Goal: Task Accomplishment & Management: Use online tool/utility

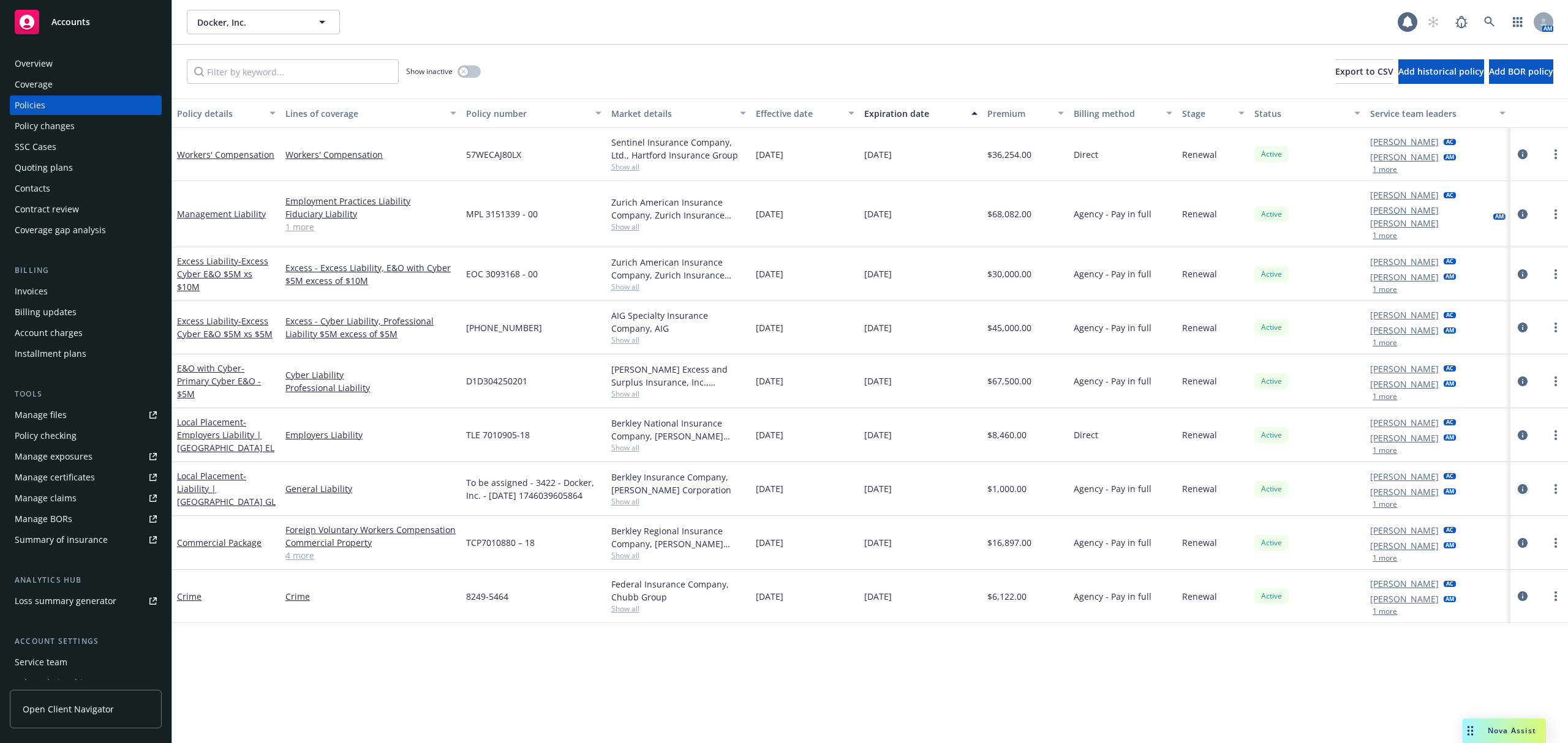
click at [1516, 481] on link "circleInformation" at bounding box center [1522, 488] width 15 height 15
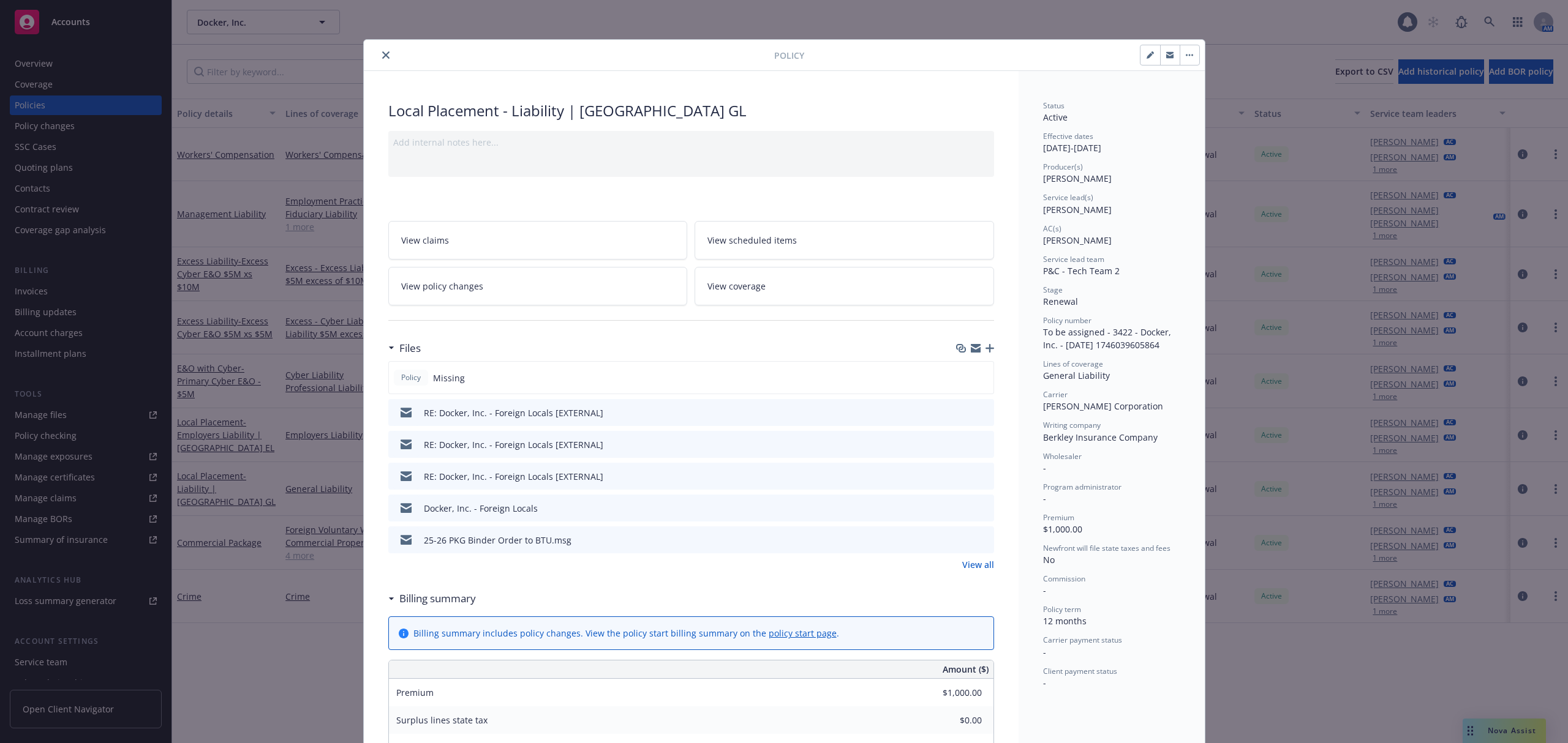
click at [986, 351] on icon "button" at bounding box center [989, 348] width 9 height 9
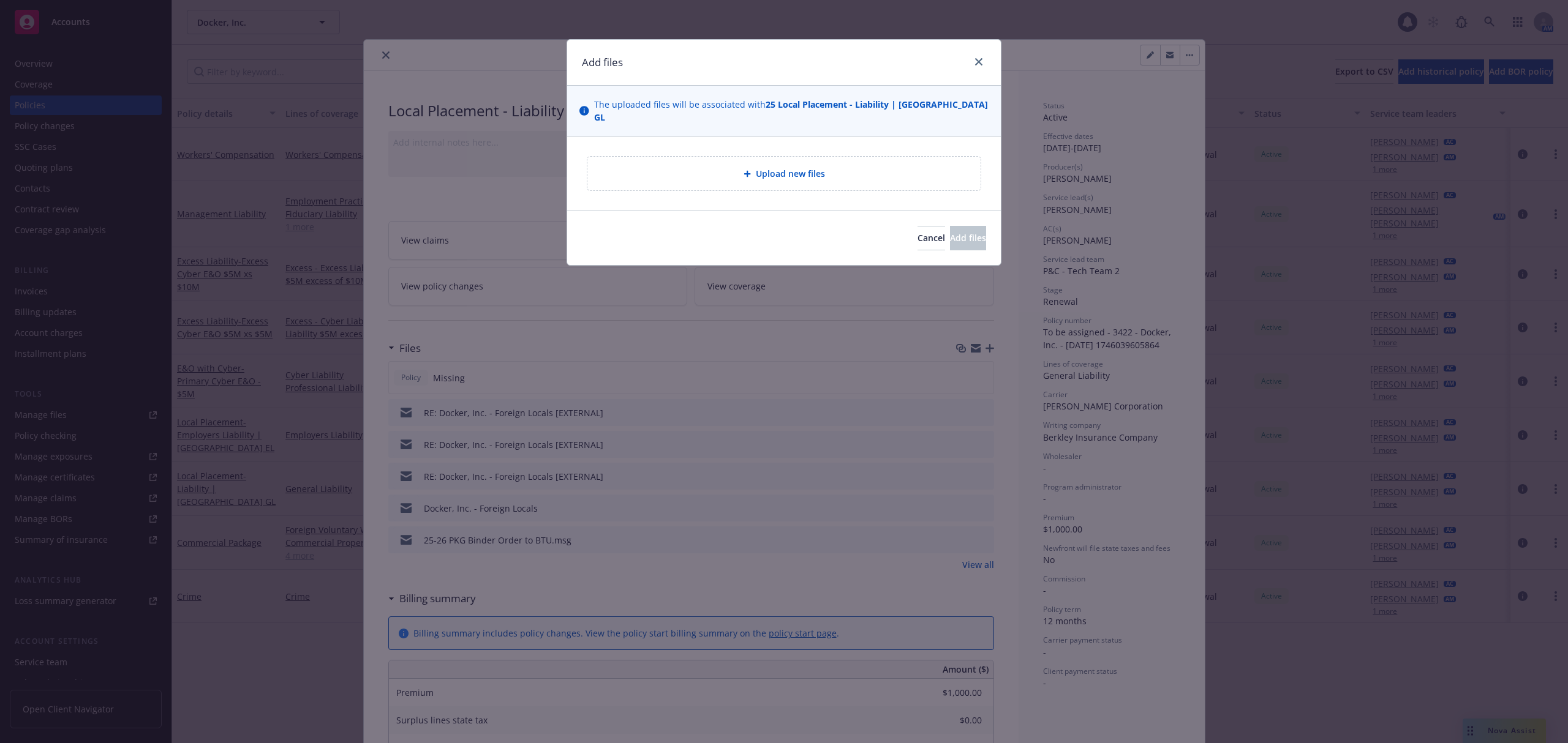
click at [933, 176] on div "Upload new files" at bounding box center [784, 173] width 393 height 34
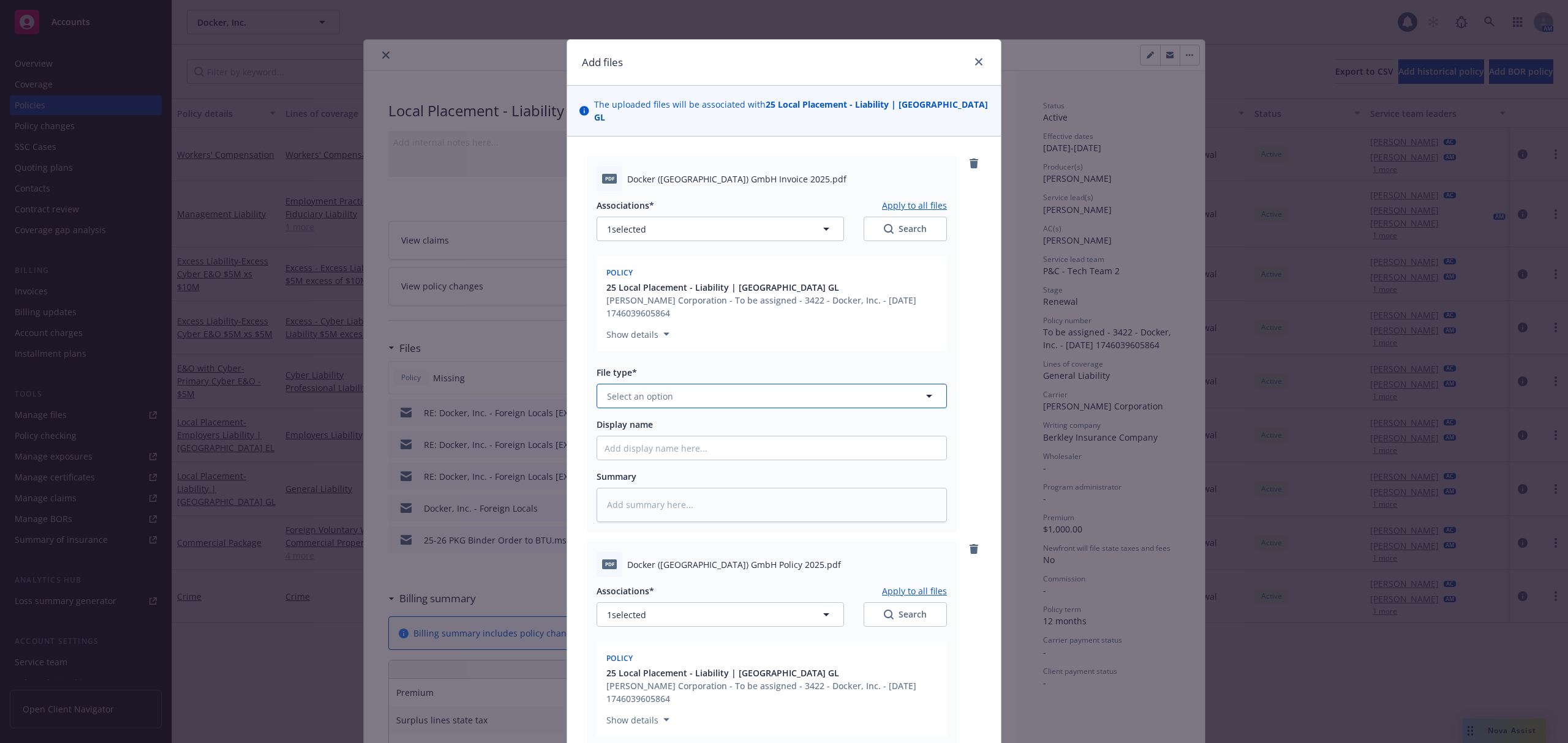
click at [655, 390] on span "Select an option" at bounding box center [640, 396] width 66 height 13
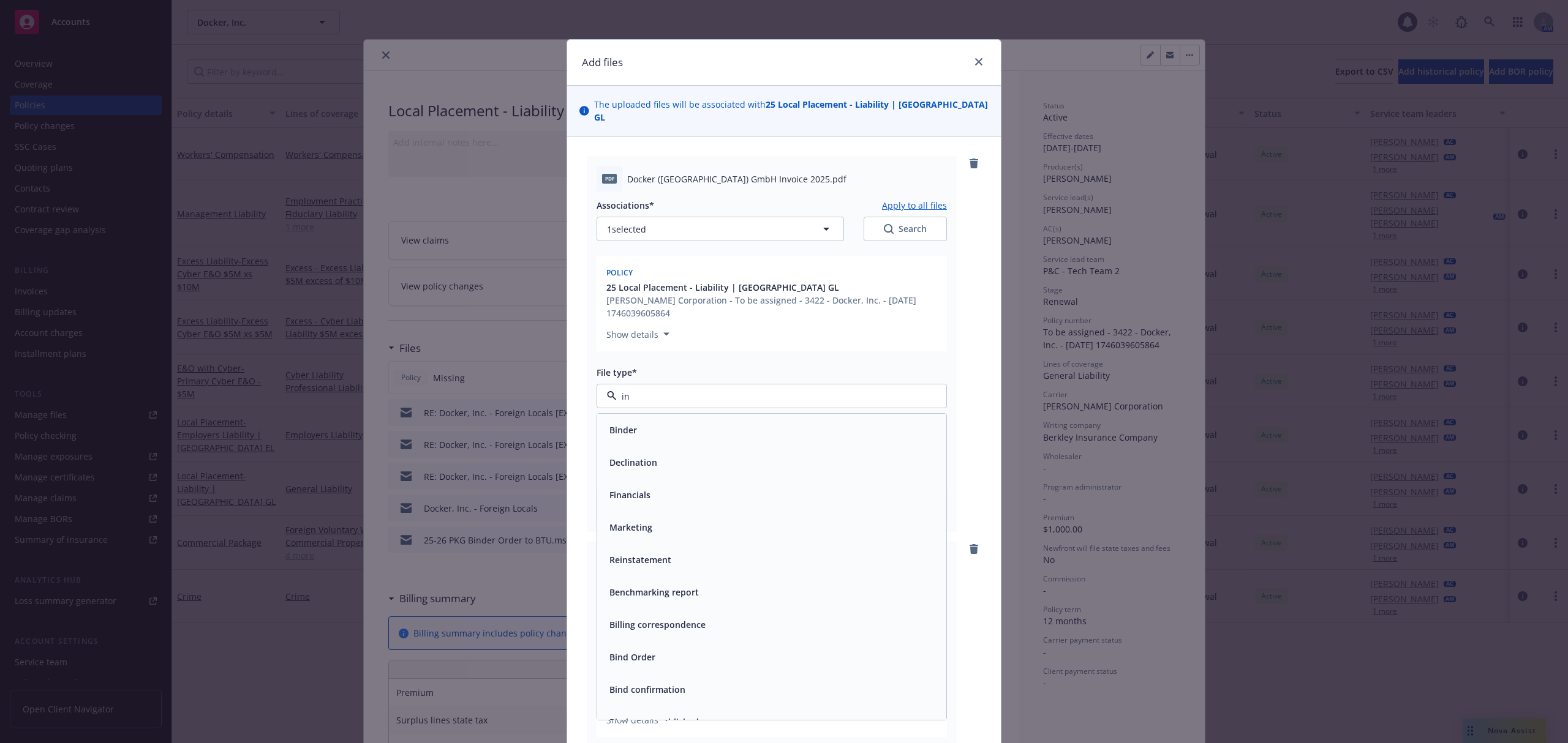
type input "inv"
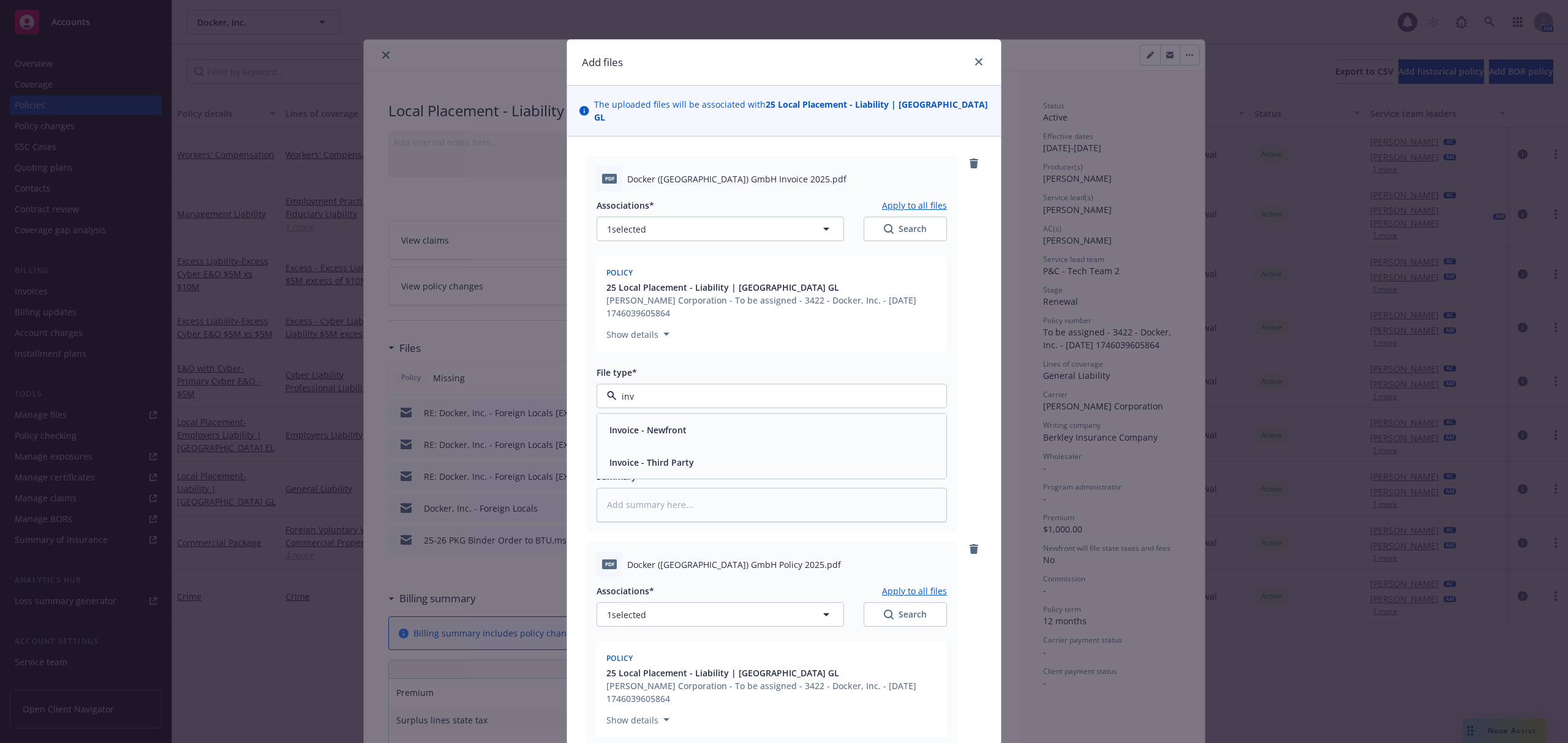
click at [657, 456] on span "Invoice - Third Party" at bounding box center [651, 462] width 84 height 13
click at [664, 437] on input "Display name" at bounding box center [771, 449] width 349 height 23
type textarea "x"
type input "5"
type textarea "x"
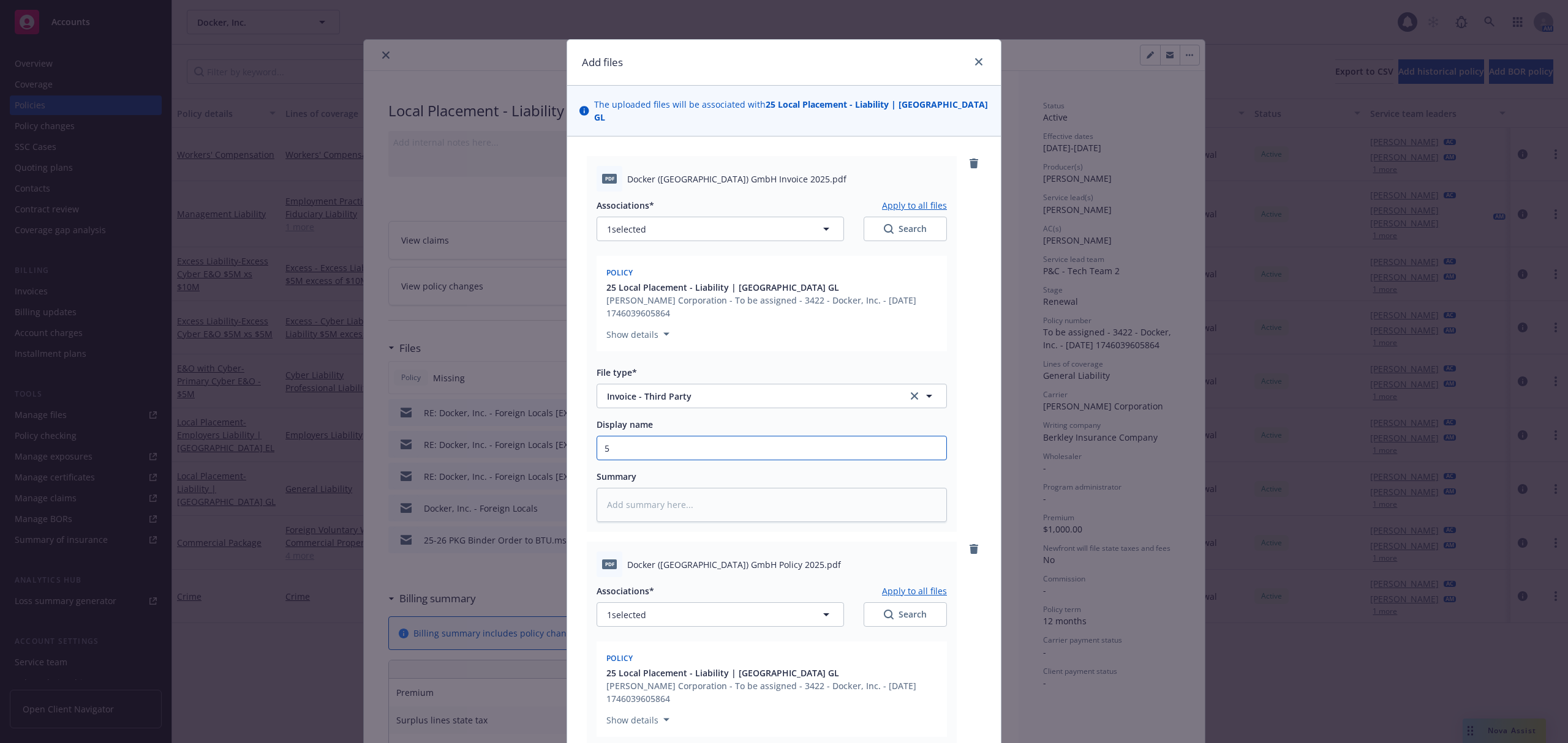
type input "5."
type textarea "x"
type input "5.1"
type textarea "x"
type input "5.1."
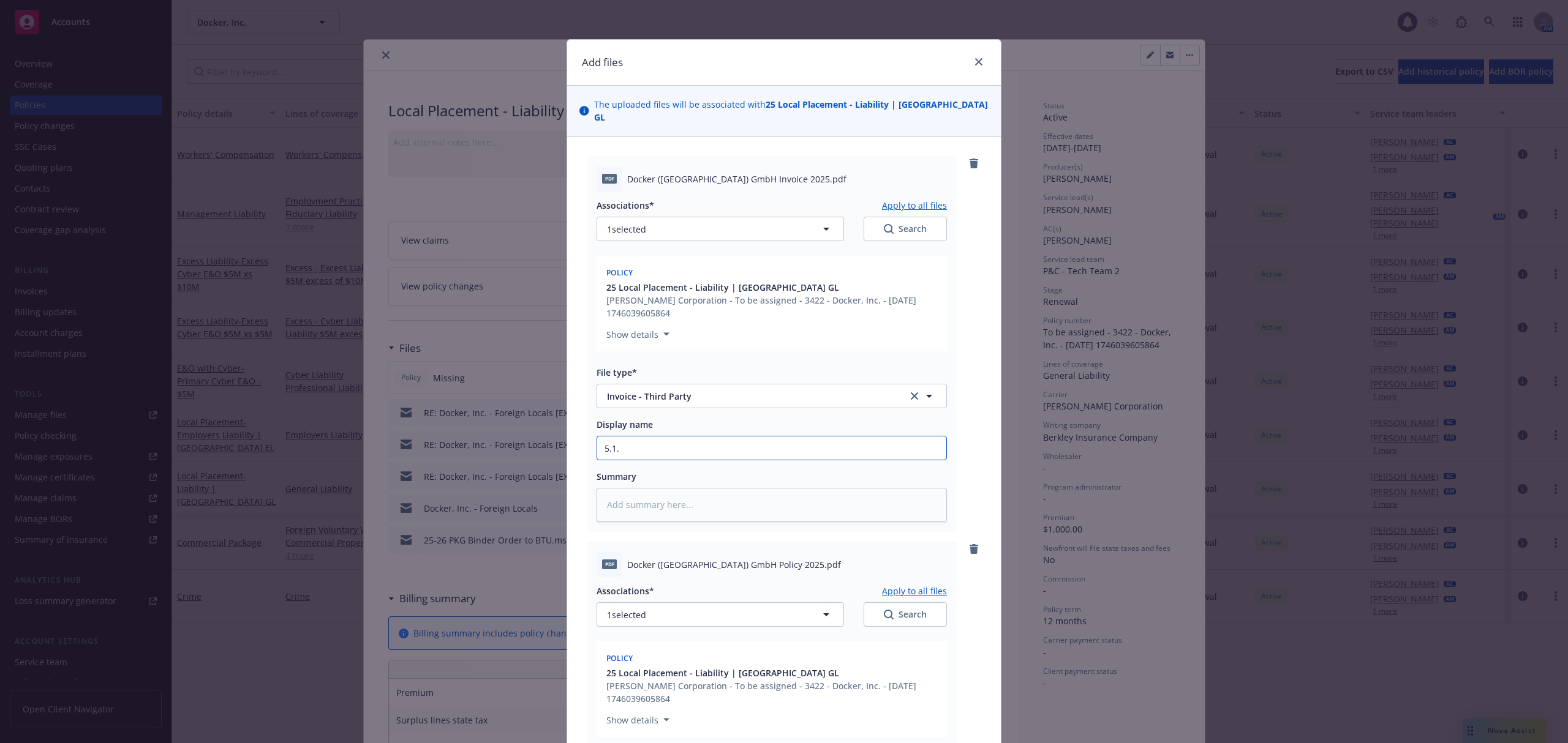
type textarea "x"
type input "5.1.2"
type textarea "x"
type input "5.1.25"
type textarea "x"
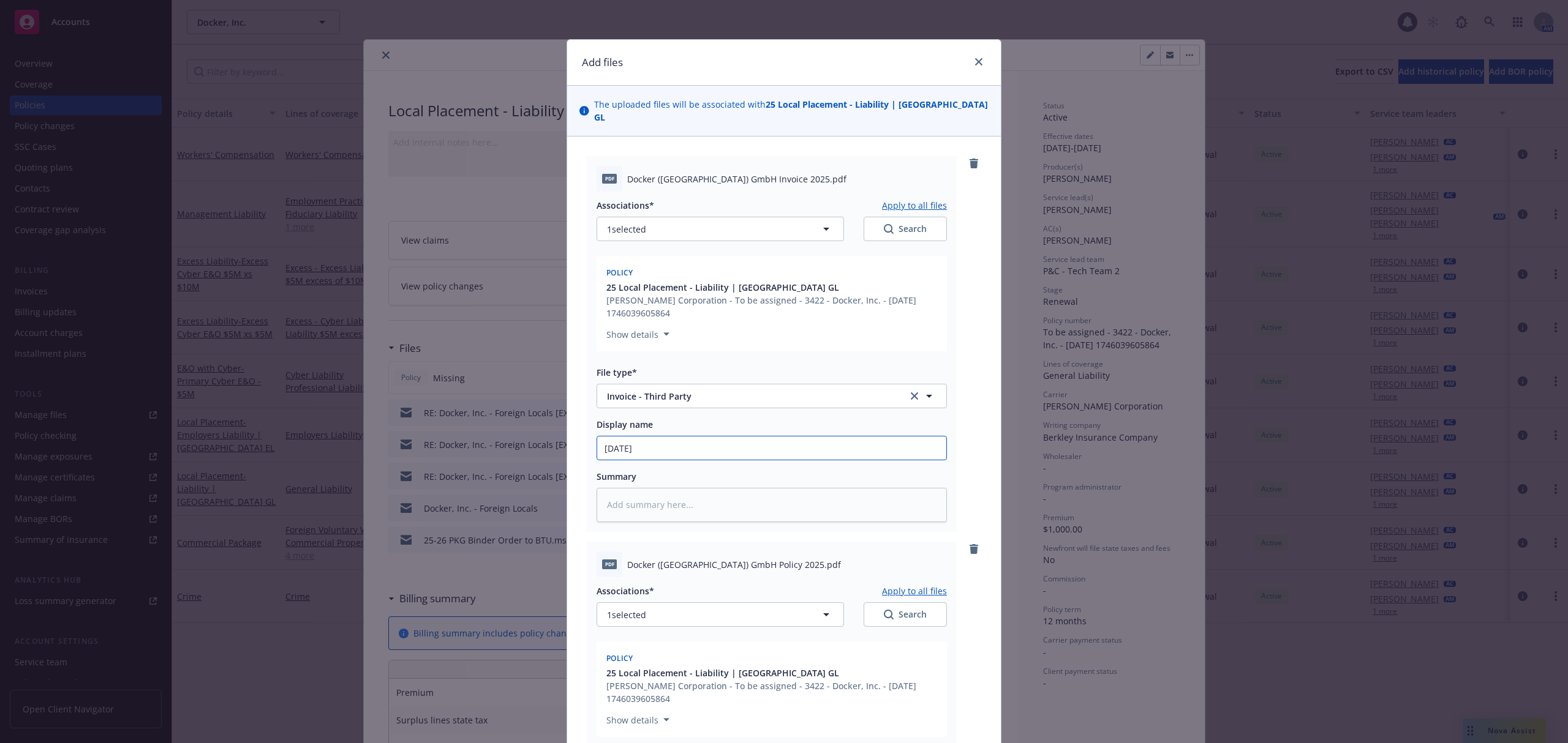
type input "5.1.25"
type textarea "x"
type input "5.1.25 -"
type textarea "x"
type input "5.1.25 -"
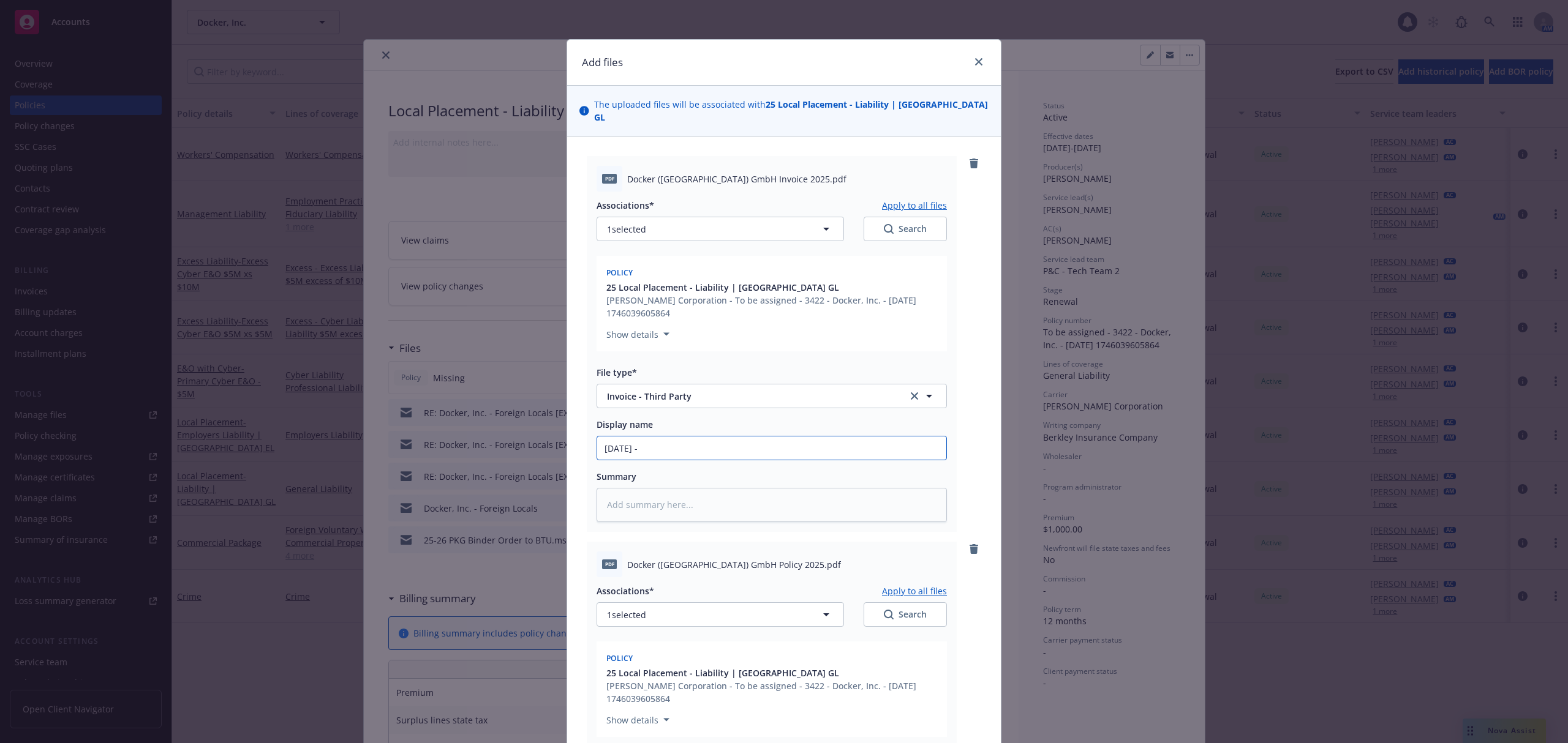
type textarea "x"
type input "5.1.25 - 2"
type textarea "x"
type input "5.1.25 - 26"
type textarea "x"
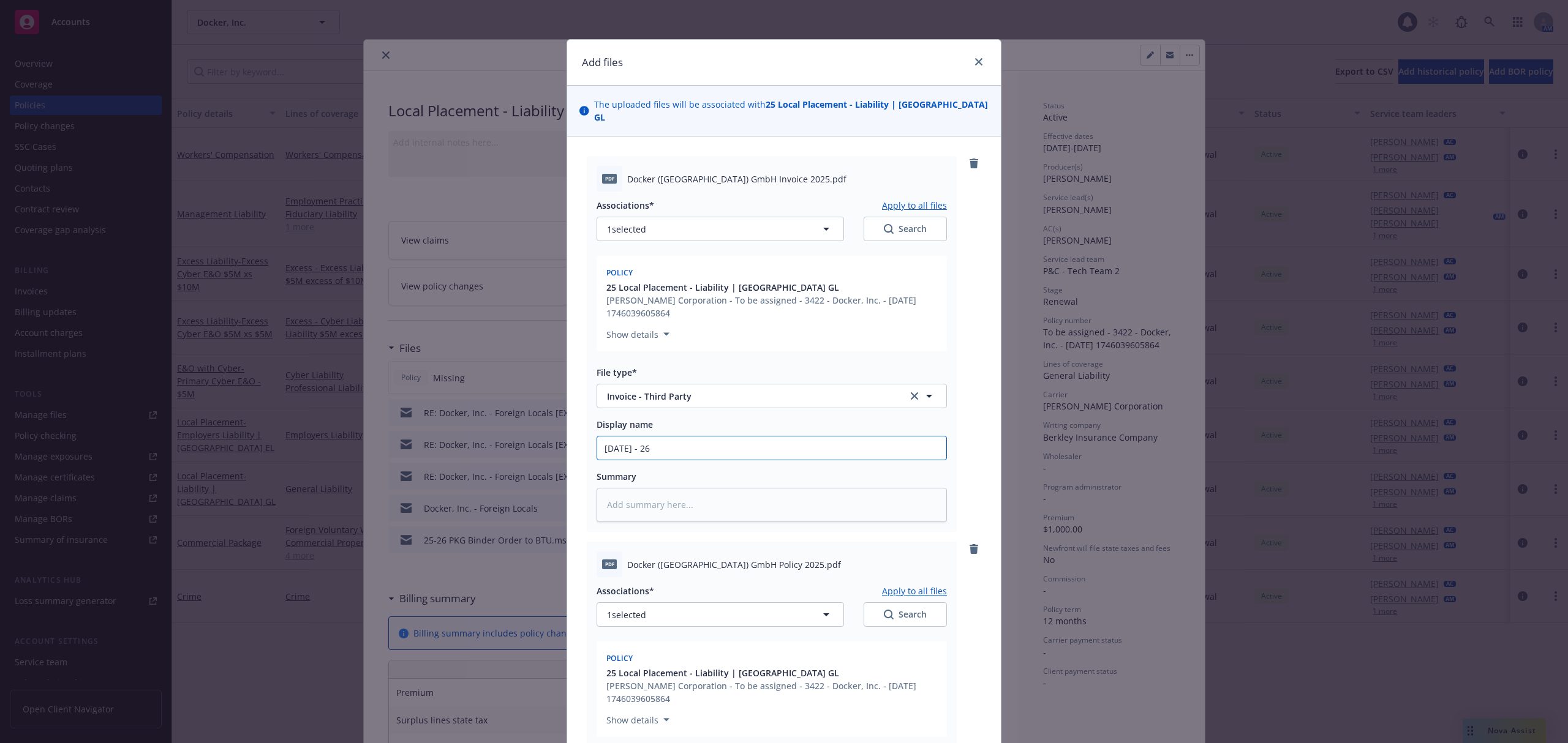
type input "5.1.25 - 26"
type textarea "x"
type input "5.1.25 - 26 Do"
type textarea "x"
type input "5.1.25 - 26 Doc"
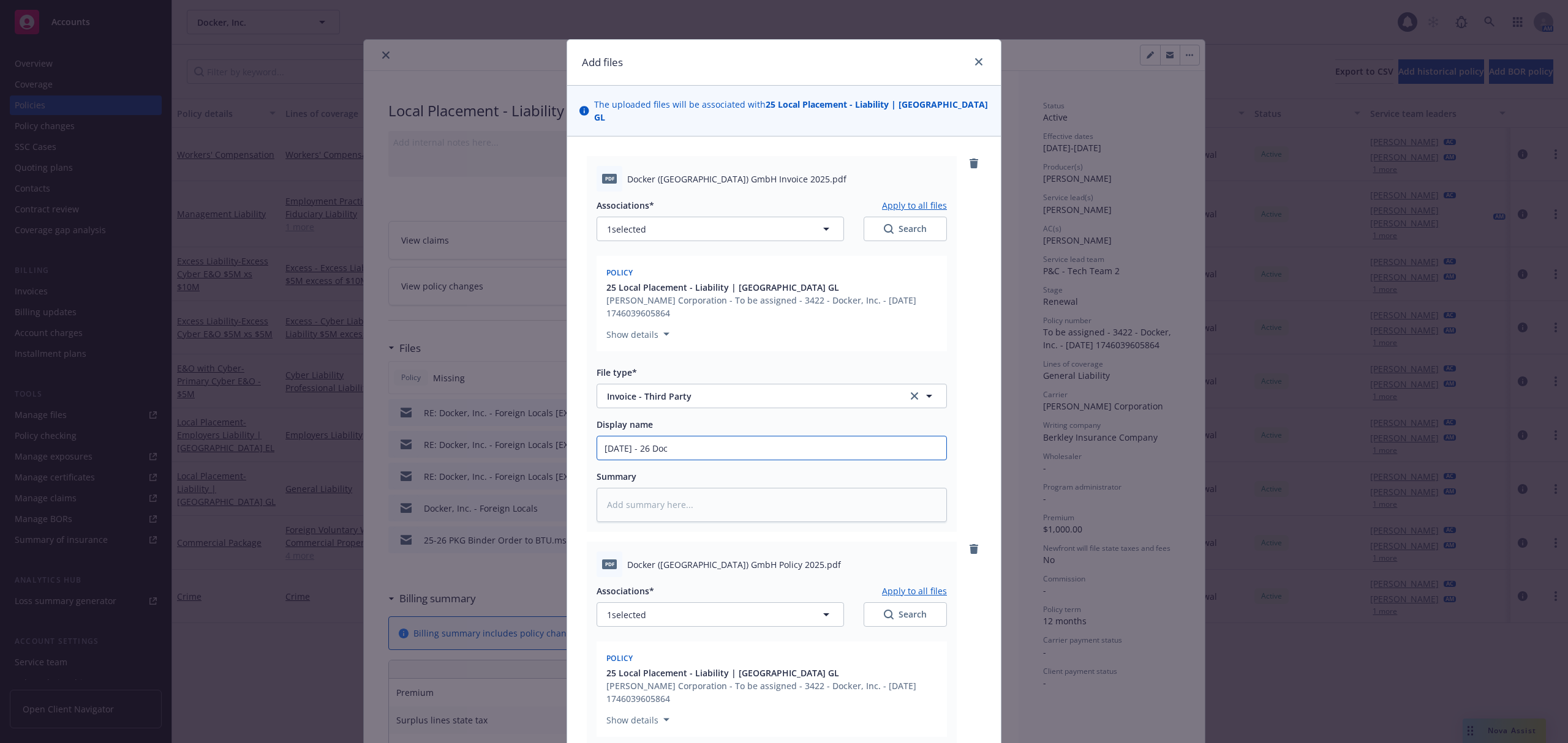
type textarea "x"
type input "5.1.25 - 26 Doce"
type textarea "x"
type input "5.1.25 - 26 Docer"
type textarea "x"
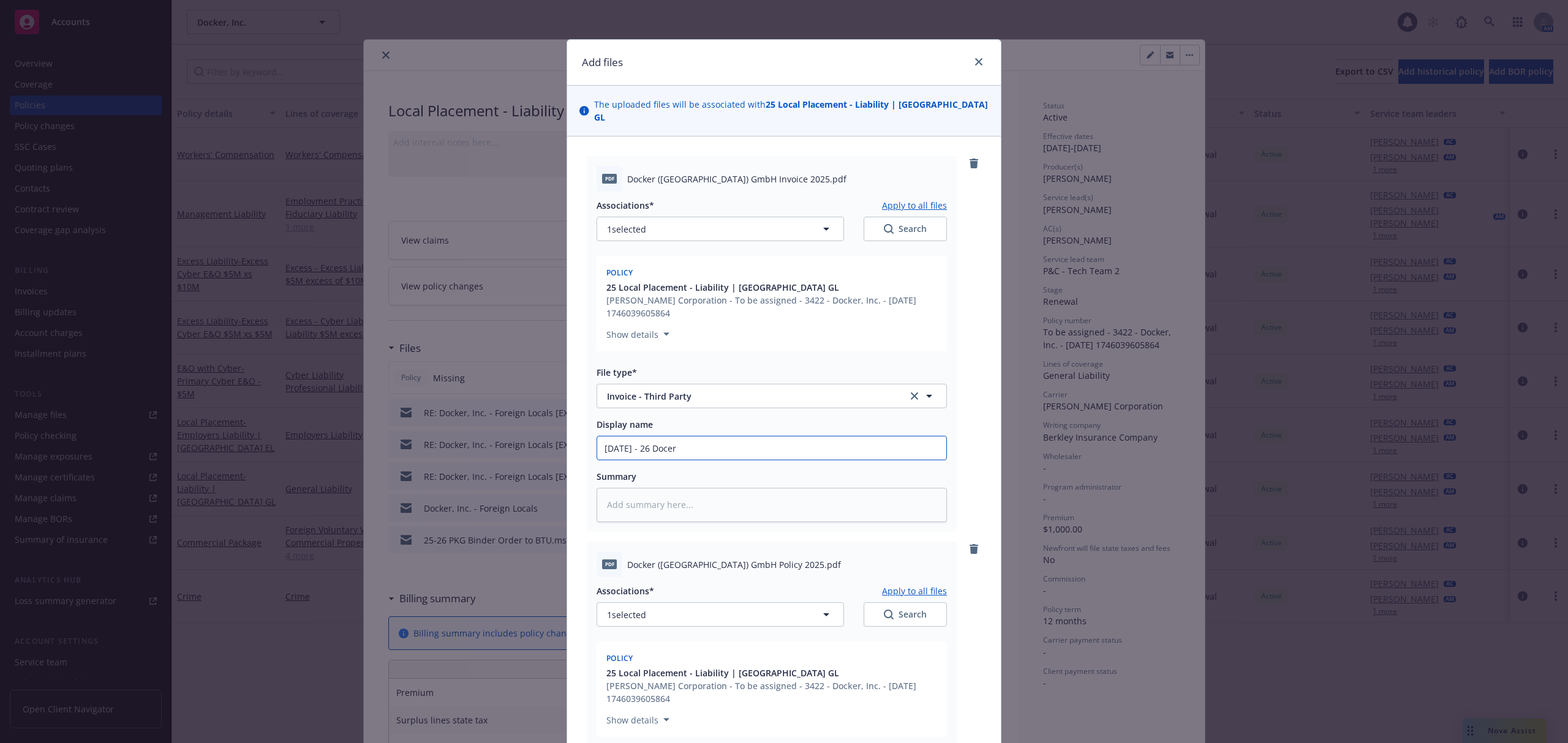
type input "5.1.25 - 26 Docerk"
type textarea "x"
type input "5.1.25 - 26 Docer"
type textarea "x"
type input "5.1.25 - 26 Doce"
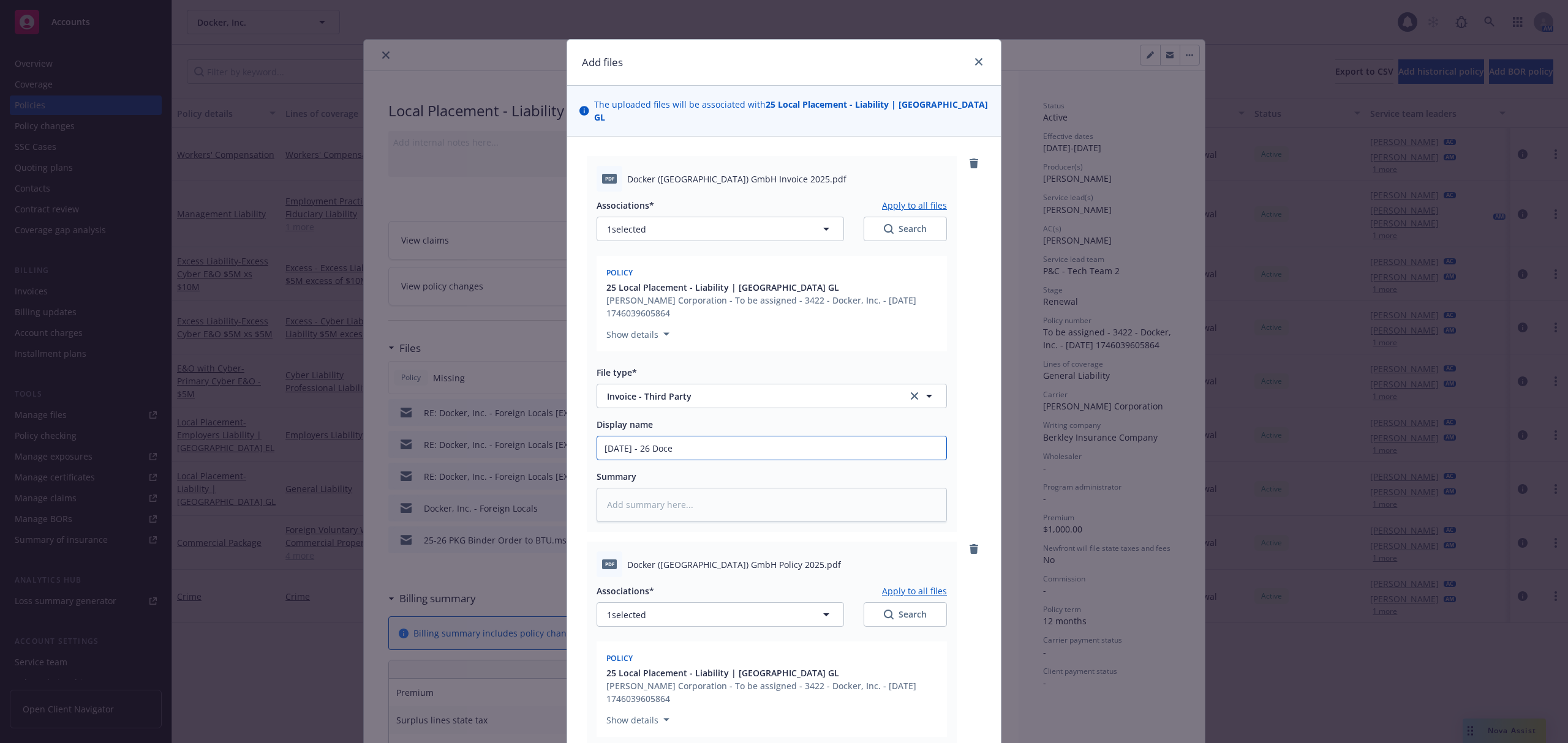
type textarea "x"
type input "5.1.25 - 26 Doc"
type textarea "x"
type input "5.1.25 - 26 Dock"
type textarea "x"
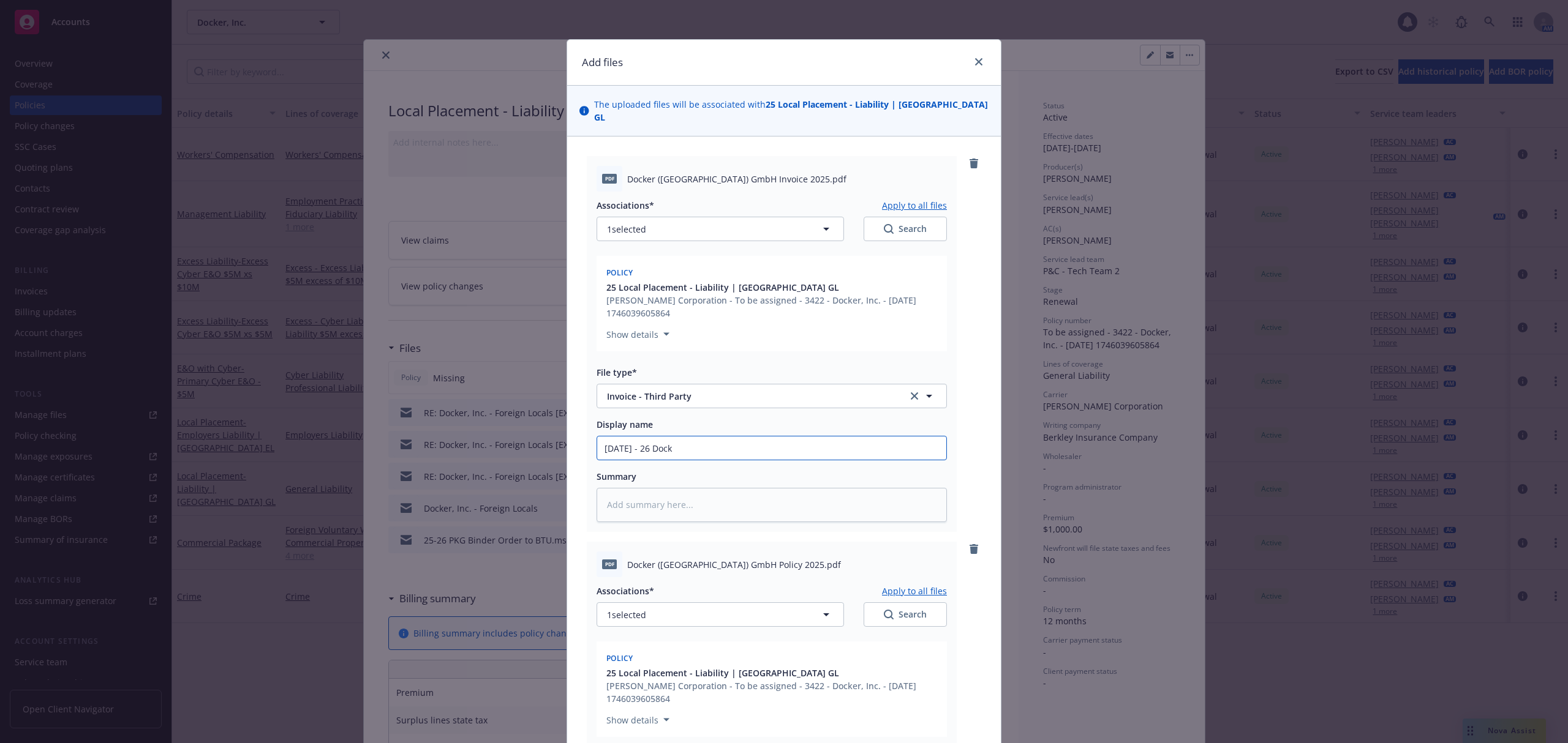
type input "5.1.25 - 26 Docke"
type textarea "x"
type input "5.1.25 - 26 Docker"
type textarea "x"
type input "5.1.25 - 26 Docker,"
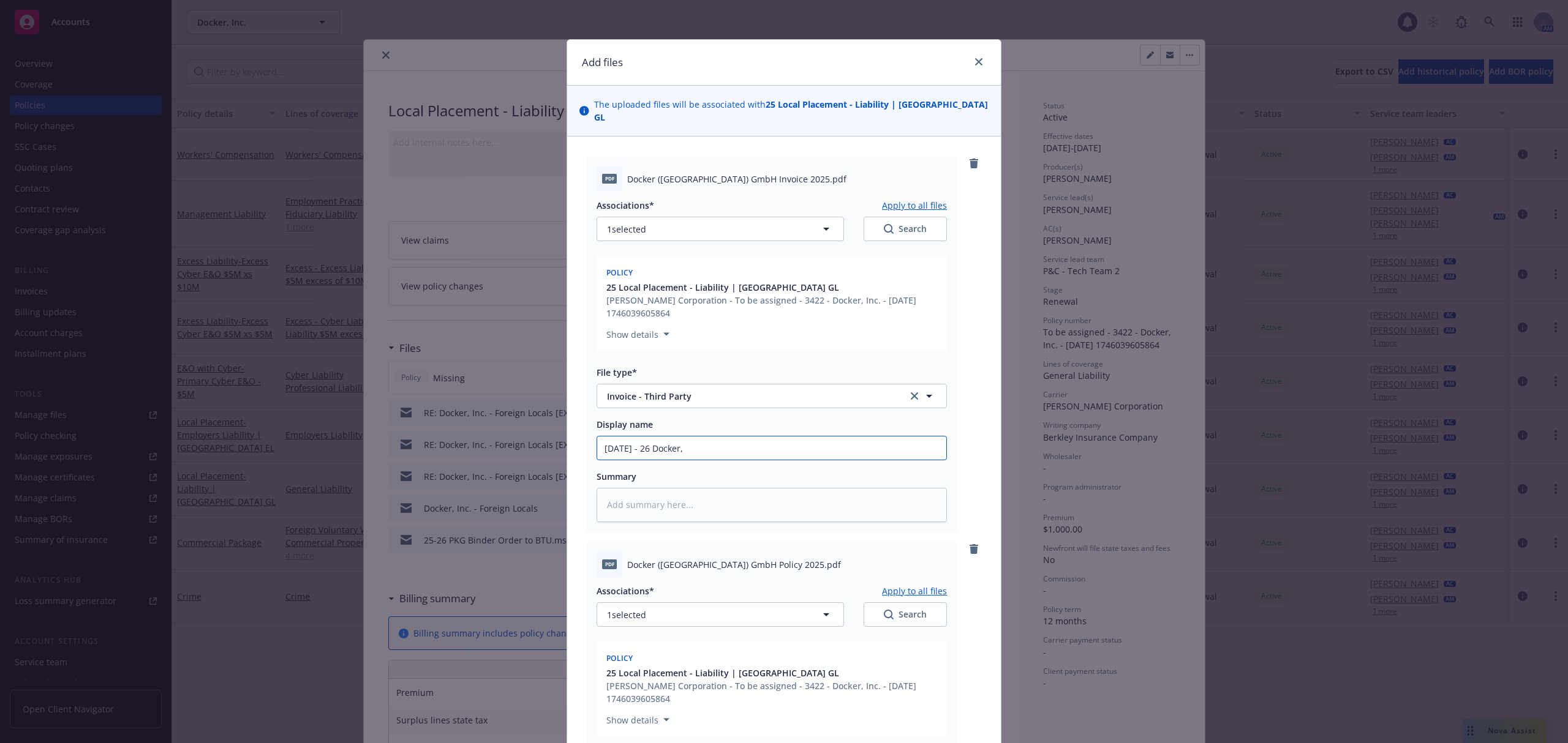
type textarea "x"
type input "5.1.25 - 26 Docker, I"
type textarea "x"
type input "5.1.25 - 26 Docker, In"
type textarea "x"
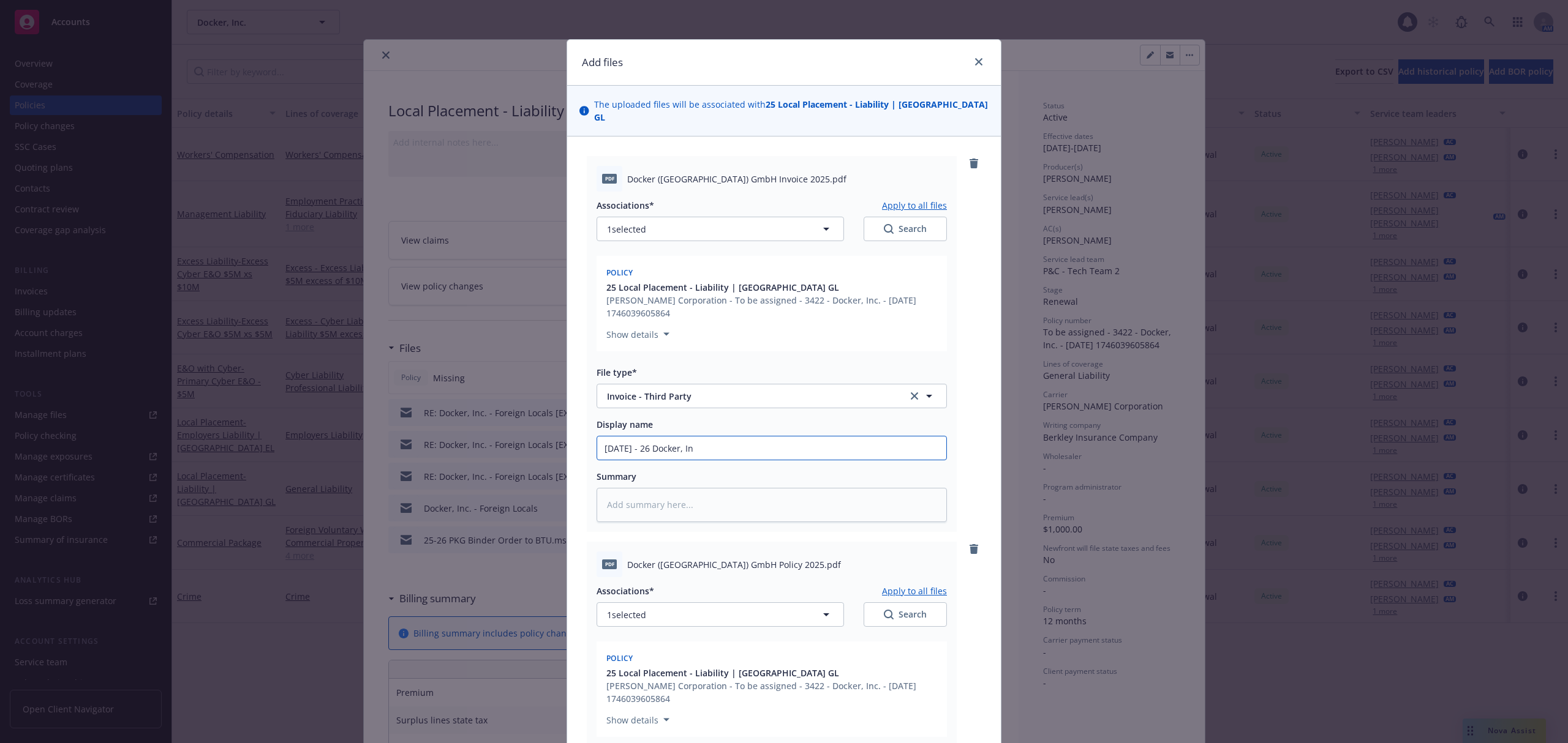
type input "5.1.25 - 26 Docker, Inc"
type textarea "x"
type input "5.1.25 - 26 Docker, Inc."
type textarea "x"
type input "5.1.25 - 26 Docker, Inc. L"
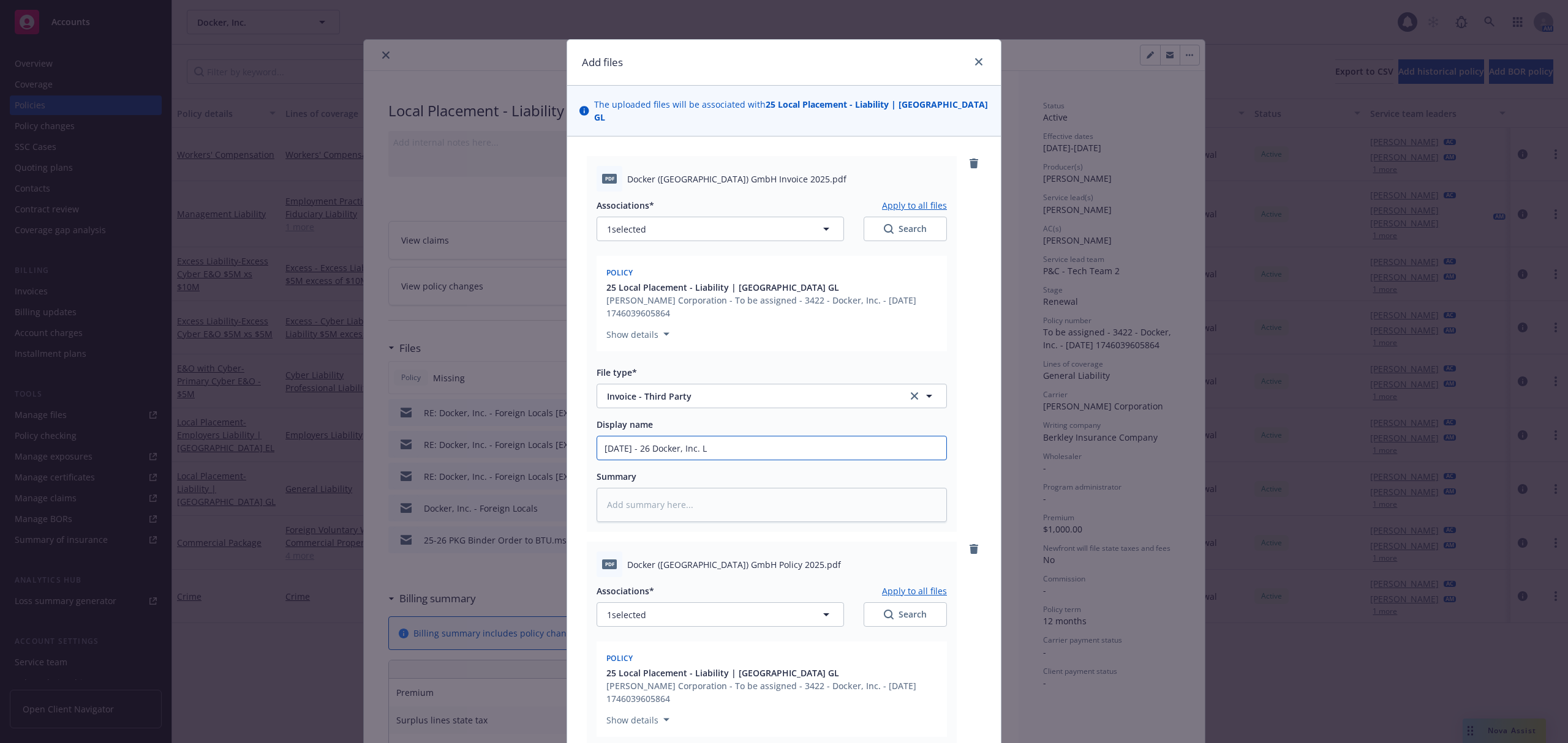
type textarea "x"
type input "5.1.25 - 26 Docker, Inc. Lo"
type textarea "x"
type input "5.1.25 - 26 Docker, Inc. Loc"
type textarea "x"
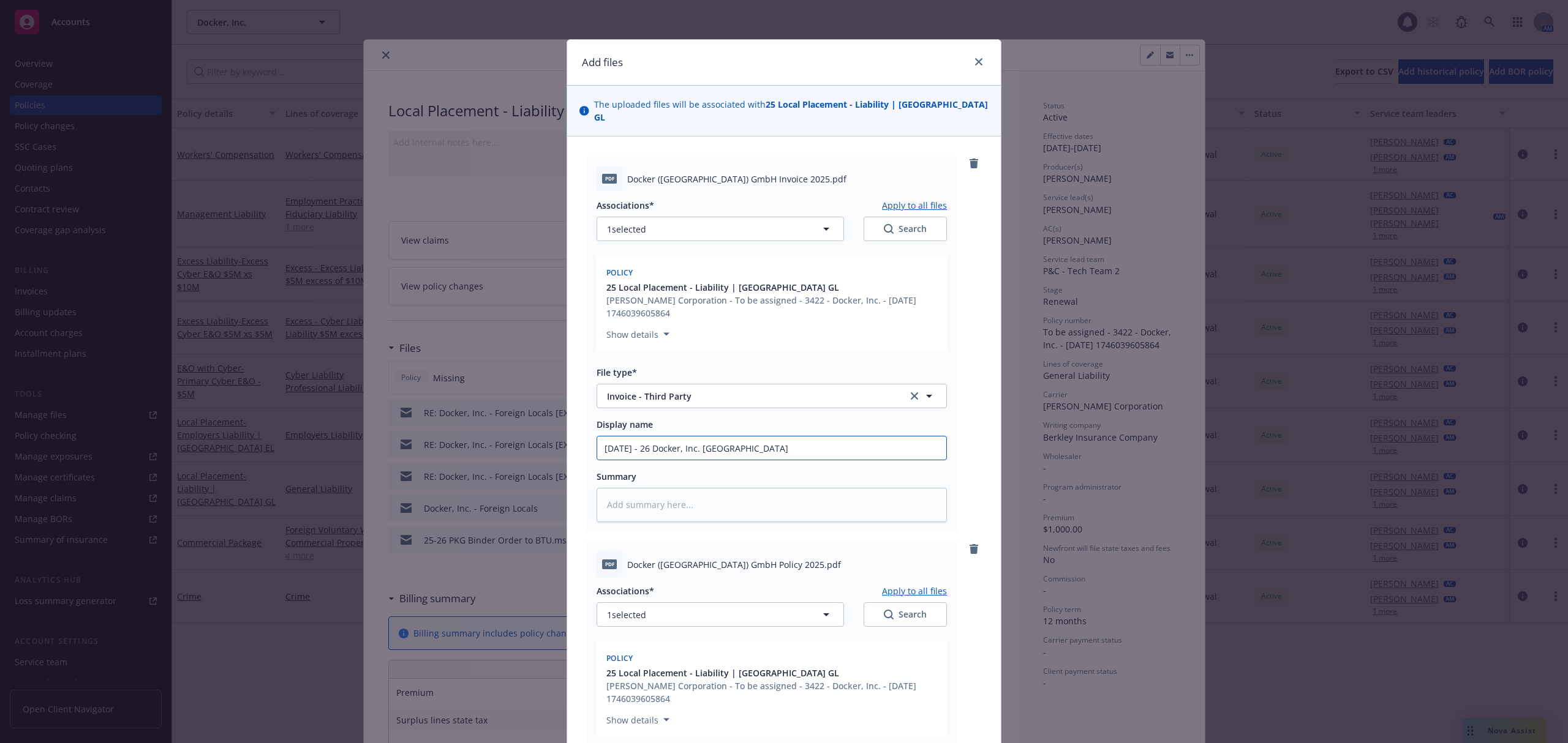
type input "5.1.25 - 26 Docker, Inc. Local"
type textarea "x"
type input "5.1.25 - 26 Docker, Inc. Local"
type textarea "x"
type input "5.1.25 - 26 Docker, Inc. Local G"
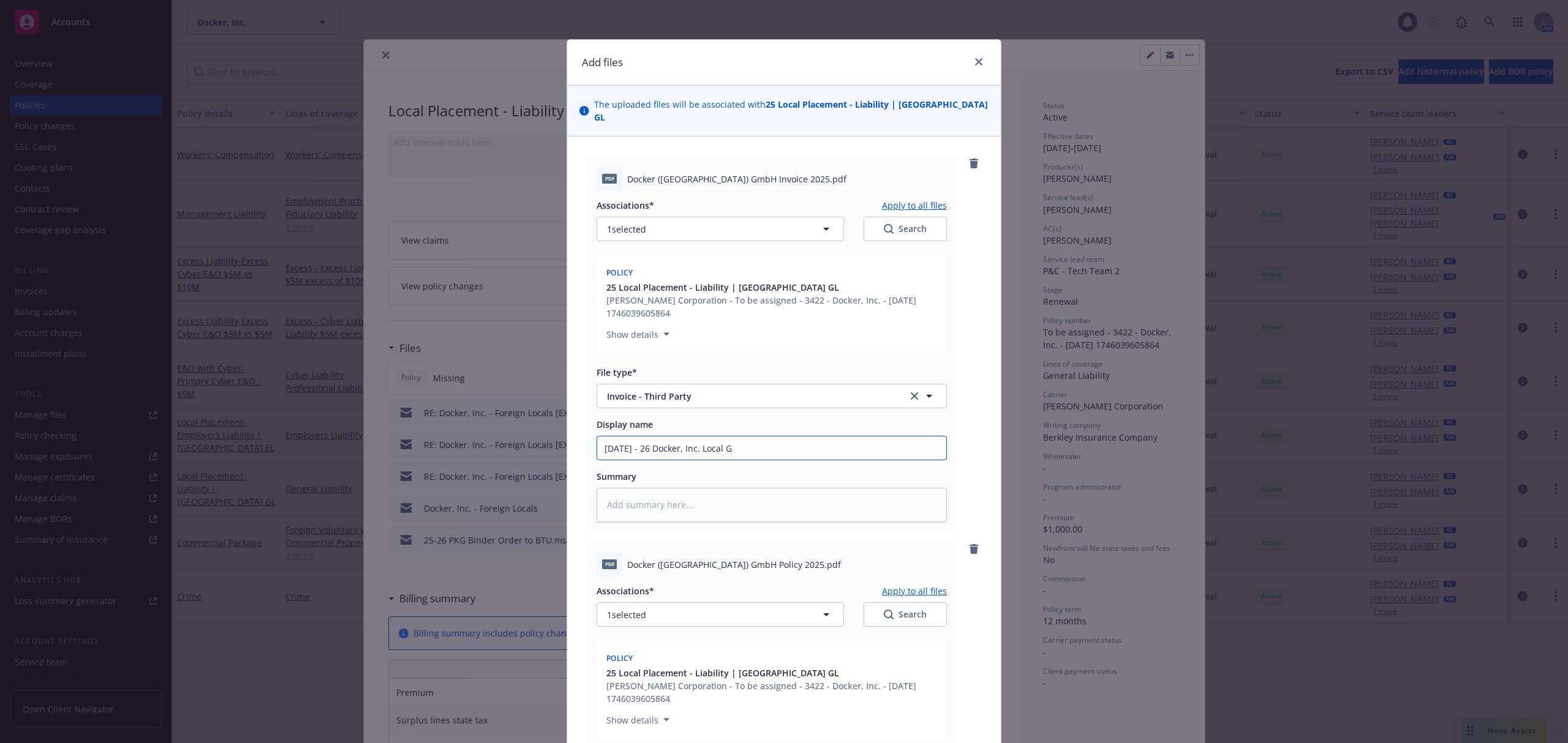
type textarea "x"
type input "5.1.25 - 26 Docker, Inc. Local Ger"
type textarea "x"
type input "5.1.25 - 26 Docker, Inc. Local Germa"
type textarea "x"
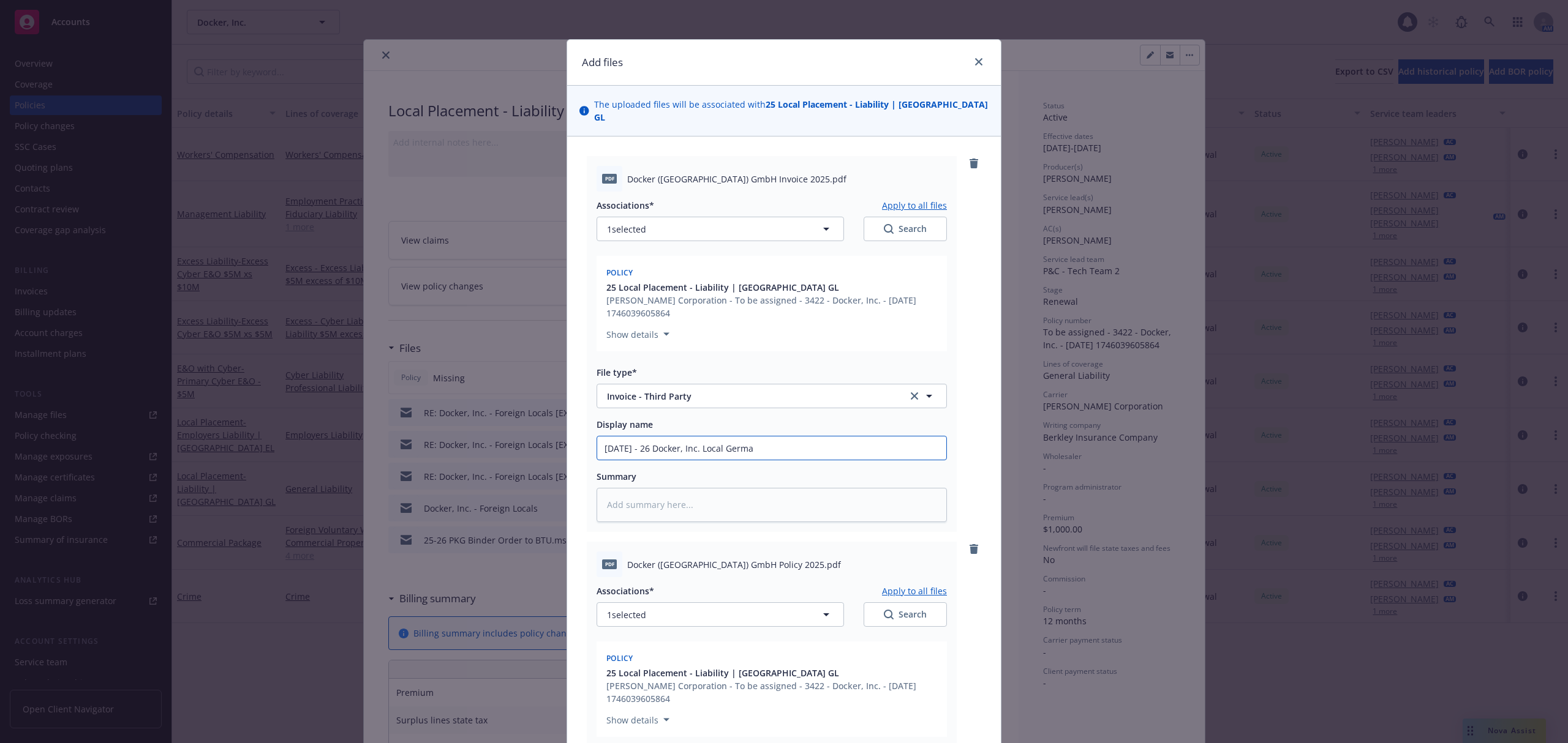
type input "5.1.25 - 26 Docker, Inc. Local German"
type textarea "x"
type input "5.1.25 - 26 Docker, Inc. Local Germany"
type textarea "x"
type input "5.1.25 - 26 Docker, Inc. Local Germany"
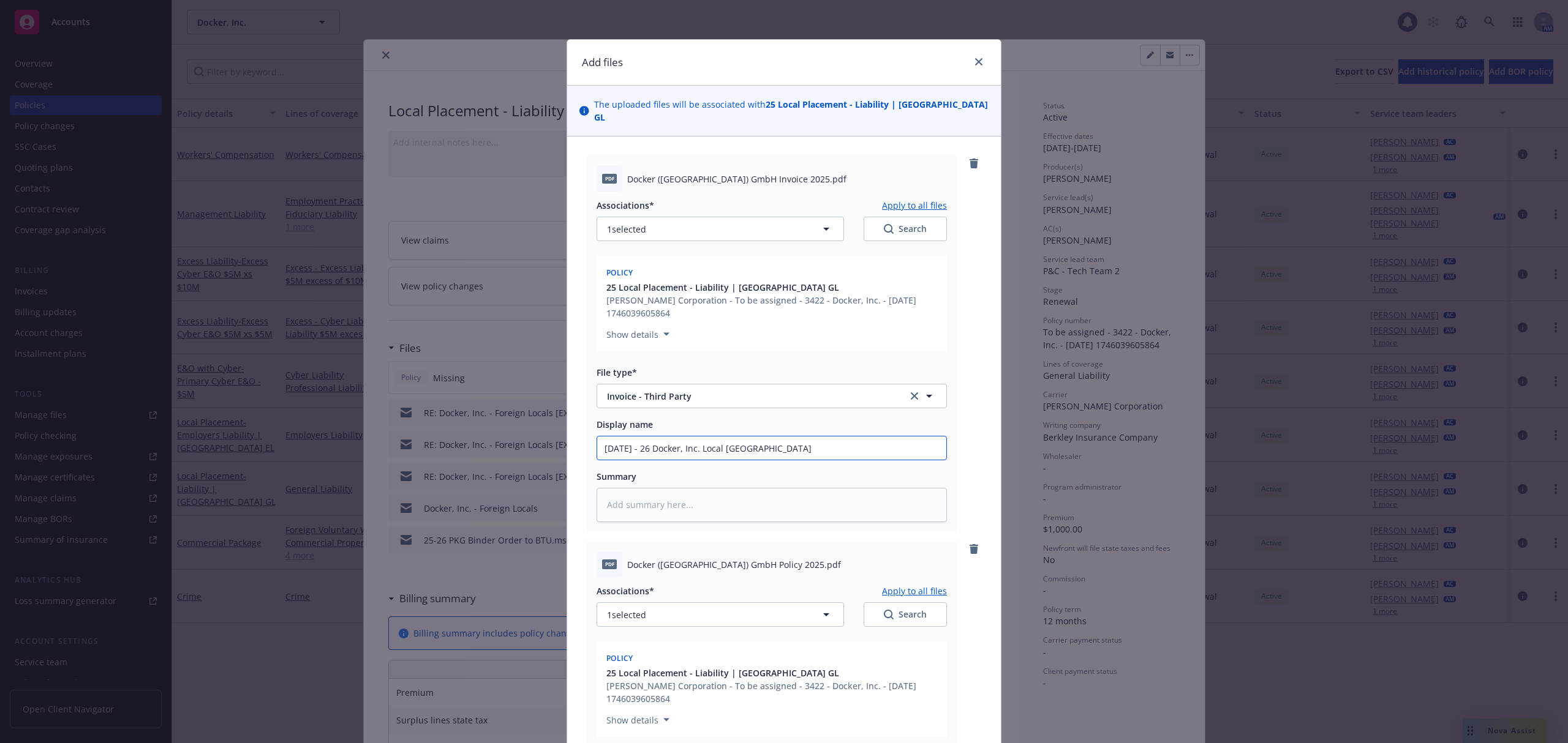
type textarea "x"
type input "5.1.25 - 26 Docker, Inc. Local Germany GL"
type textarea "x"
type input "5.1.25 - 26 Docker, Inc. Local Germany GL"
type textarea "x"
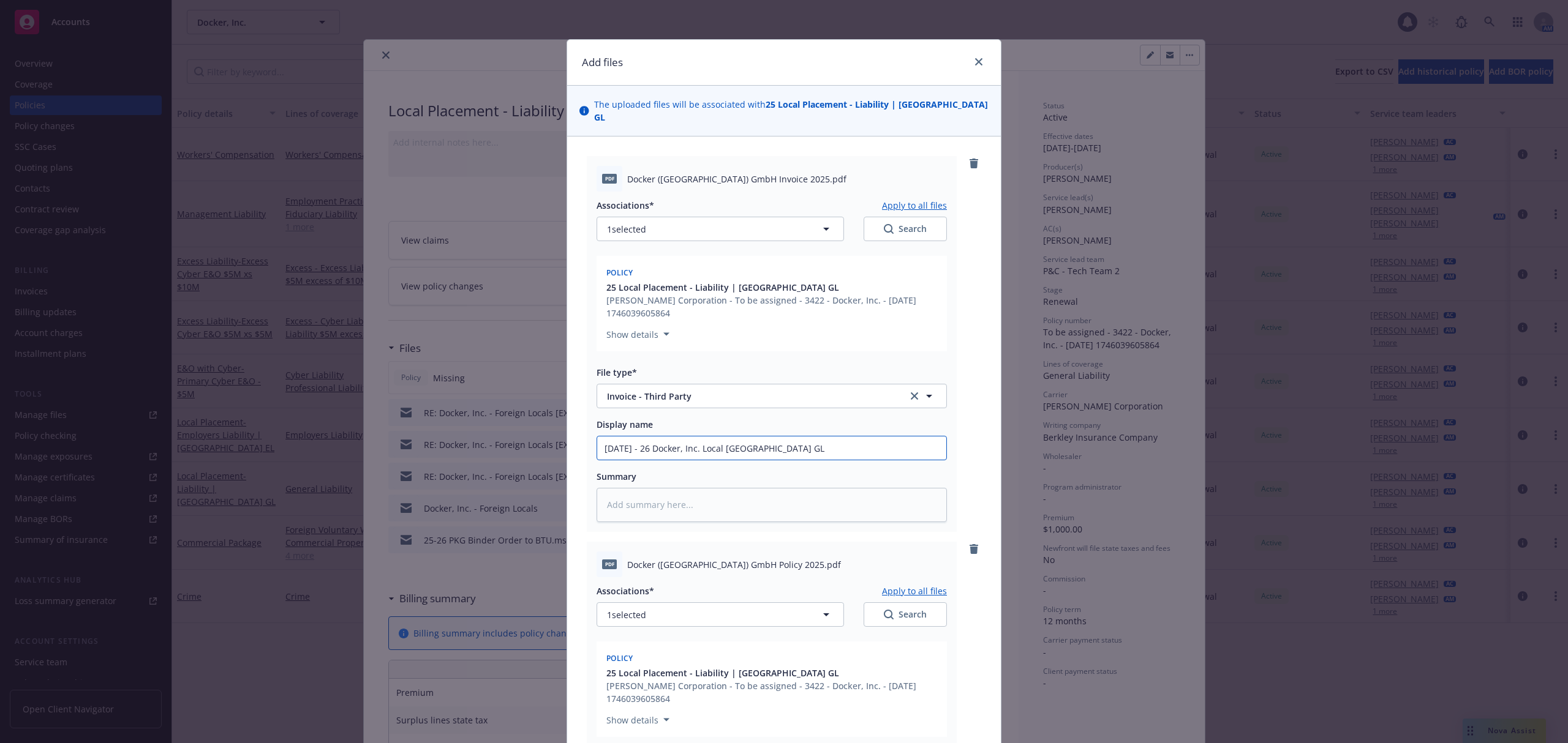
type input "5.1.25 - 26 Docker, Inc. Local Germany GL -"
type textarea "x"
type input "5.1.25 - 26 Docker, Inc. Local Germany GL - P"
type textarea "x"
type input "5.1.25 - 26 Docker, Inc. Local Germany GL - Po"
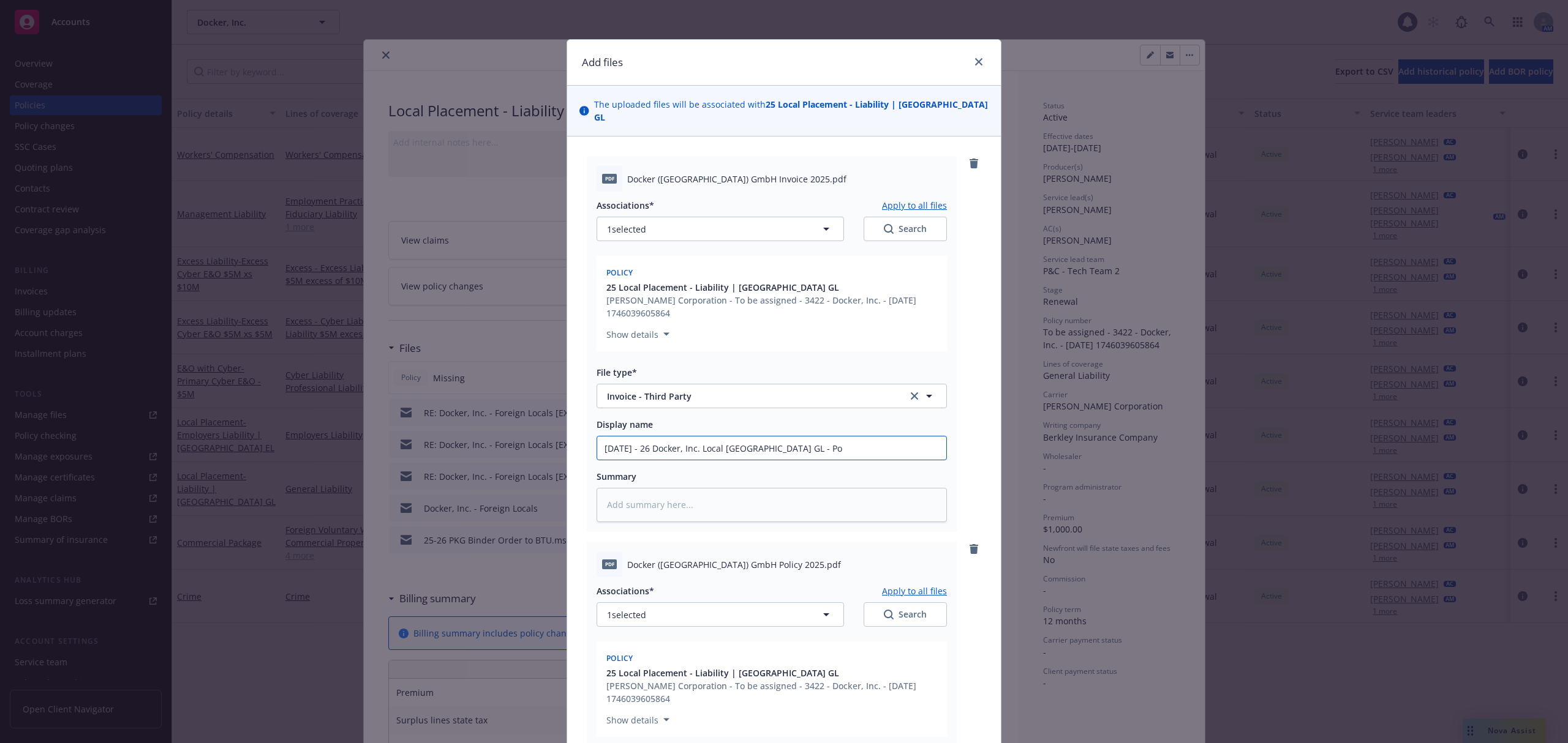
type textarea "x"
type input "5.1.25 - 26 Docker, Inc. Local Germany GL - Poli"
type textarea "x"
type input "5.1.25 - 26 Docker, Inc. Local Germany GL - Polic"
type textarea "x"
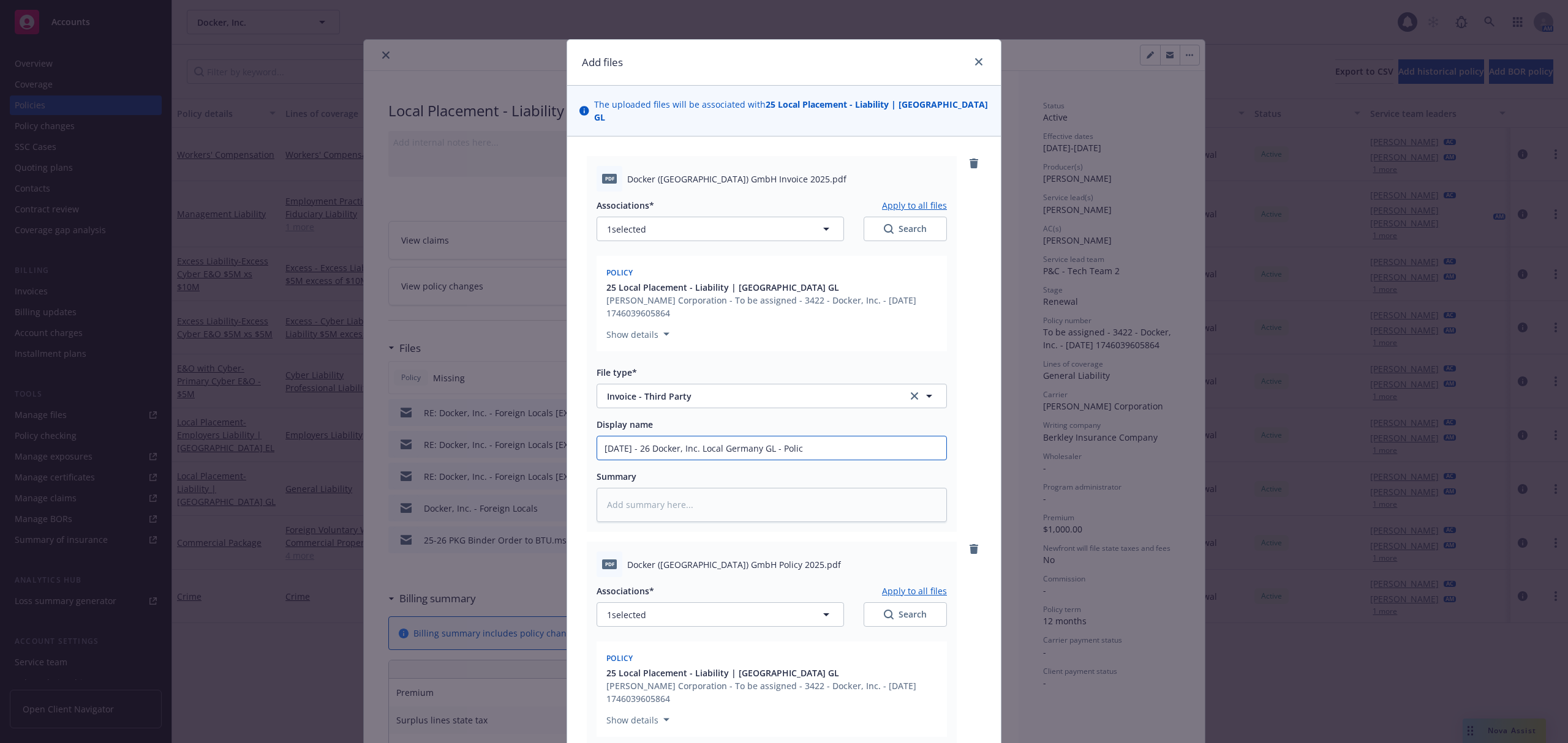
type input "5.1.25 - 26 Docker, Inc. Local Germany GL - Policy"
type textarea "x"
type input "5.1.25 - 26 Docker, Inc. Local Germany GL - Poli"
type textarea "x"
type input "5.1.25 - 26 Docker, Inc. Local Germany GL - Pol"
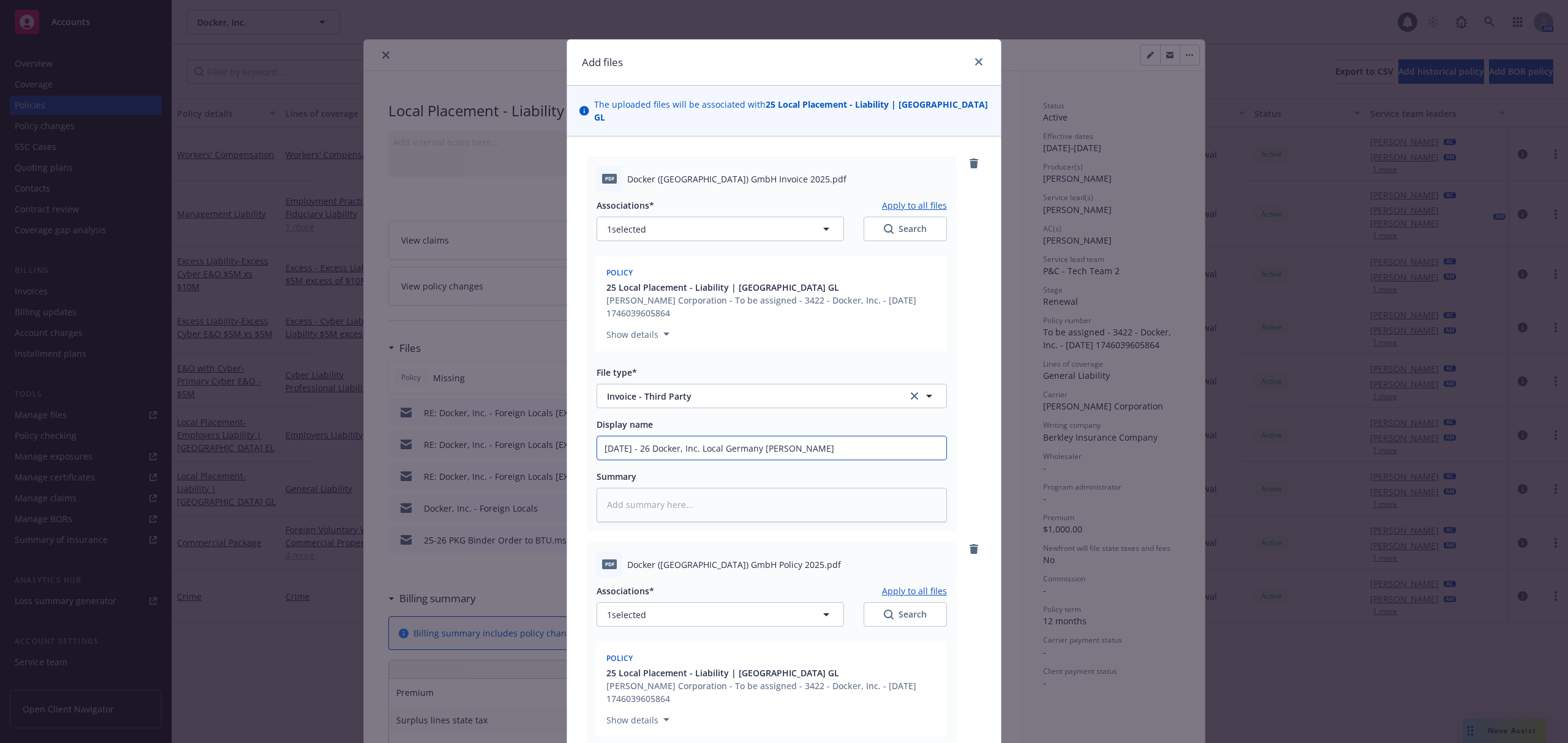
type textarea "x"
type input "5.1.25 - 26 Docker, Inc. Local Germany GL - Po"
type textarea "x"
type input "5.1.25 - 26 Docker, Inc. Local Germany GL - P"
type textarea "x"
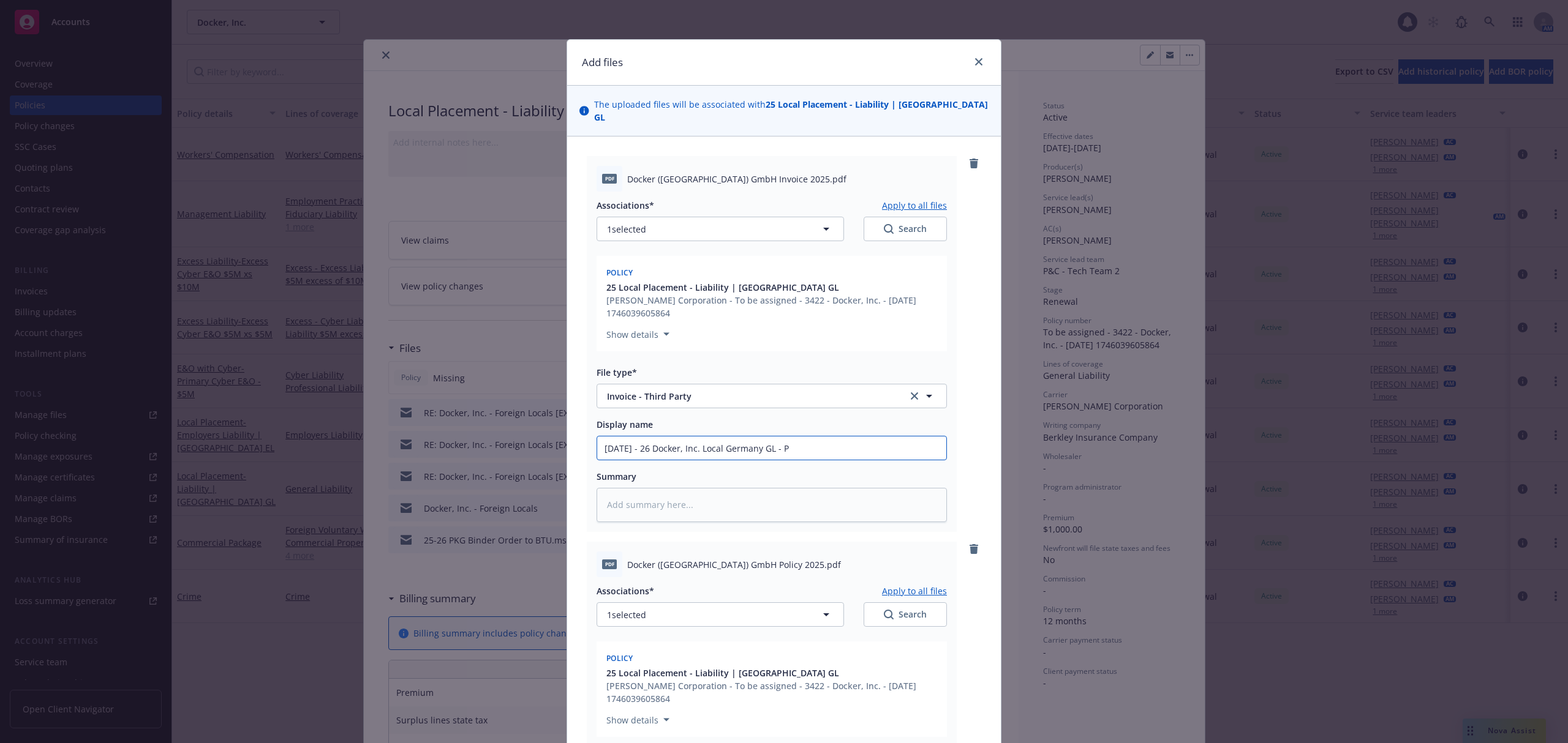
type input "5.1.25 - 26 Docker, Inc. Local Germany GL -"
type textarea "x"
type input "5.1.25 - 26 Docker, Inc. Local Germany GL - IN"
type textarea "x"
type input "5.1.25 - 26 Docker, Inc. Local Germany GL - INvo"
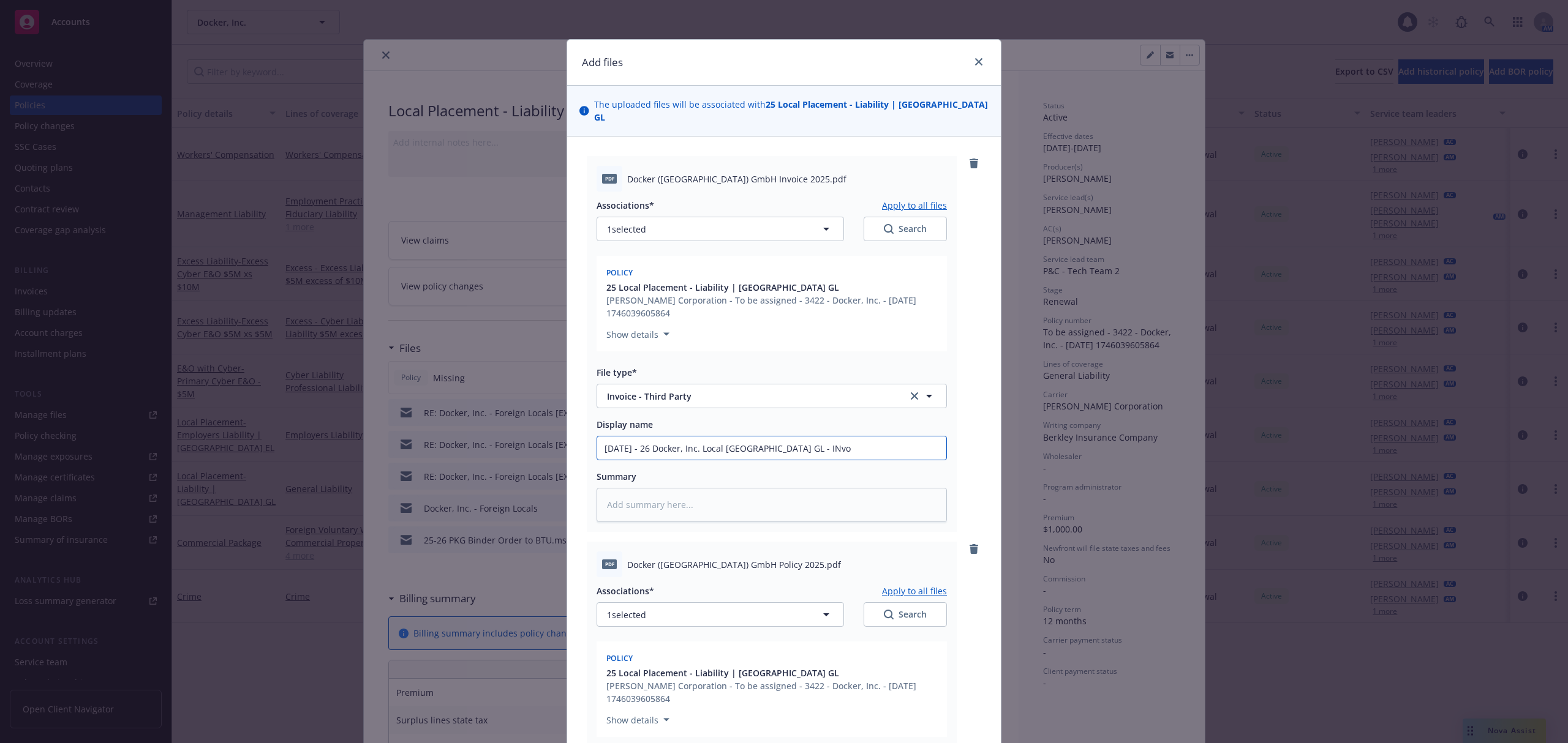
type textarea "x"
type input "5.1.25 - 26 Docker, Inc. Local Germany GL - INvoi"
type textarea "x"
type input "5.1.25 - 26 Docker, Inc. Local Germany GL - INvoic"
type textarea "x"
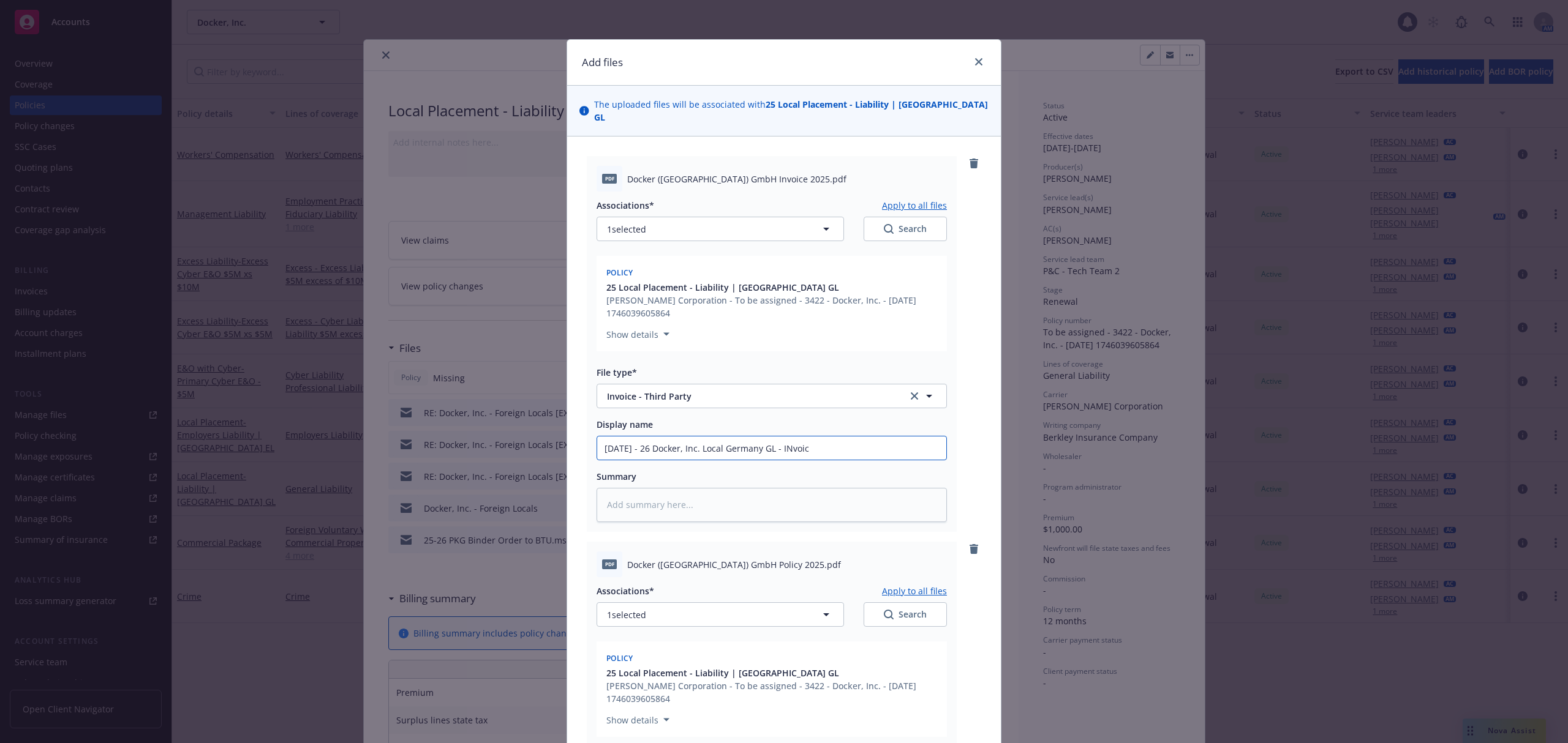
type input "5.1.25 - 26 Docker, Inc. Local Germany GL - INvoi"
type textarea "x"
type input "5.1.25 - 26 Docker, Inc. Local Germany GL - INvo"
type textarea "x"
type input "5.1.25 - 26 Docker, Inc. Local Germany GL - INv"
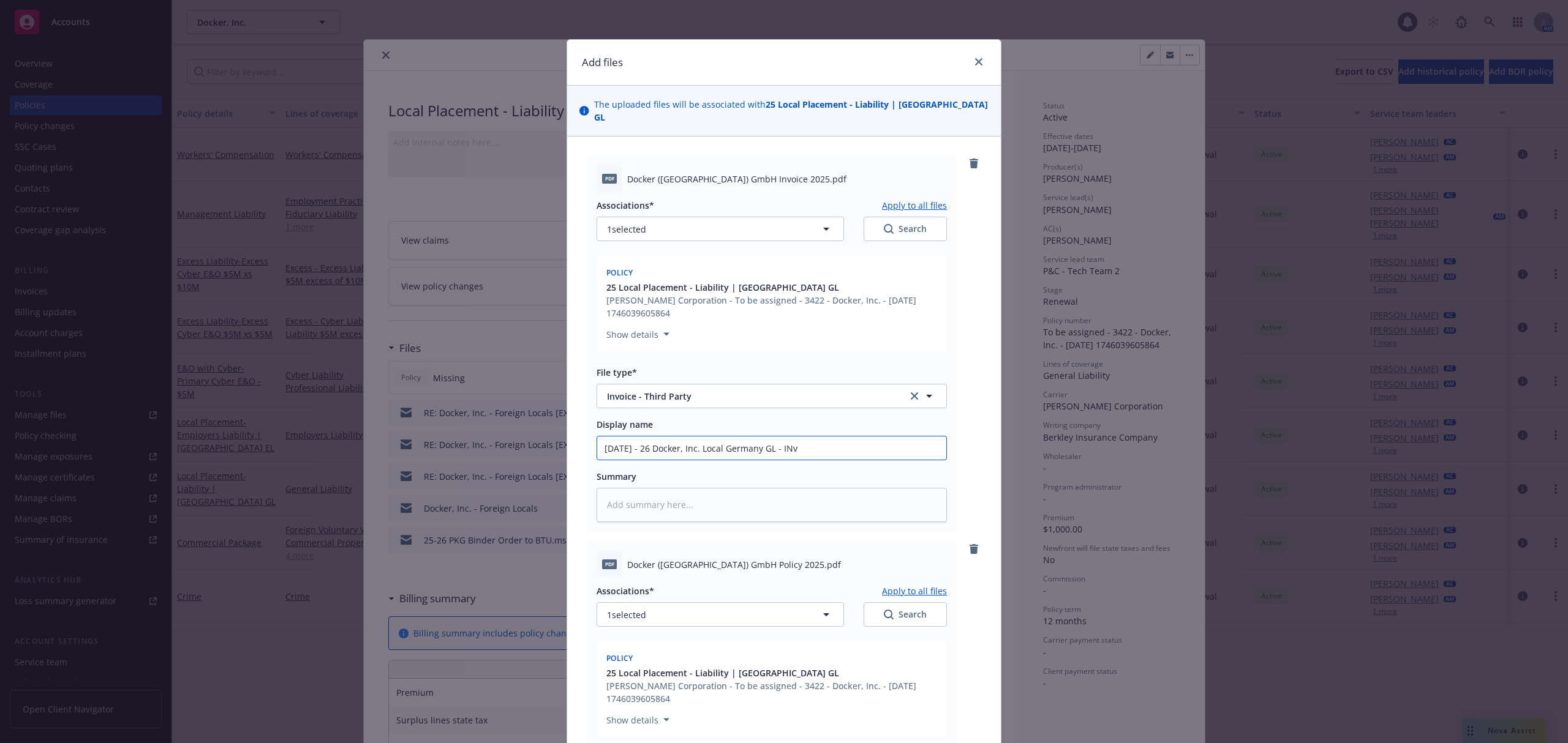
type textarea "x"
type input "5.1.25 - 26 Docker, Inc. Local Germany GL - IN"
type textarea "x"
type input "5.1.25 - 26 Docker, Inc. Local Germany GL - I"
type textarea "x"
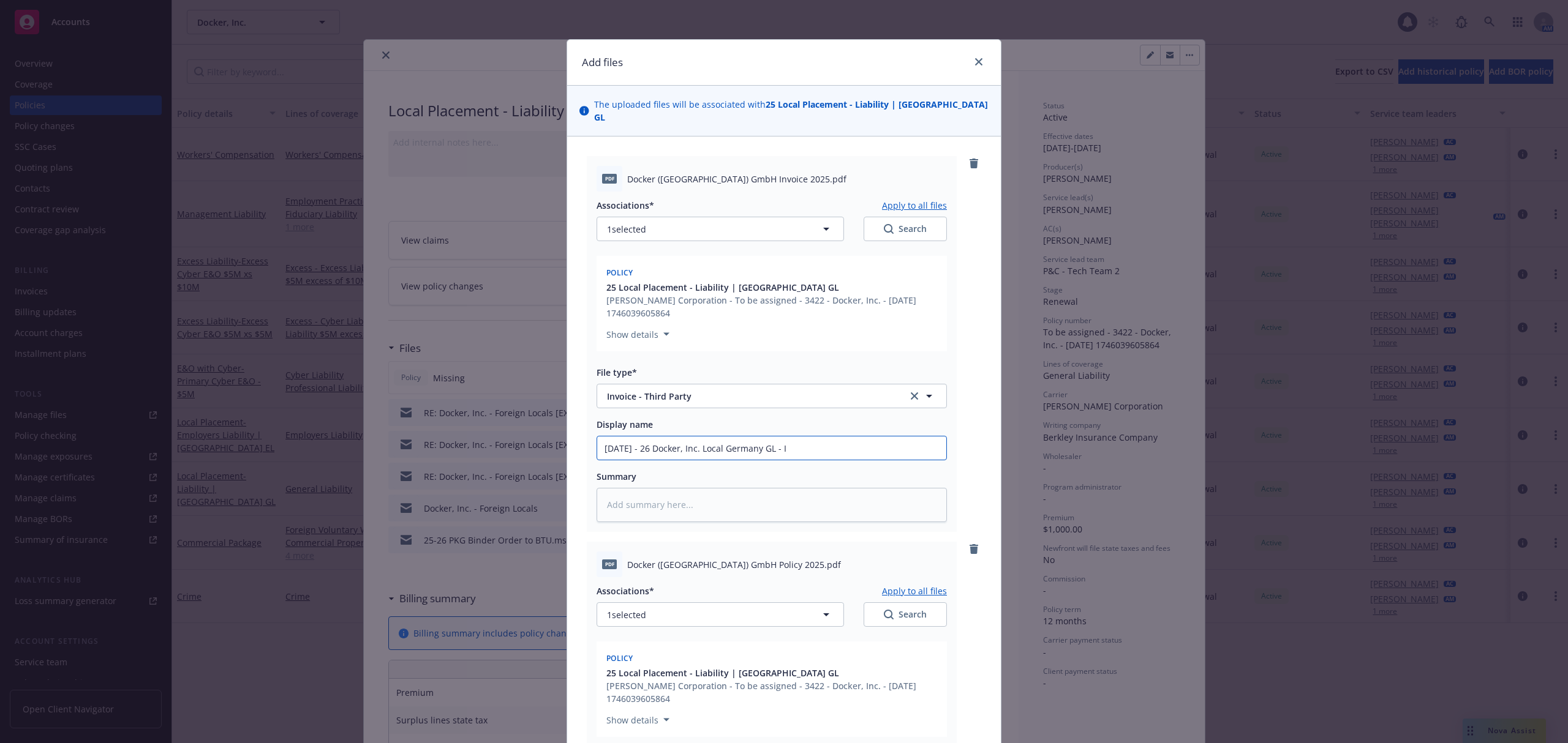
type input "5.1.25 - 26 Docker, Inc. Local Germany GL - In"
type textarea "x"
type input "5.1.25 - 26 Docker, Inc. Local Germany GL - Inv"
type textarea "x"
type input "5.1.25 - 26 Docker, Inc. Local Germany GL - Invoic"
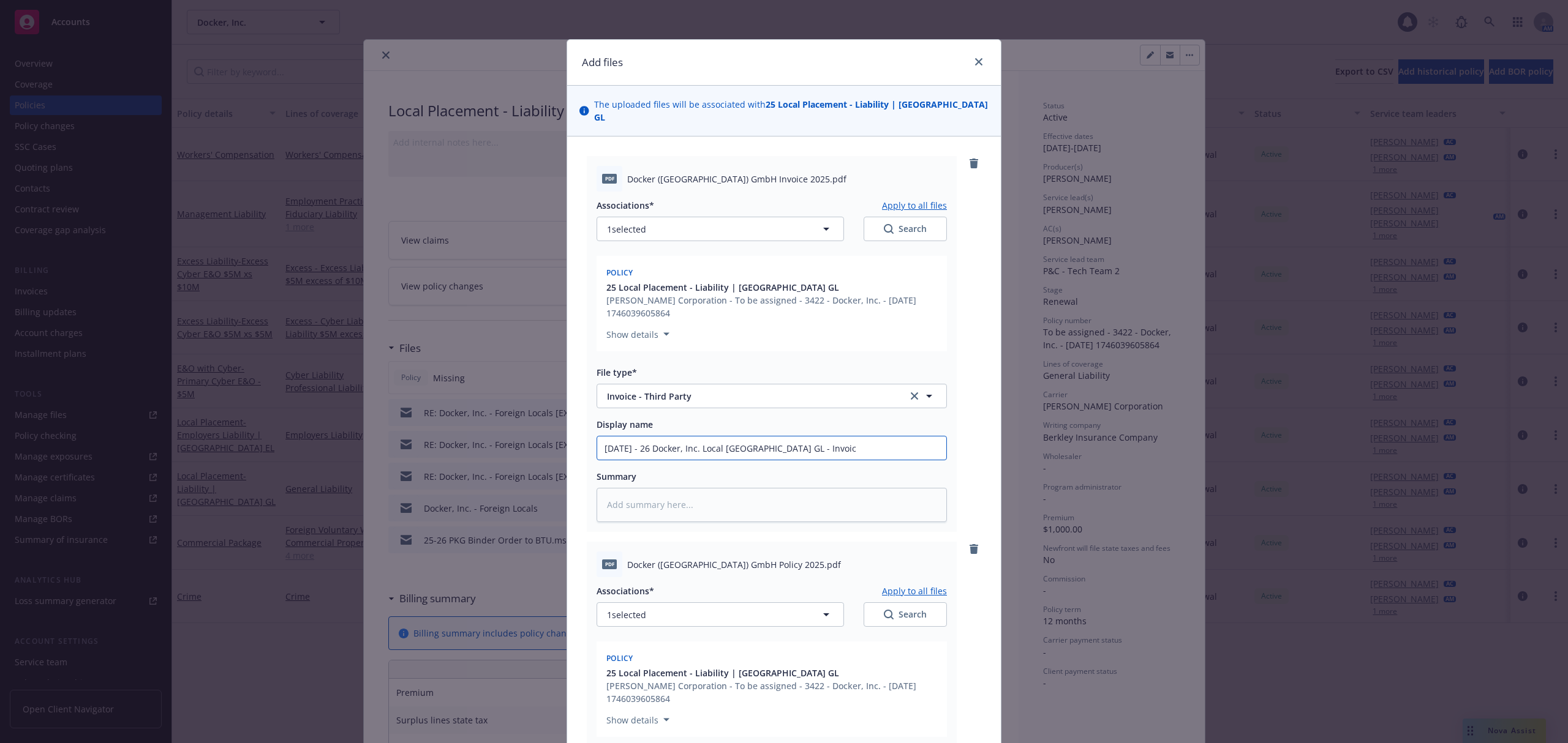
type textarea "x"
drag, startPoint x: 838, startPoint y: 432, endPoint x: 490, endPoint y: 415, distance: 348.4
click at [490, 415] on div "Add files The uploaded files will be associated with 25 Local Placement - Liabi…" at bounding box center [784, 371] width 1568 height 743
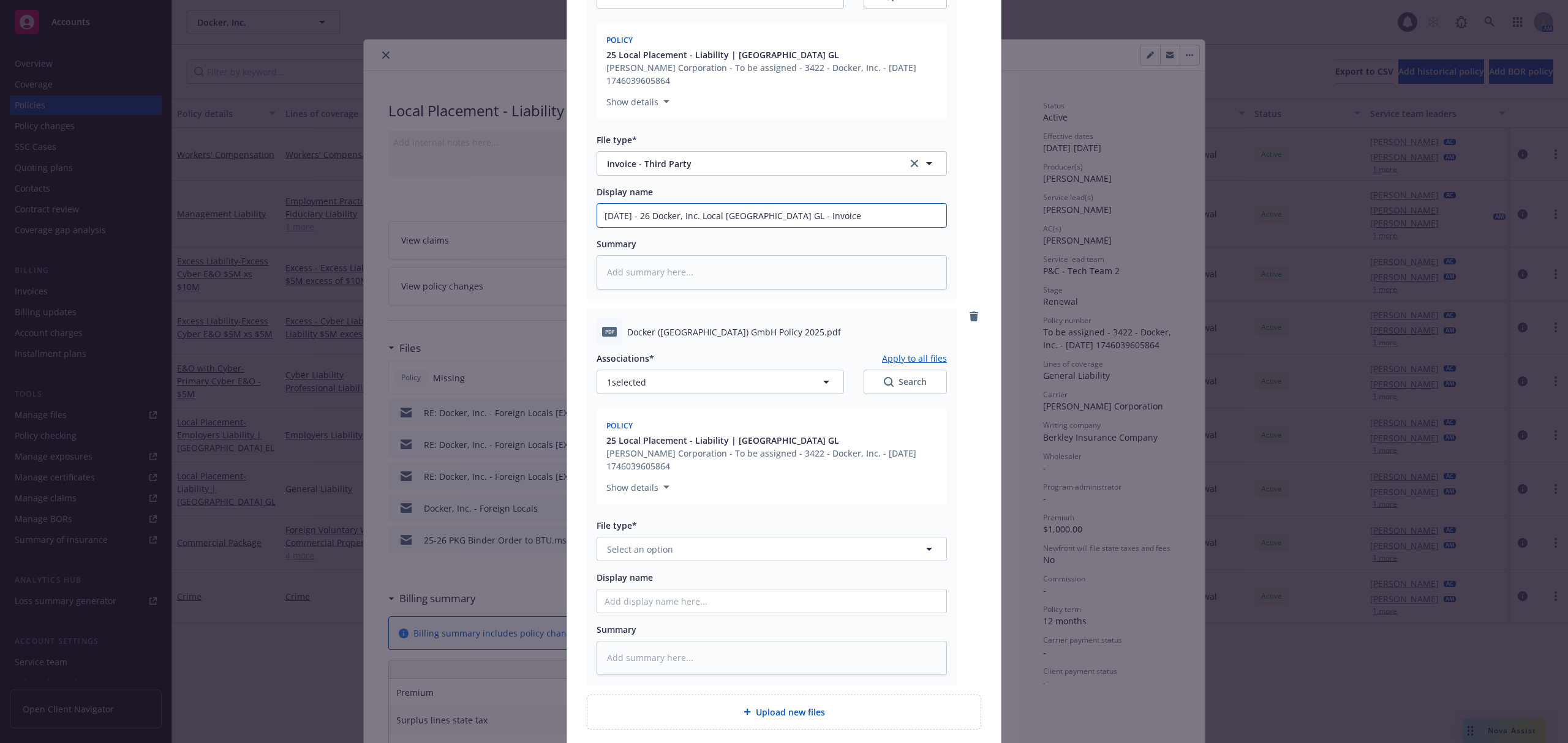
scroll to position [233, 0]
type input "5.1.25 - 26 Docker, Inc. Local Germany GL - Invoice"
click at [674, 589] on input "Display name" at bounding box center [771, 601] width 349 height 23
paste input "5.1.25 - 26 Docker, Inc. Local Germany GL - Invoice"
type textarea "x"
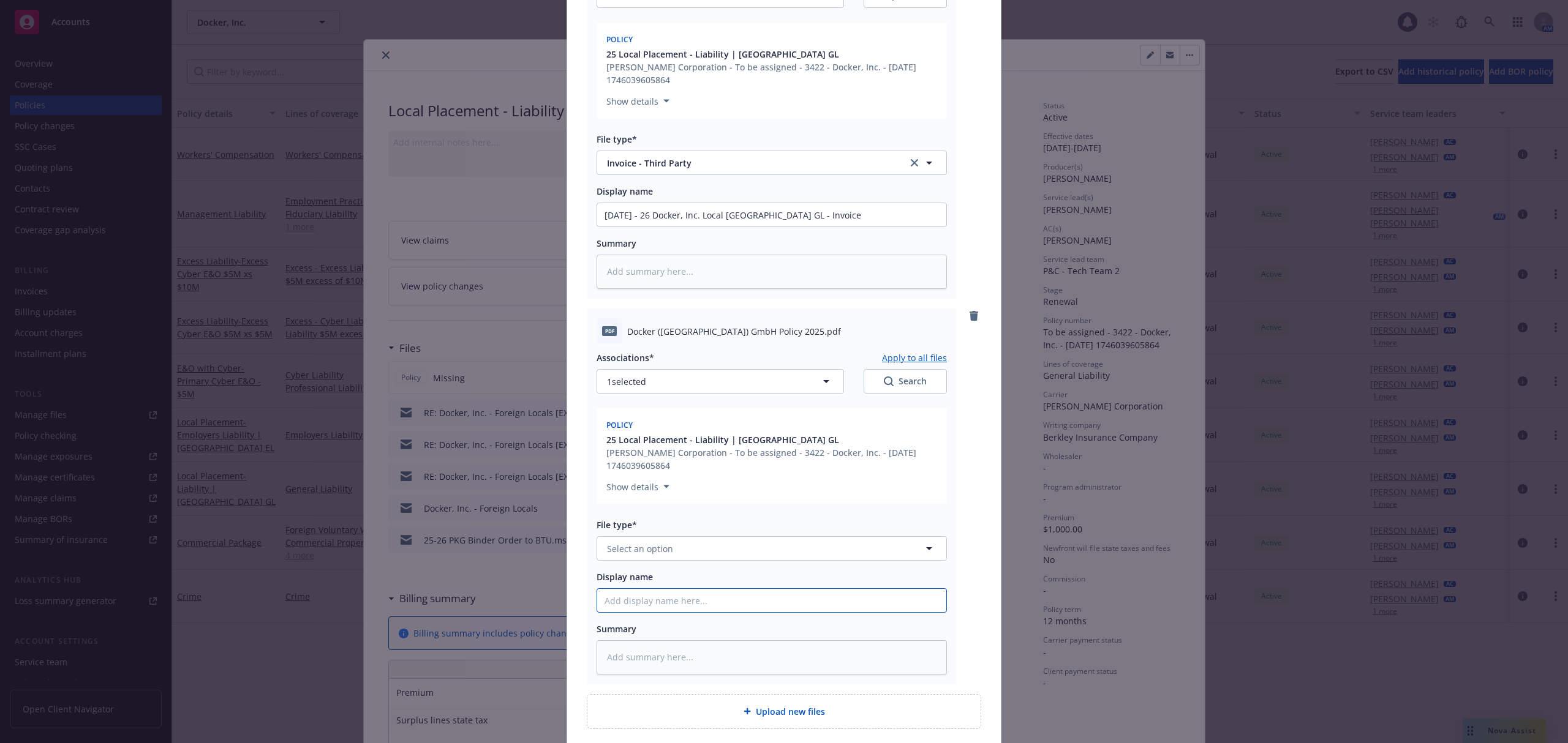
type input "5.1.25 - 26 Docker, Inc. Local Germany GL - Invoice"
type textarea "x"
type input "5.1.25 - 26 Docker, Inc. Local Germany GL - Invoic"
type textarea "x"
type input "5.1.25 - 26 Docker, Inc. Local Germany GL - Invoi"
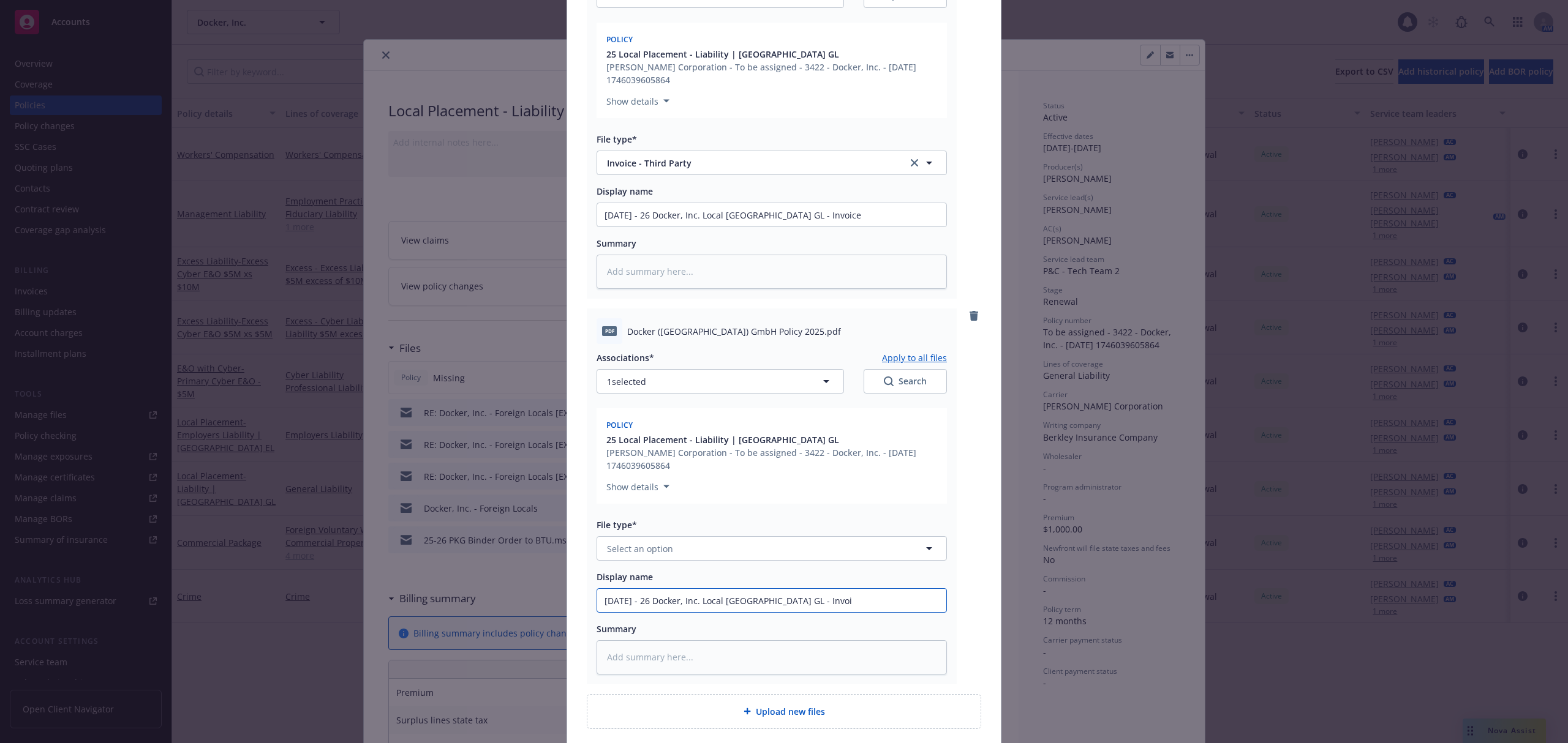
type textarea "x"
type input "5.1.25 - 26 Docker, Inc. Local Germany GL - Invo"
type textarea "x"
type input "5.1.25 - 26 Docker, Inc. Local Germany GL - In"
type textarea "x"
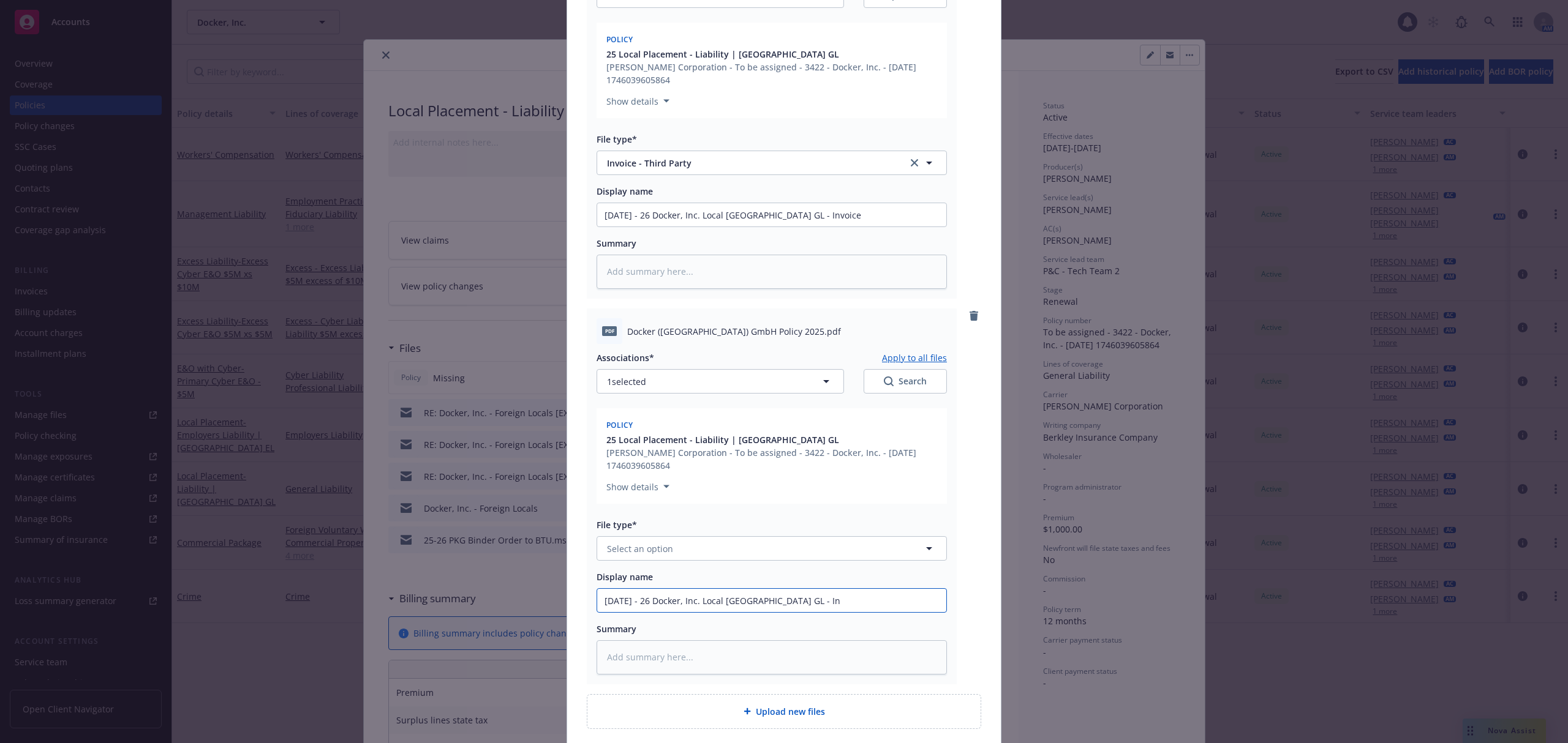
type input "5.1.25 - 26 Docker, Inc. Local Germany GL - I"
type textarea "x"
type input "5.1.25 - 26 Docker, Inc. Local Germany GL -"
type textarea "x"
type input "5.1.25 - 26 Docker, Inc. Local Germany GL - Po"
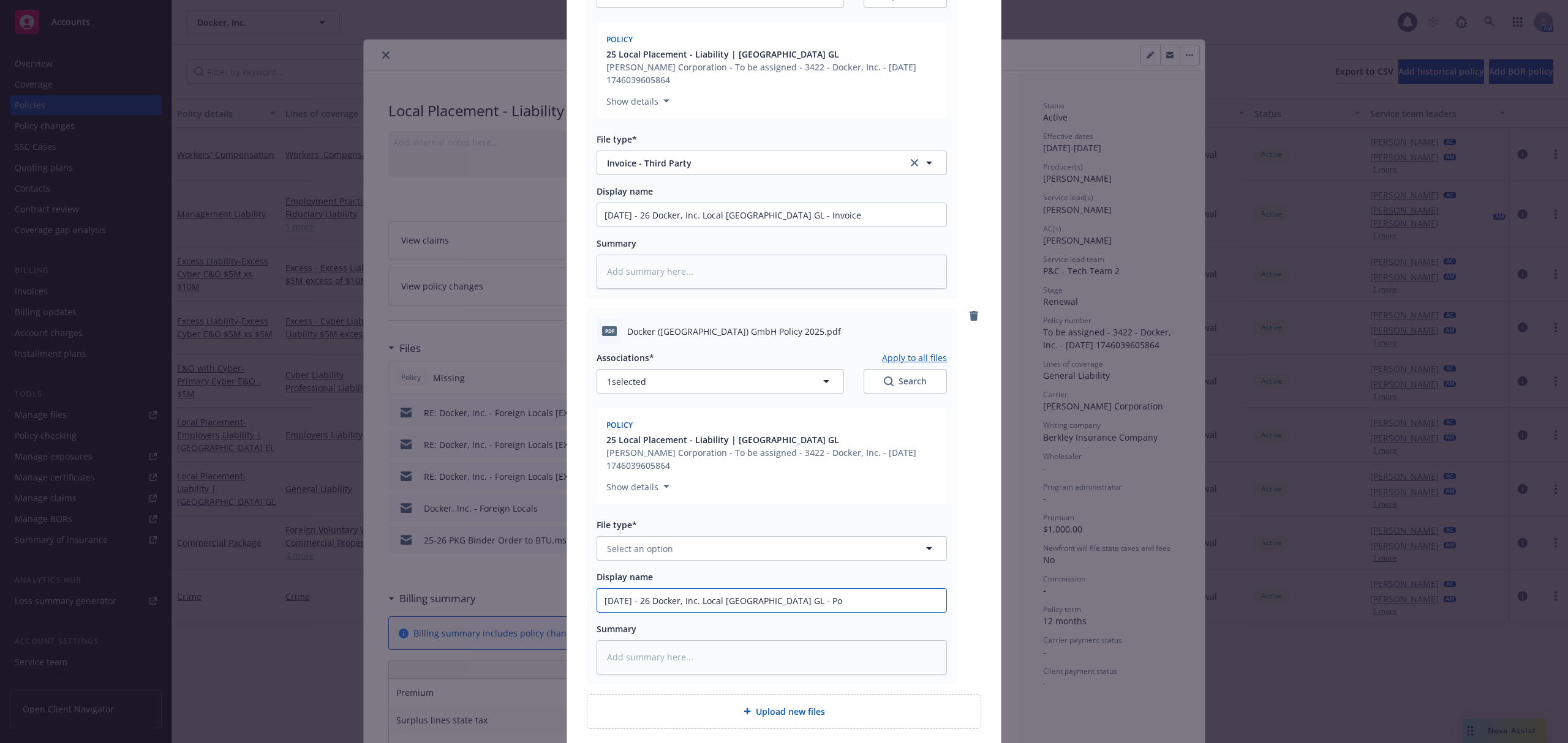
type textarea "x"
type input "5.1.25 - 26 Docker, Inc. Local Germany GL - Poli"
type textarea "x"
type input "5.1.25 - 26 Docker, Inc. Local Germany GL - Policy"
type textarea "x"
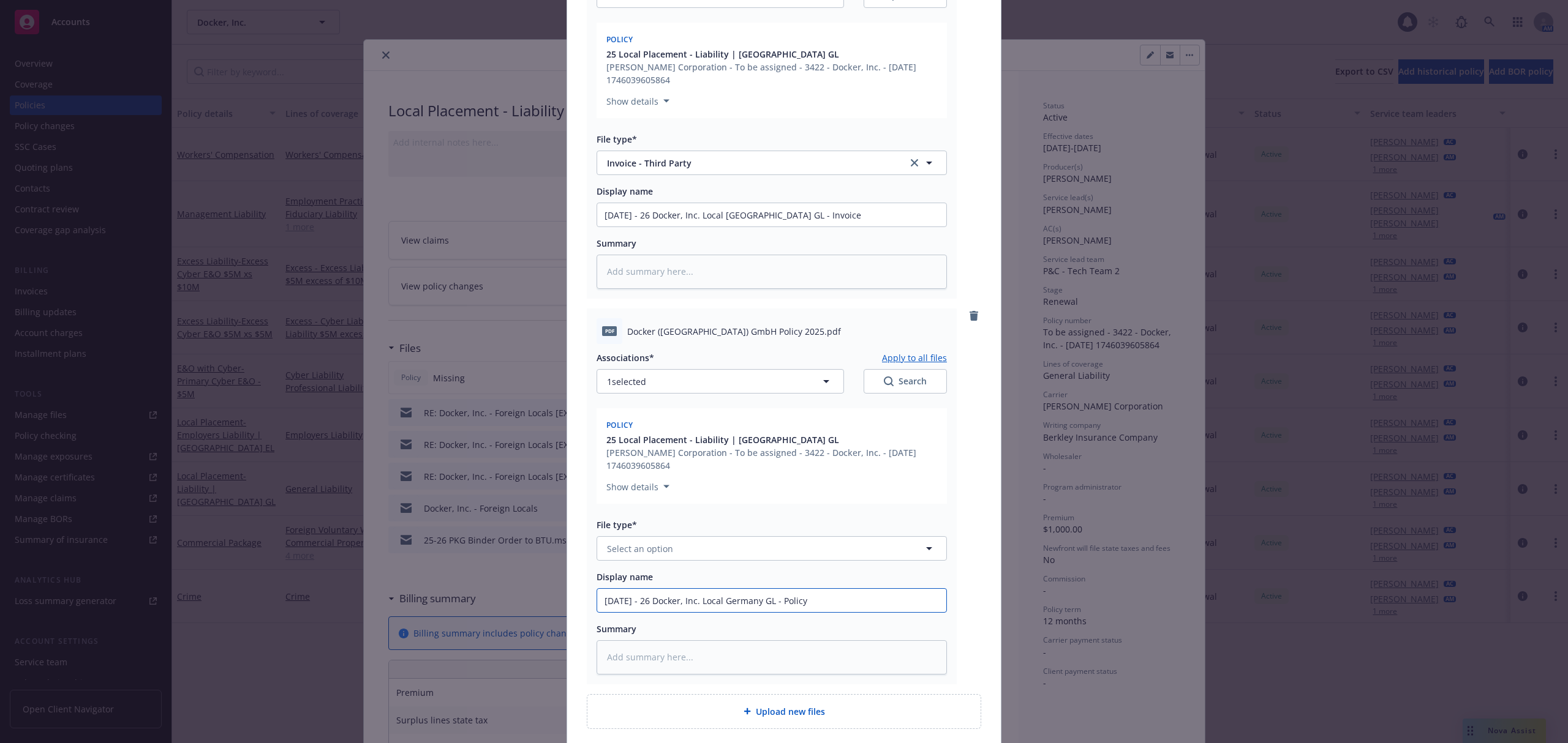
type input "5.1.25 - 26 Docker, Inc. Local Germany GL - Policy"
click at [788, 546] on button "Select an option" at bounding box center [772, 548] width 351 height 24
type input "poli"
click at [728, 573] on div "Policy" at bounding box center [771, 582] width 334 height 17
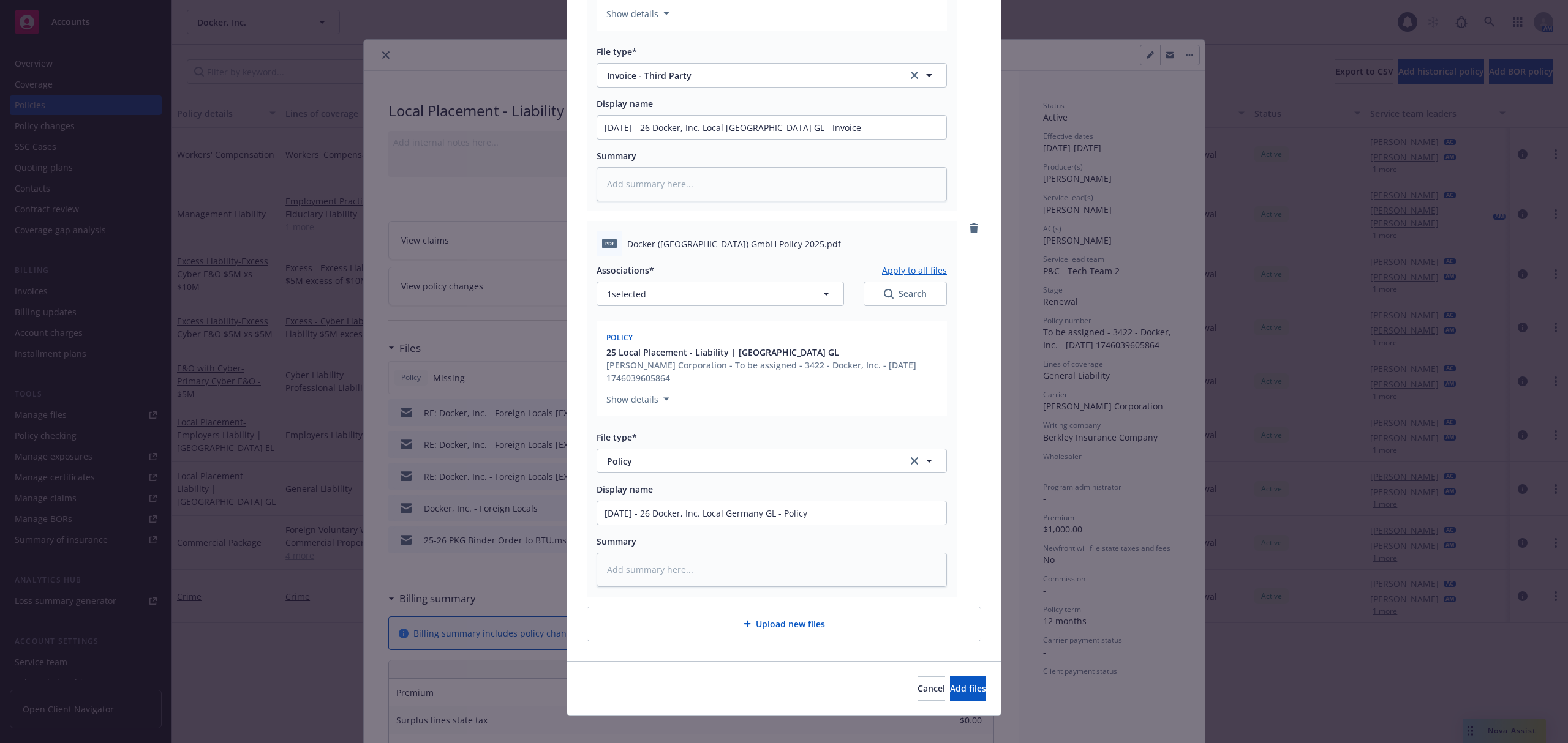
click at [955, 690] on div "Cancel Add files" at bounding box center [783, 689] width 433 height 54
click at [950, 683] on span "Add files" at bounding box center [967, 689] width 36 height 12
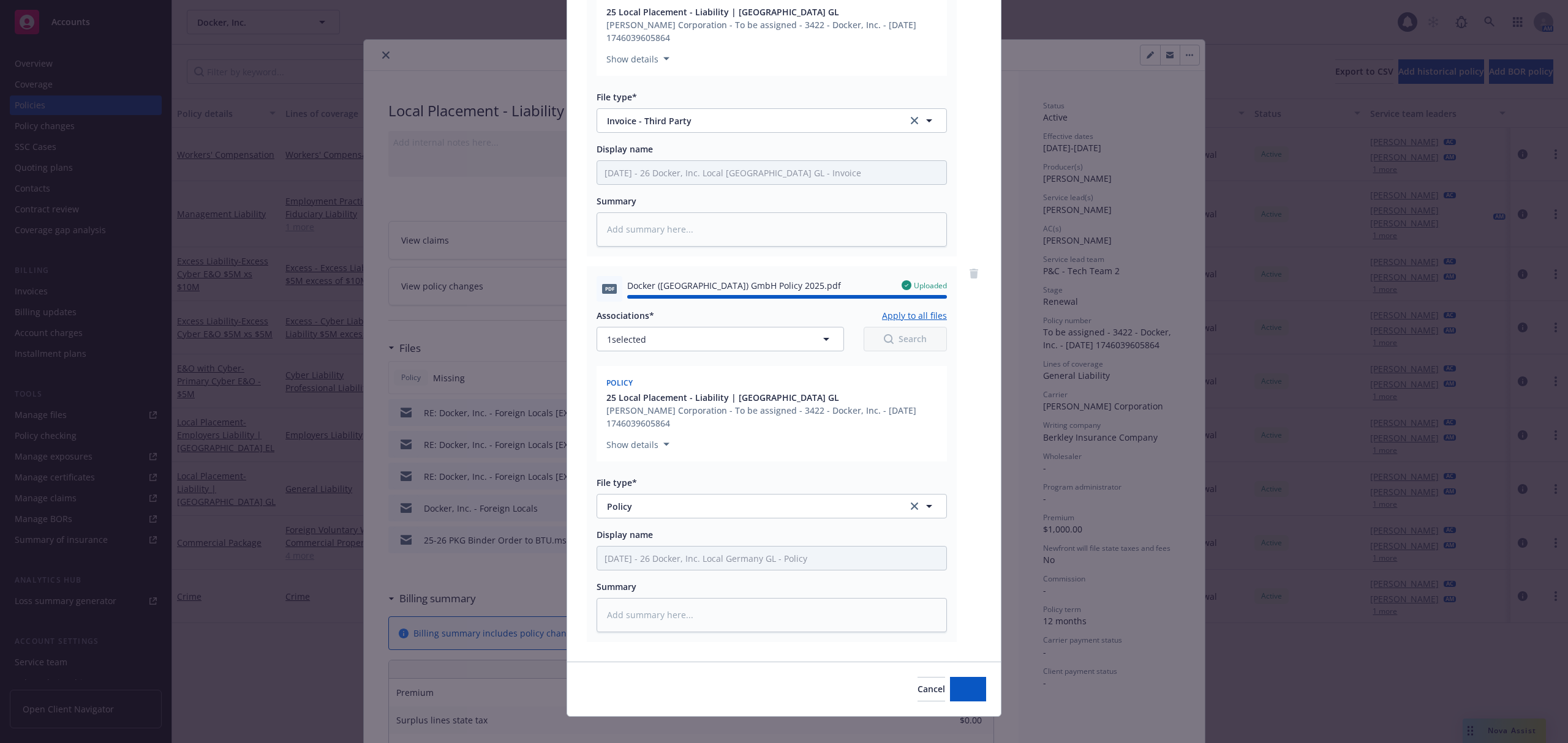
type textarea "x"
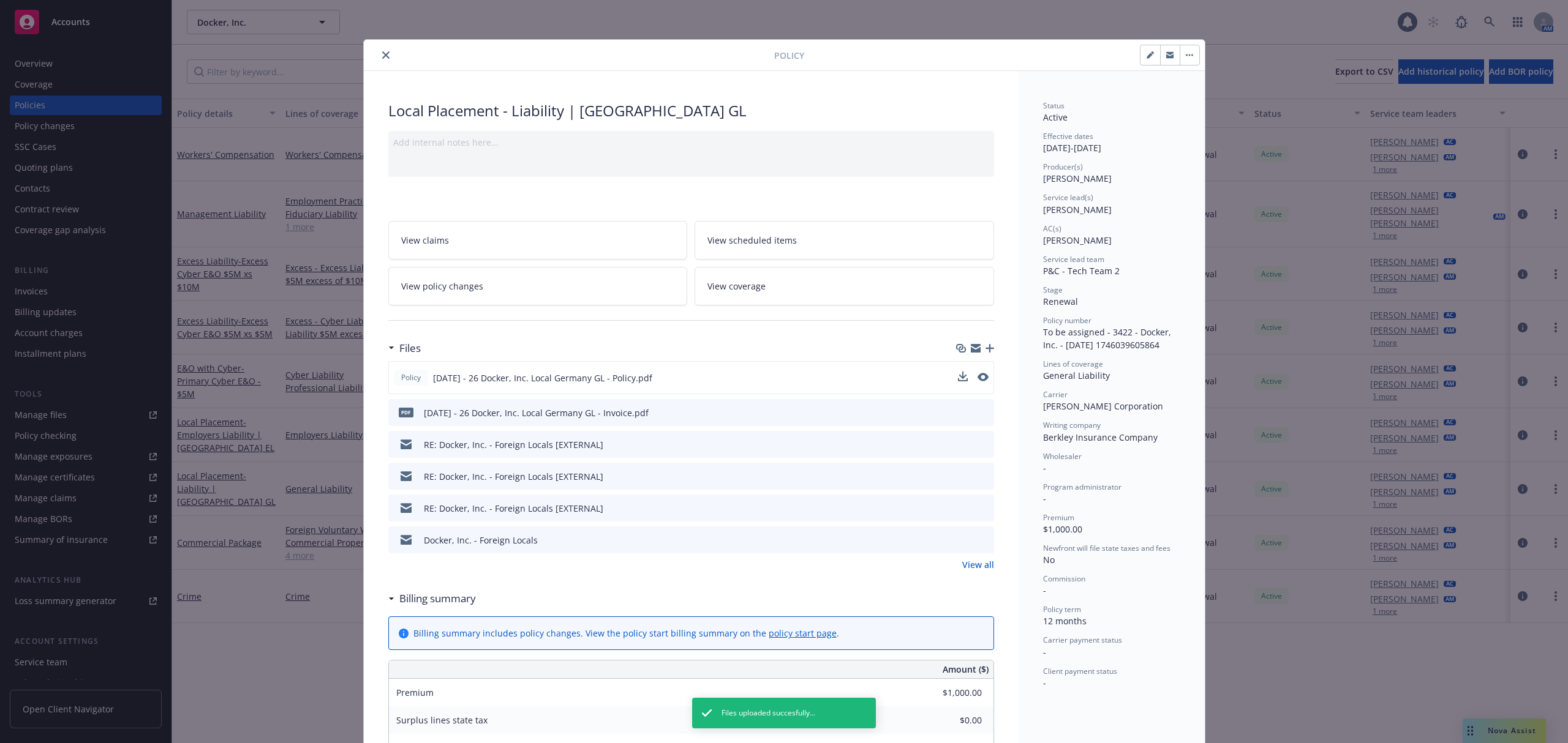
click at [978, 384] on button at bounding box center [983, 378] width 11 height 13
click at [976, 379] on icon "preview file" at bounding box center [981, 377] width 11 height 9
click at [1141, 62] on button "button" at bounding box center [1150, 55] width 19 height 19
select select "RENEWAL"
select select "12"
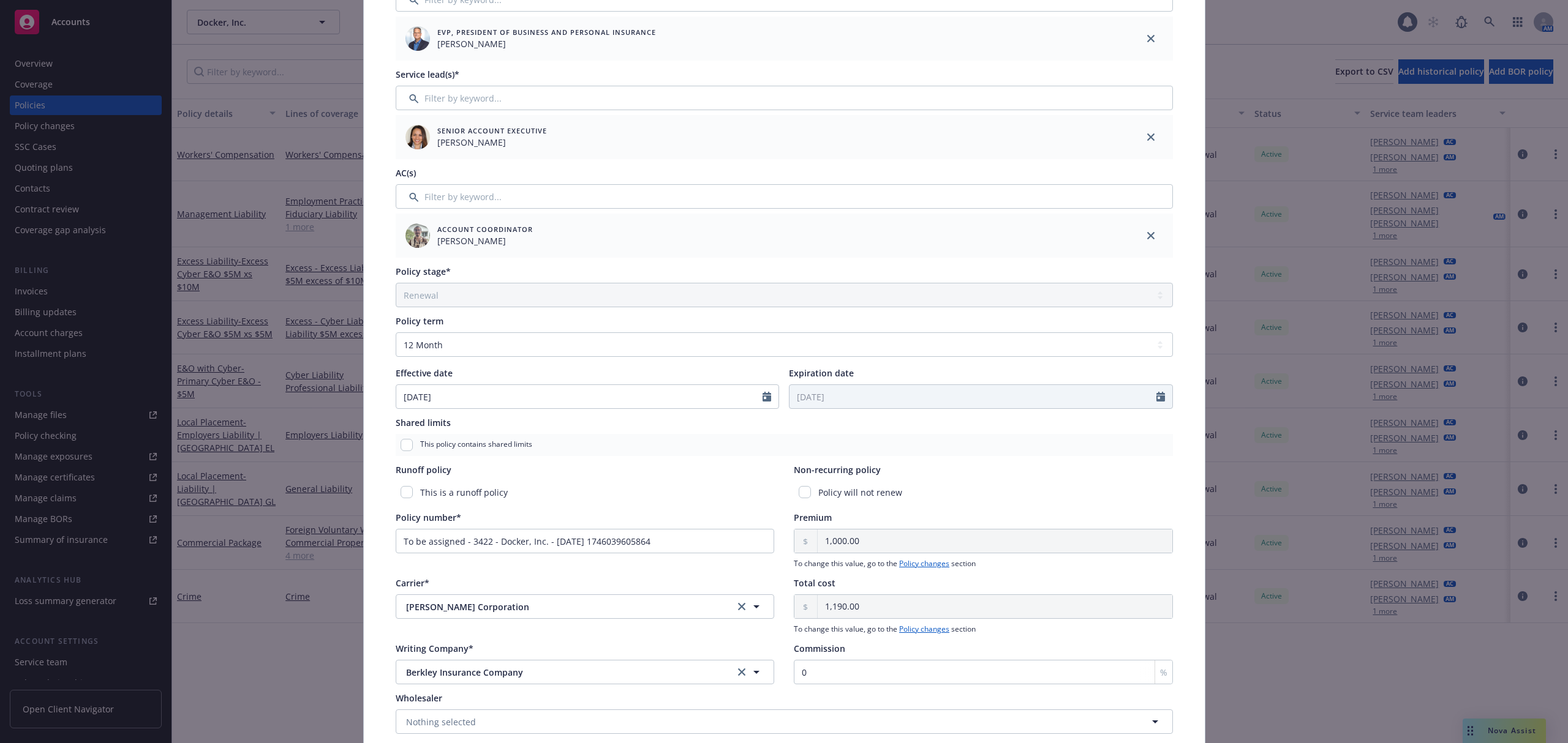
scroll to position [192, 0]
drag, startPoint x: 674, startPoint y: 542, endPoint x: 148, endPoint y: 580, distance: 527.4
click at [148, 580] on div "Edit policy details Cancel Save Policy type* Local Placement Display name Liabi…" at bounding box center [784, 371] width 1568 height 743
paste input "300109"
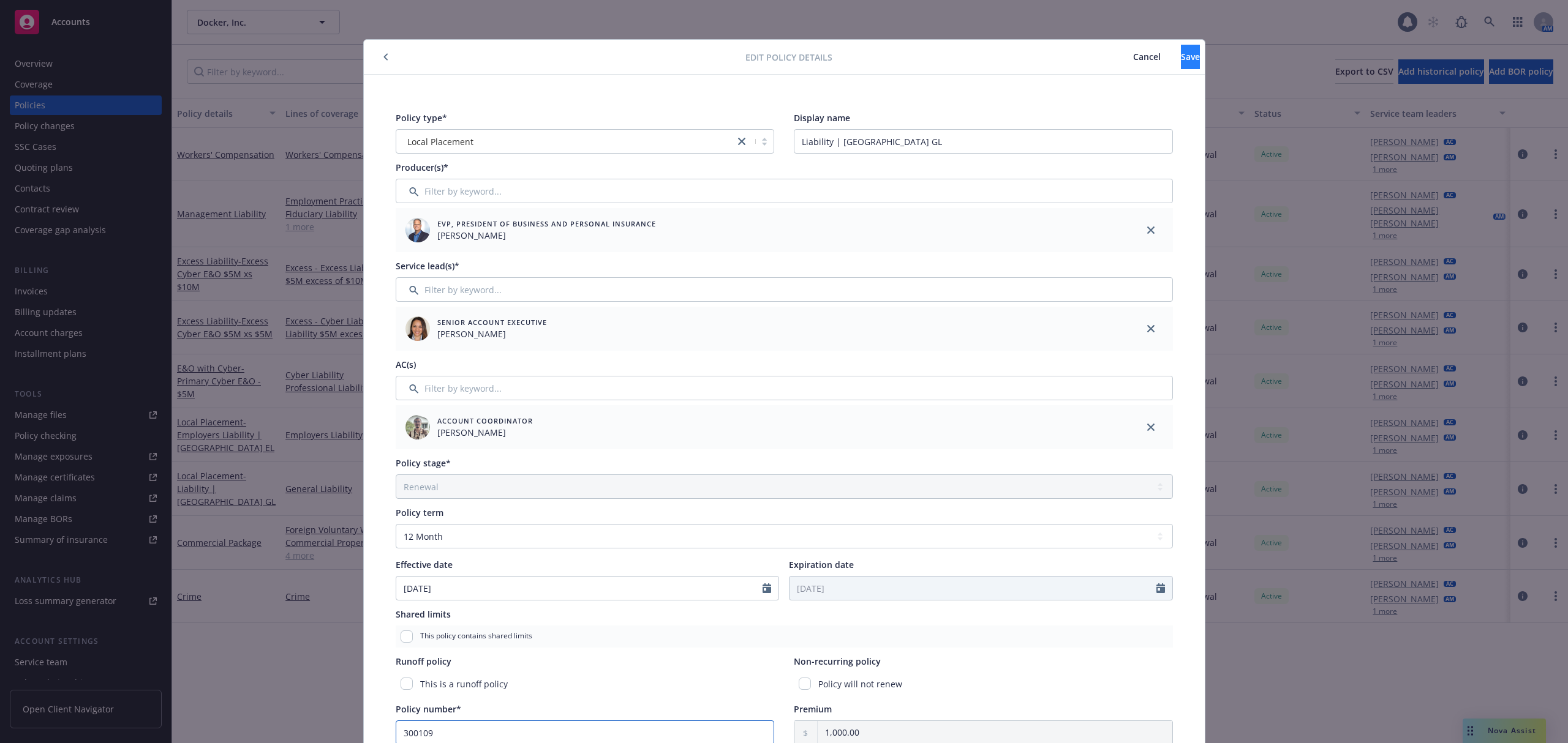
type input "300109"
click at [1180, 46] on button "Save" at bounding box center [1190, 56] width 19 height 24
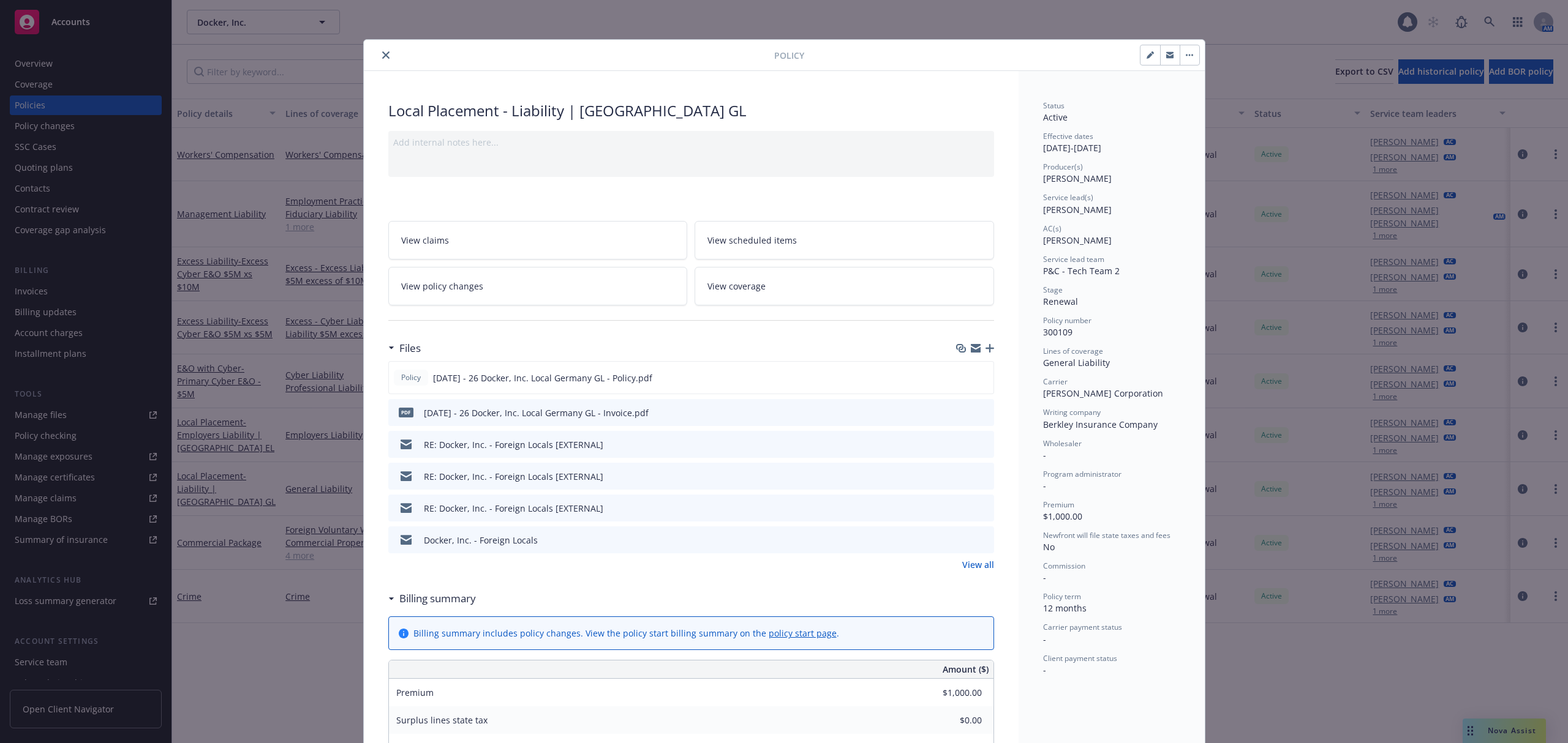
click at [977, 413] on icon "preview file" at bounding box center [982, 412] width 11 height 9
click at [379, 55] on button "close" at bounding box center [386, 54] width 15 height 15
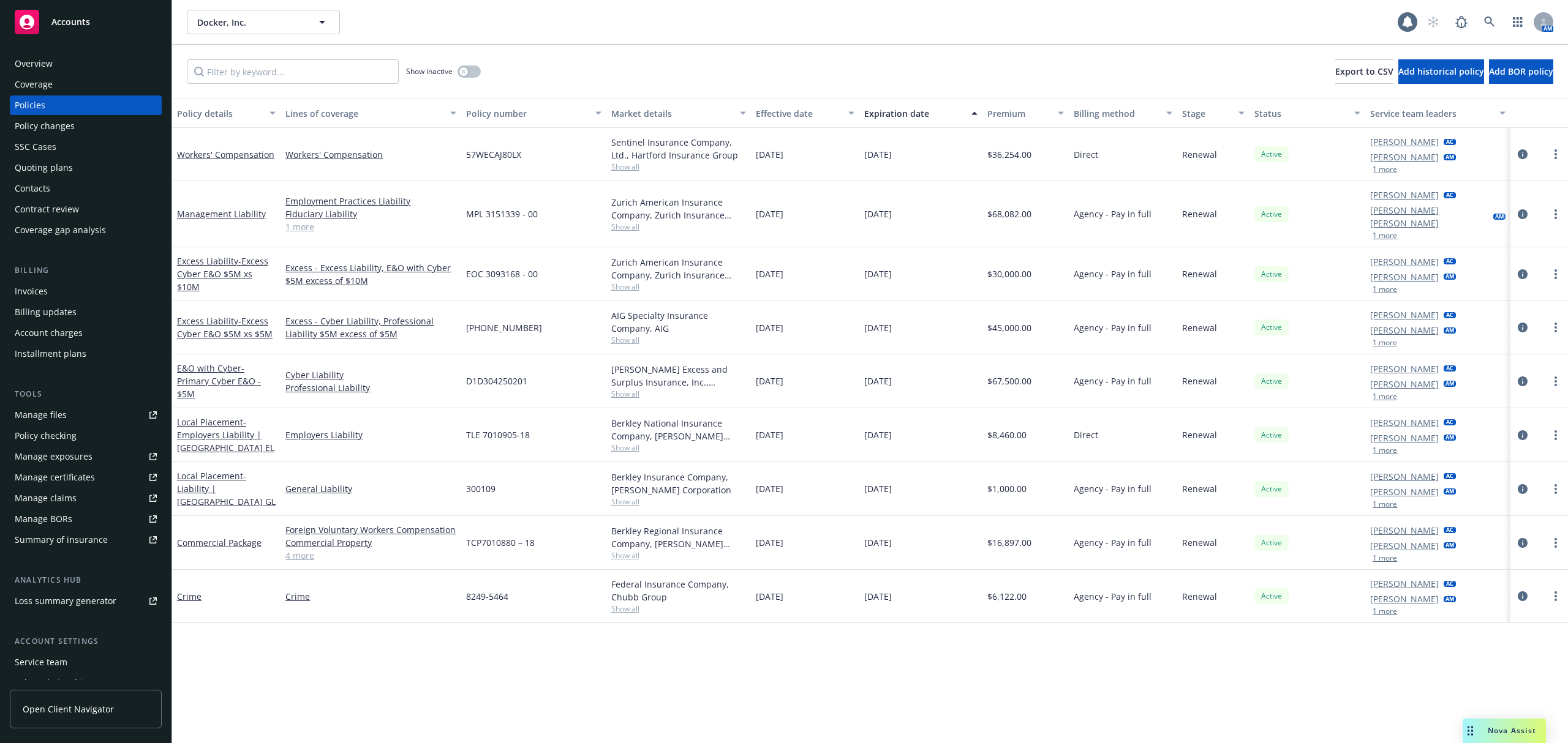
click at [43, 292] on div "Invoices" at bounding box center [31, 292] width 33 height 19
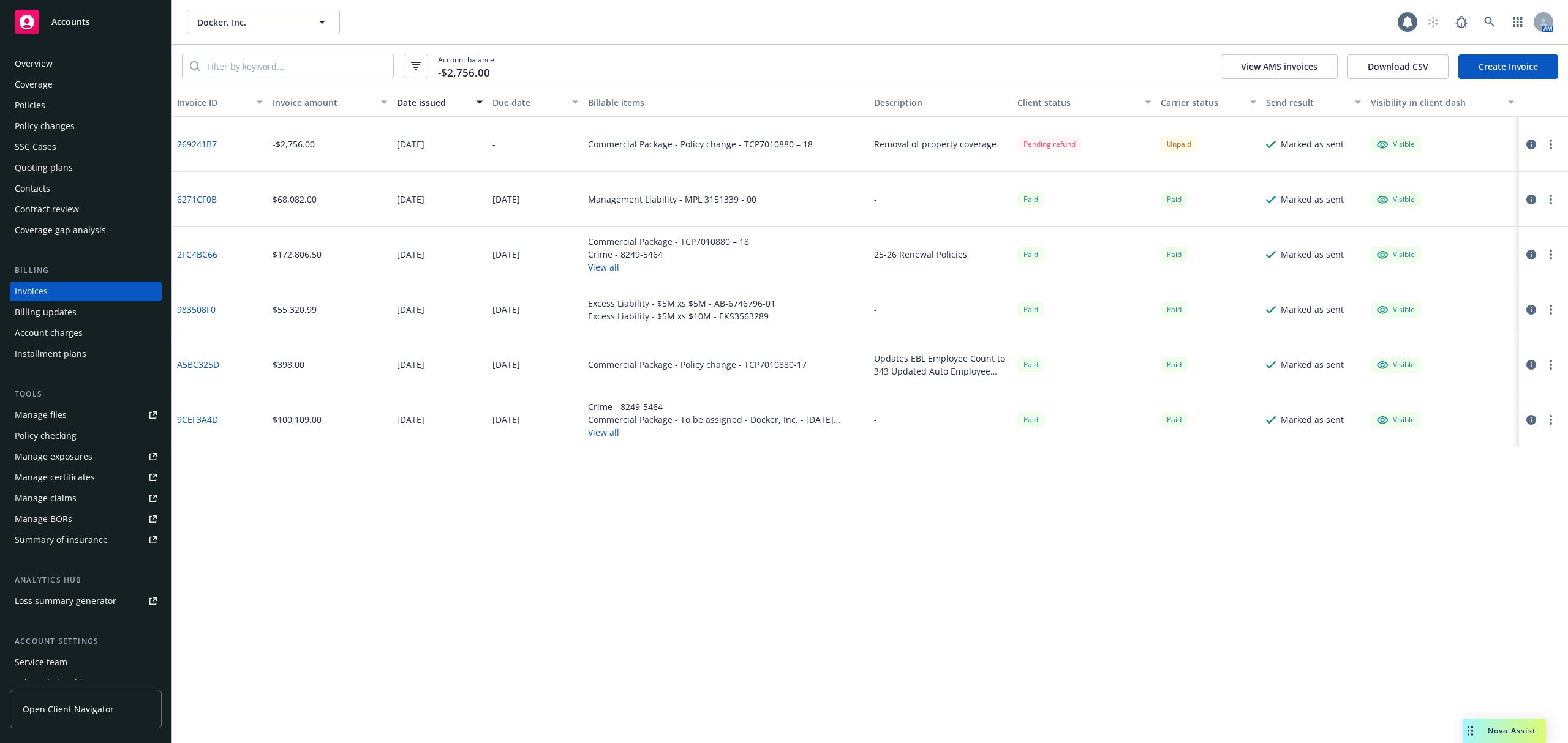
click at [601, 272] on button "View all" at bounding box center [669, 266] width 161 height 13
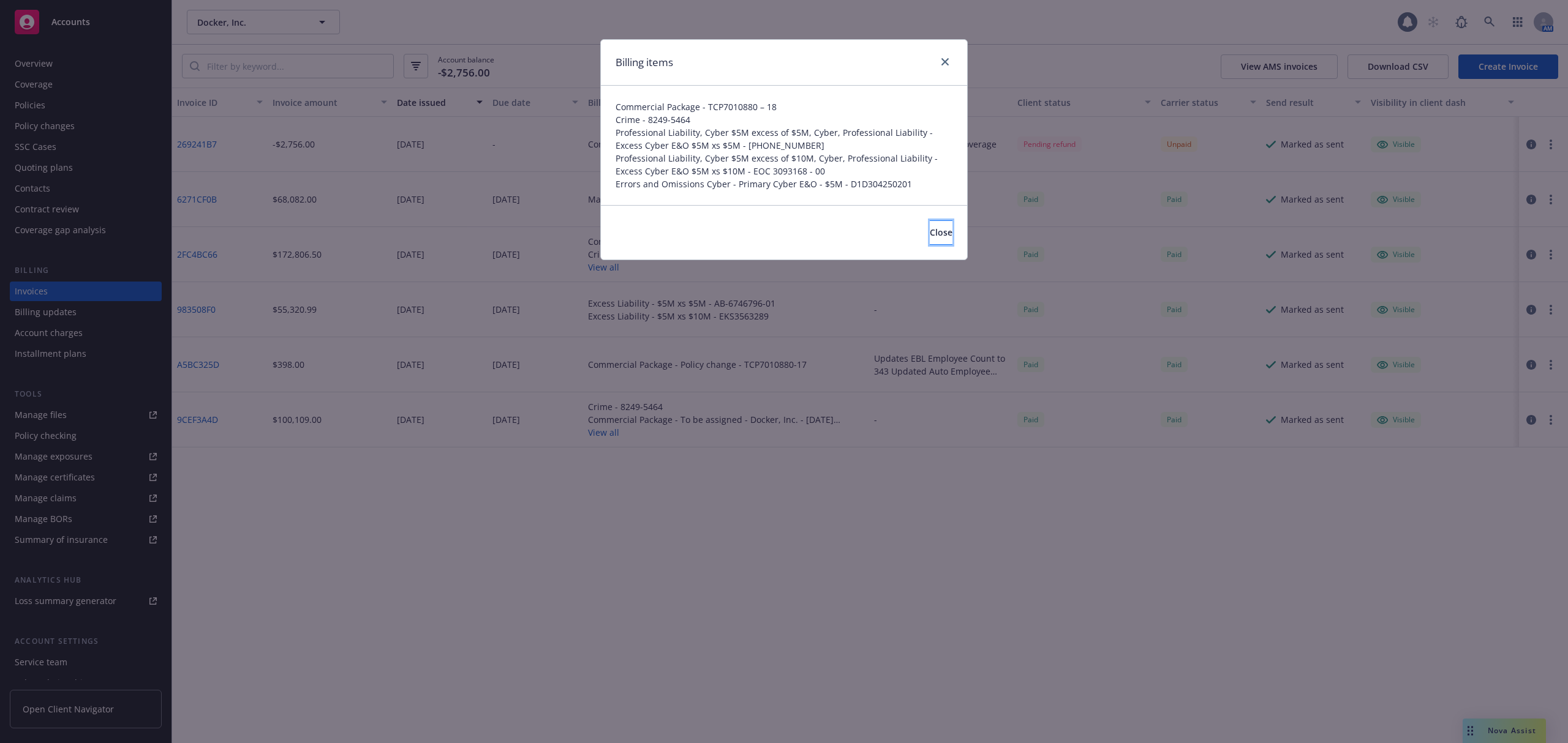
click at [929, 231] on span "Close" at bounding box center [940, 232] width 22 height 12
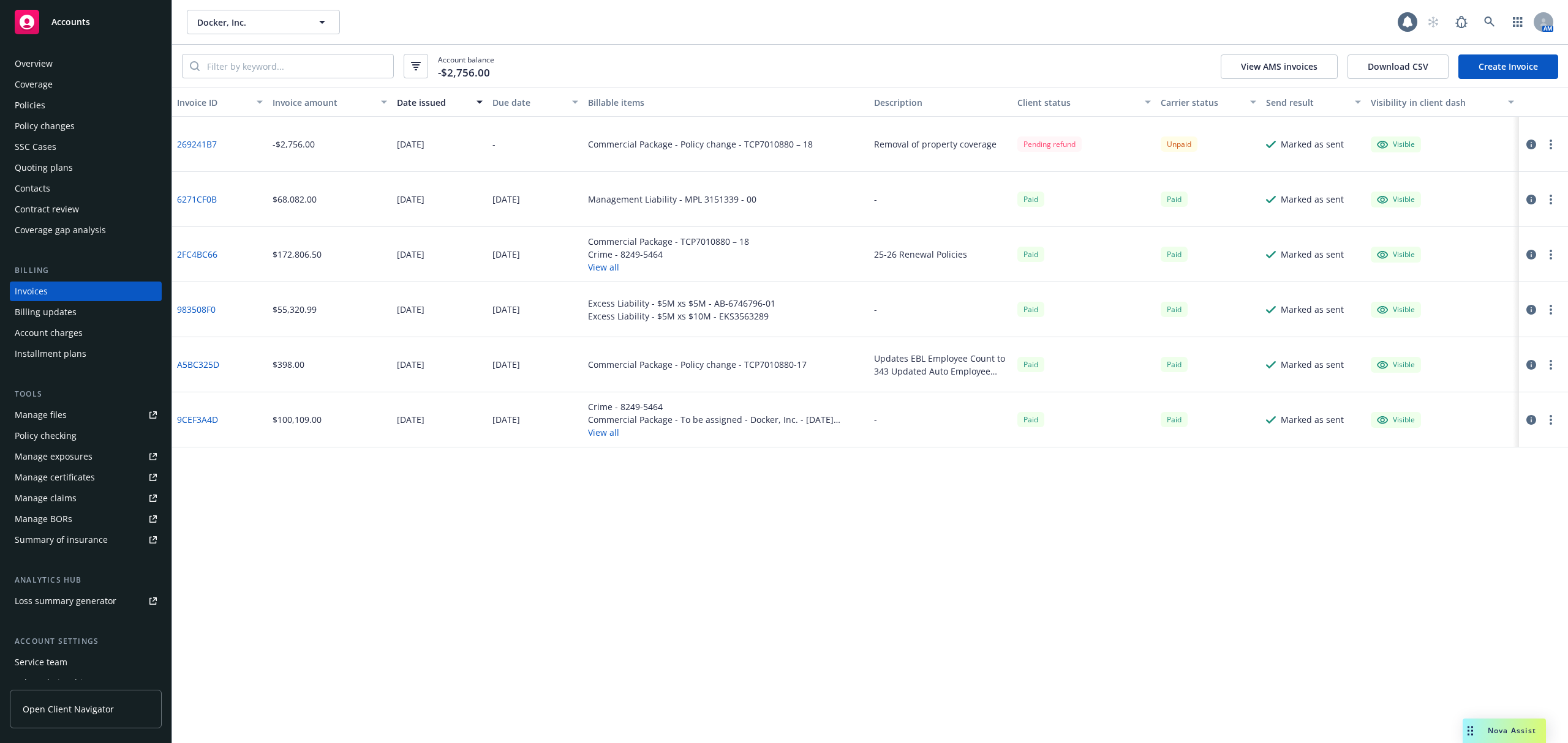
click at [1534, 64] on link "Create Invoice" at bounding box center [1508, 66] width 100 height 24
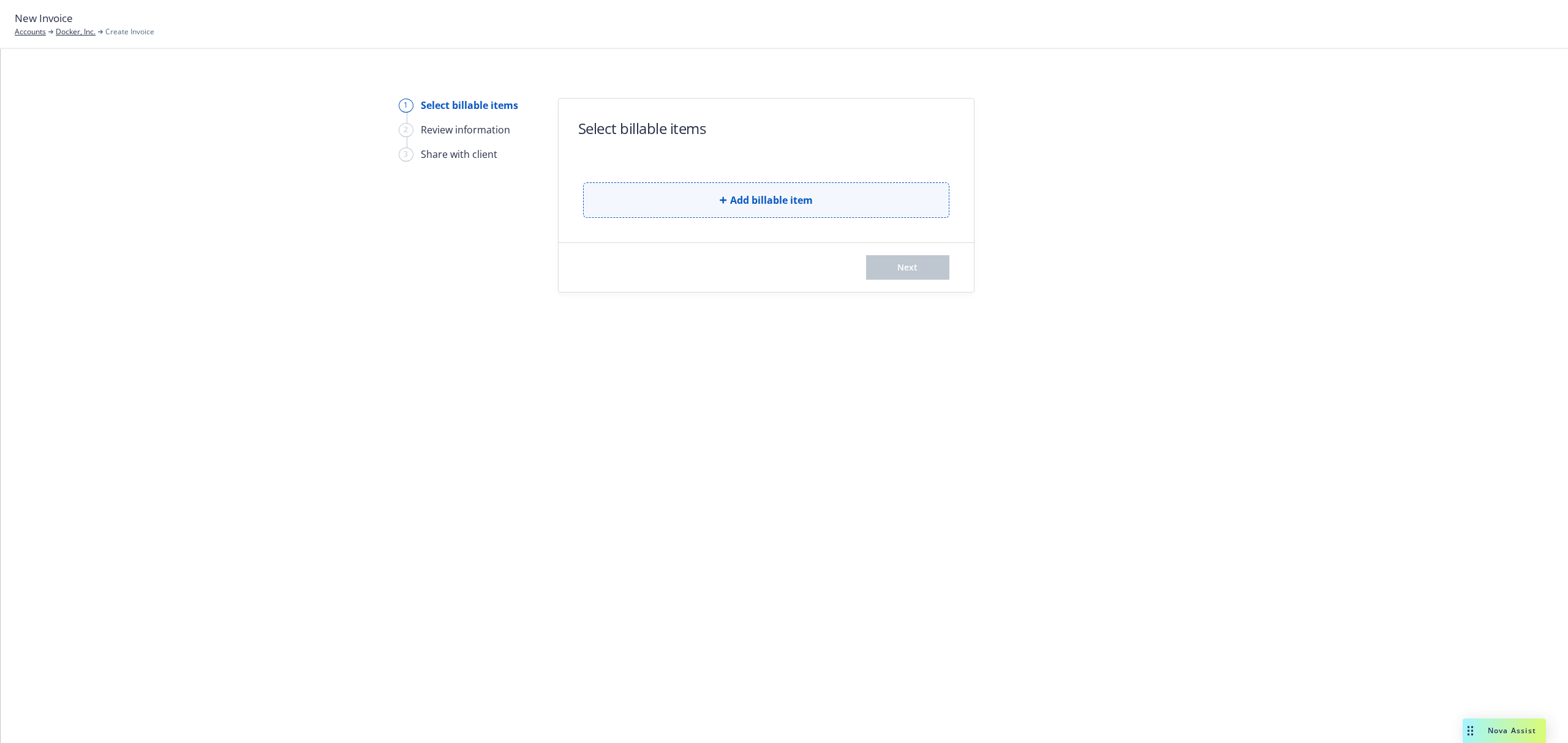
click at [783, 209] on button "Add billable item" at bounding box center [767, 200] width 366 height 36
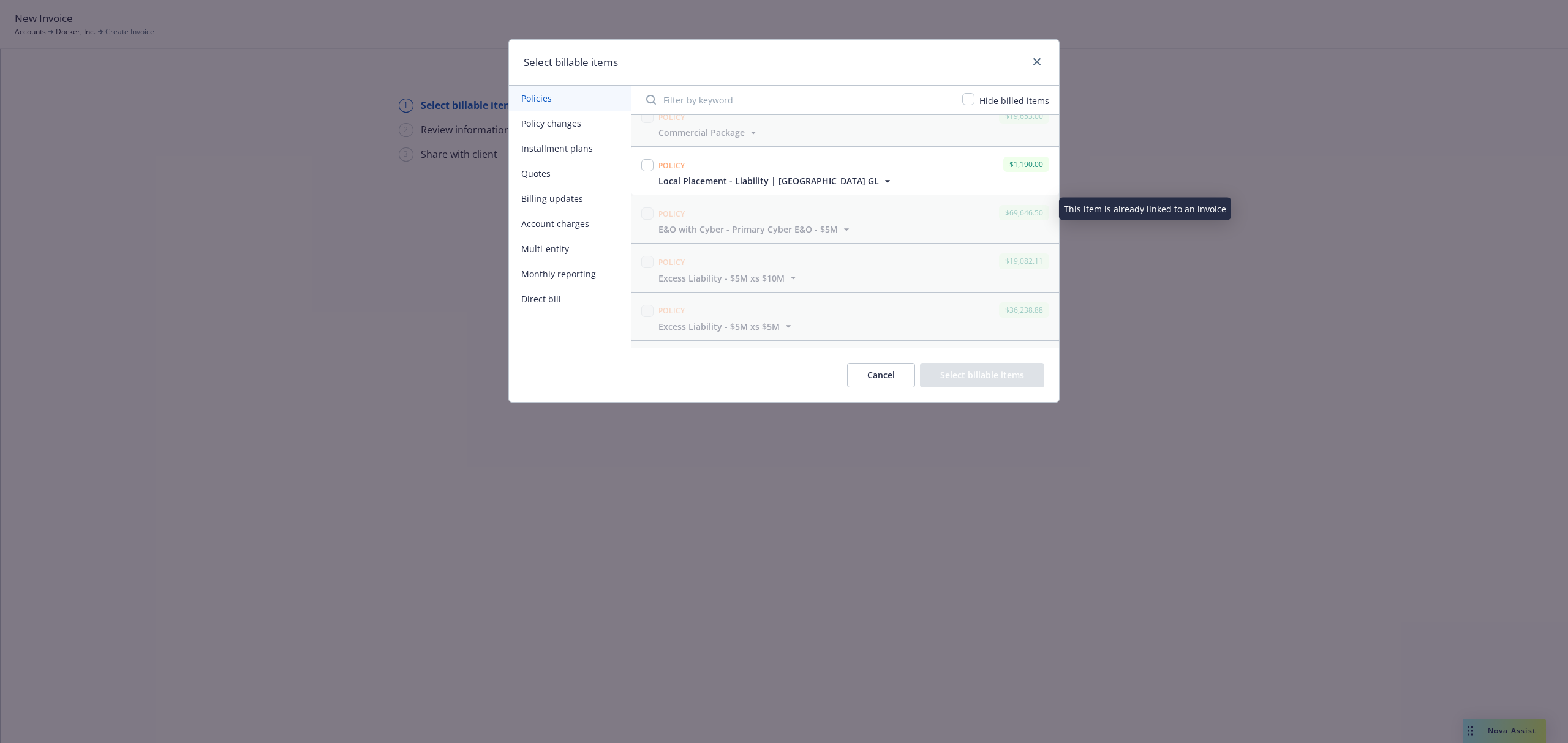
scroll to position [205, 0]
click at [650, 176] on input "checkbox" at bounding box center [647, 170] width 13 height 13
checkbox input "true"
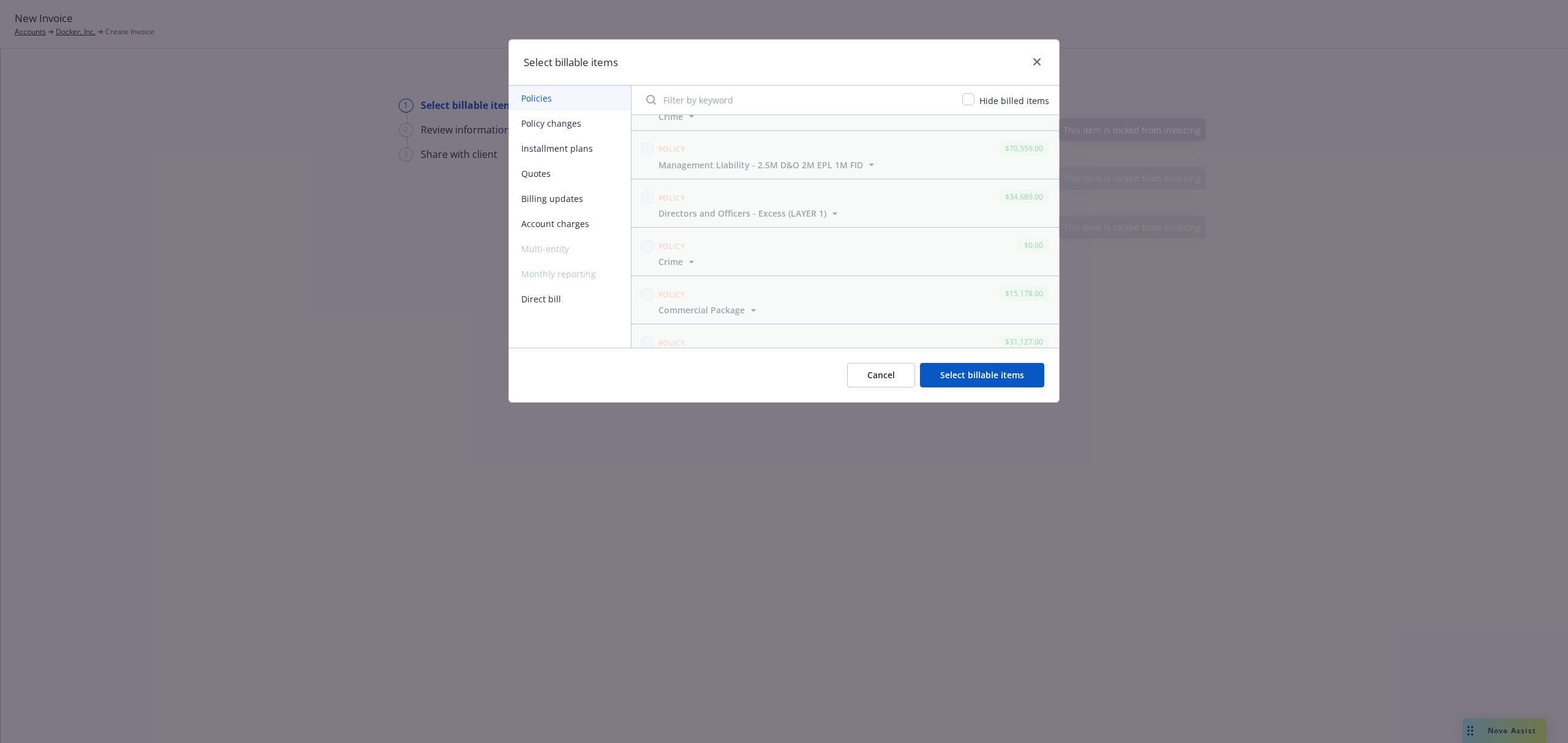
scroll to position [1518, 0]
click at [947, 380] on button "Select billable items" at bounding box center [982, 375] width 124 height 24
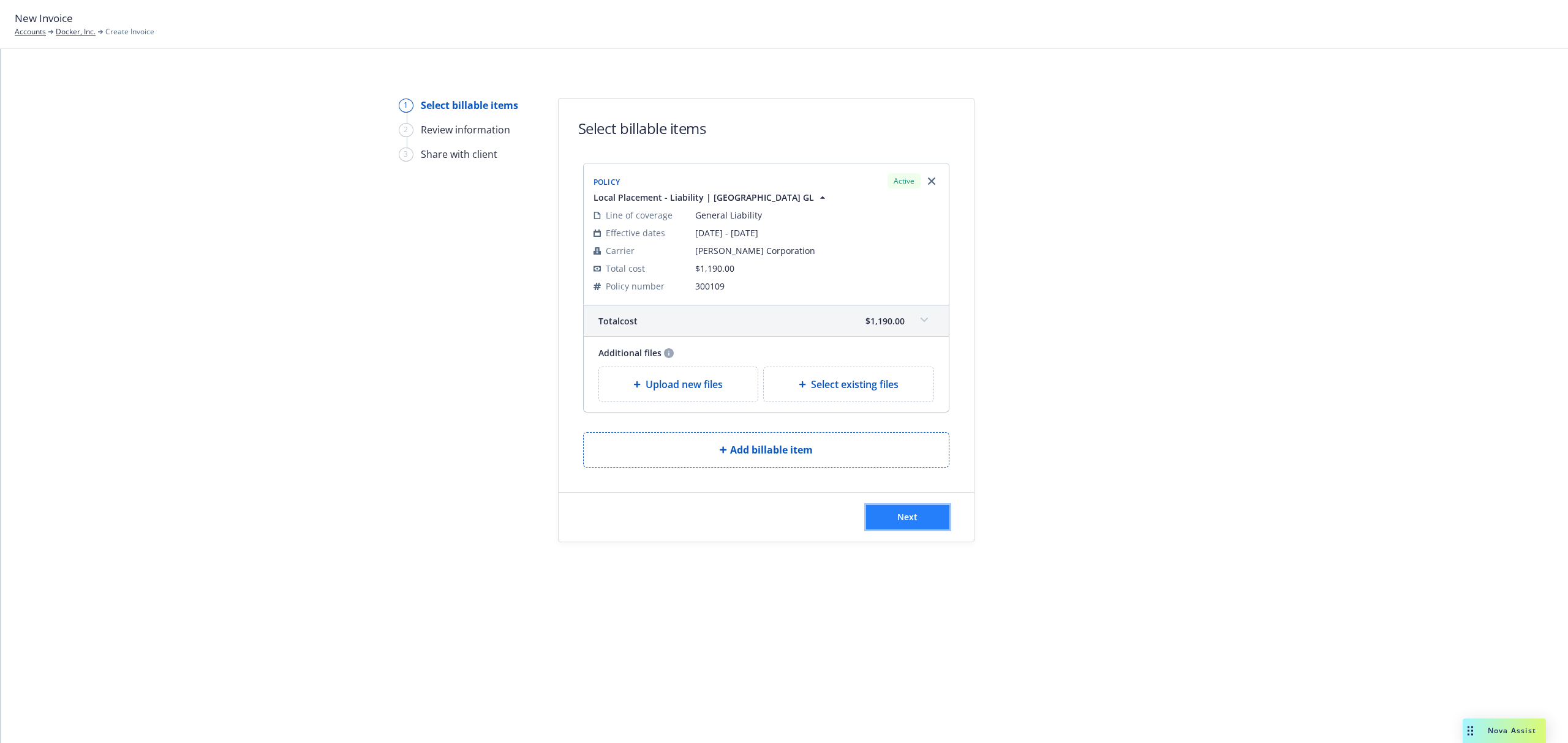
click at [892, 517] on button "Next" at bounding box center [908, 516] width 83 height 24
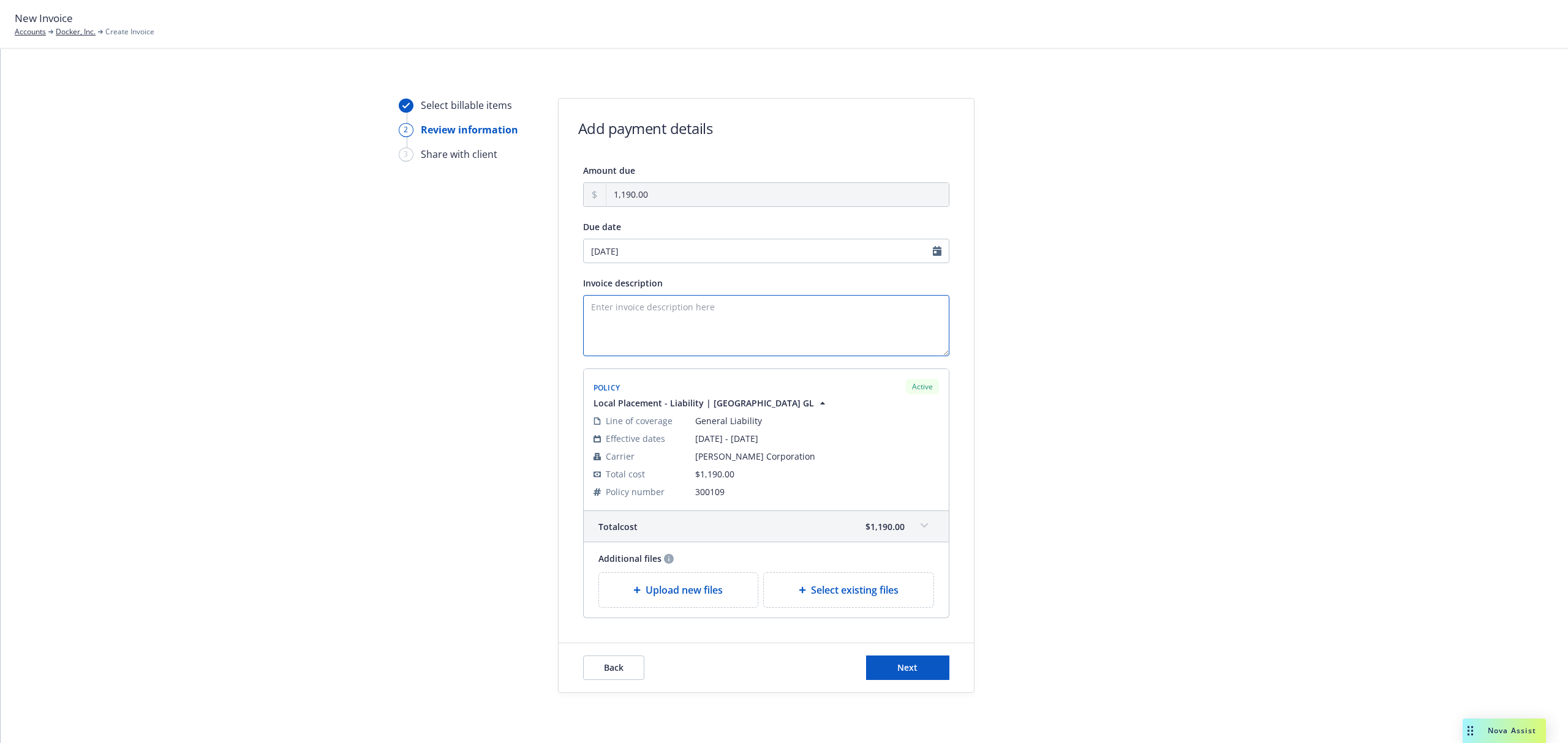
click at [760, 320] on textarea "Invoice description" at bounding box center [767, 325] width 366 height 61
type textarea "25 - 26 Local Germany Invoice"
click at [897, 665] on span "Next" at bounding box center [907, 667] width 20 height 12
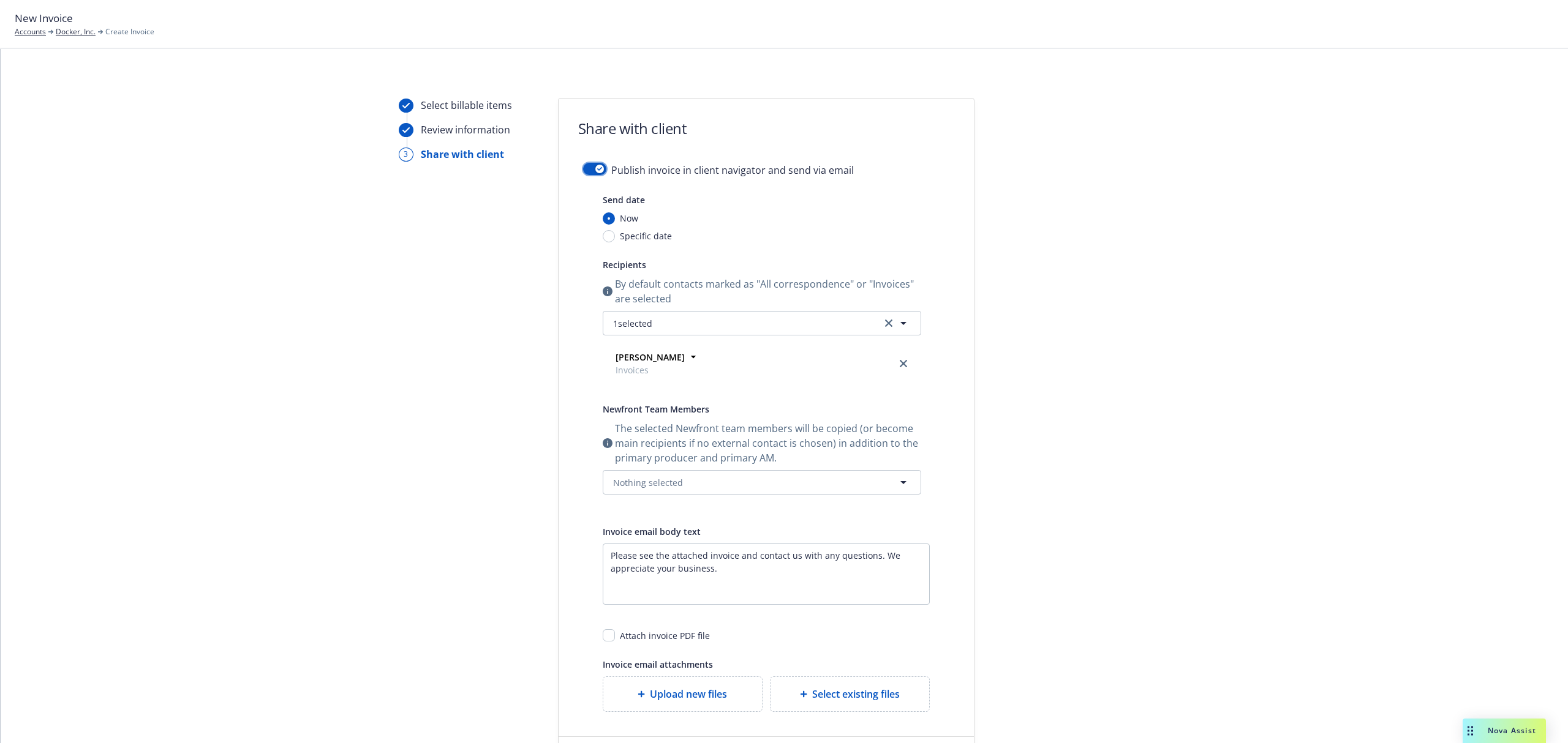
click at [588, 173] on button "button" at bounding box center [595, 169] width 23 height 13
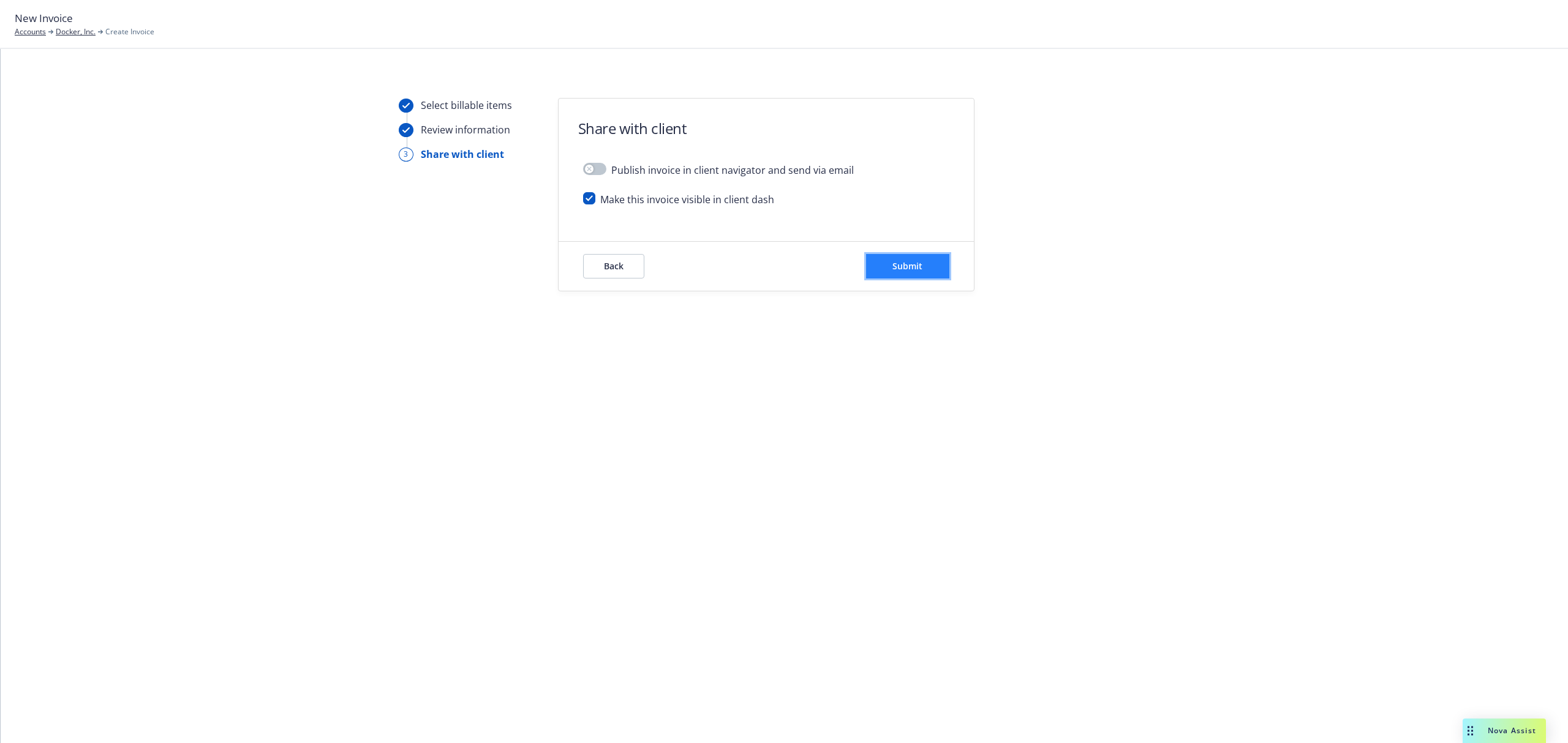
click at [908, 269] on span "Submit" at bounding box center [907, 266] width 30 height 12
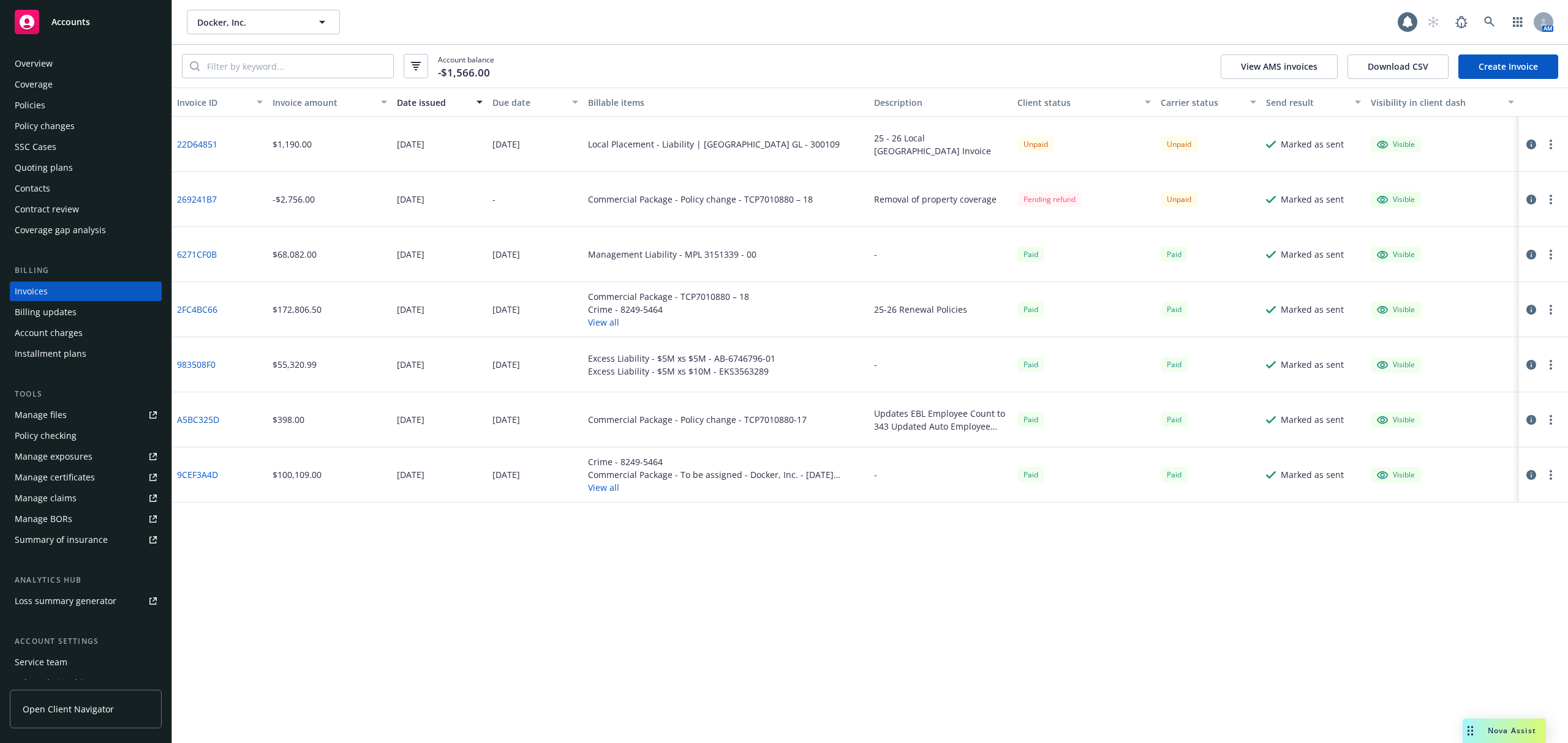
click at [47, 70] on div "Overview" at bounding box center [33, 64] width 38 height 19
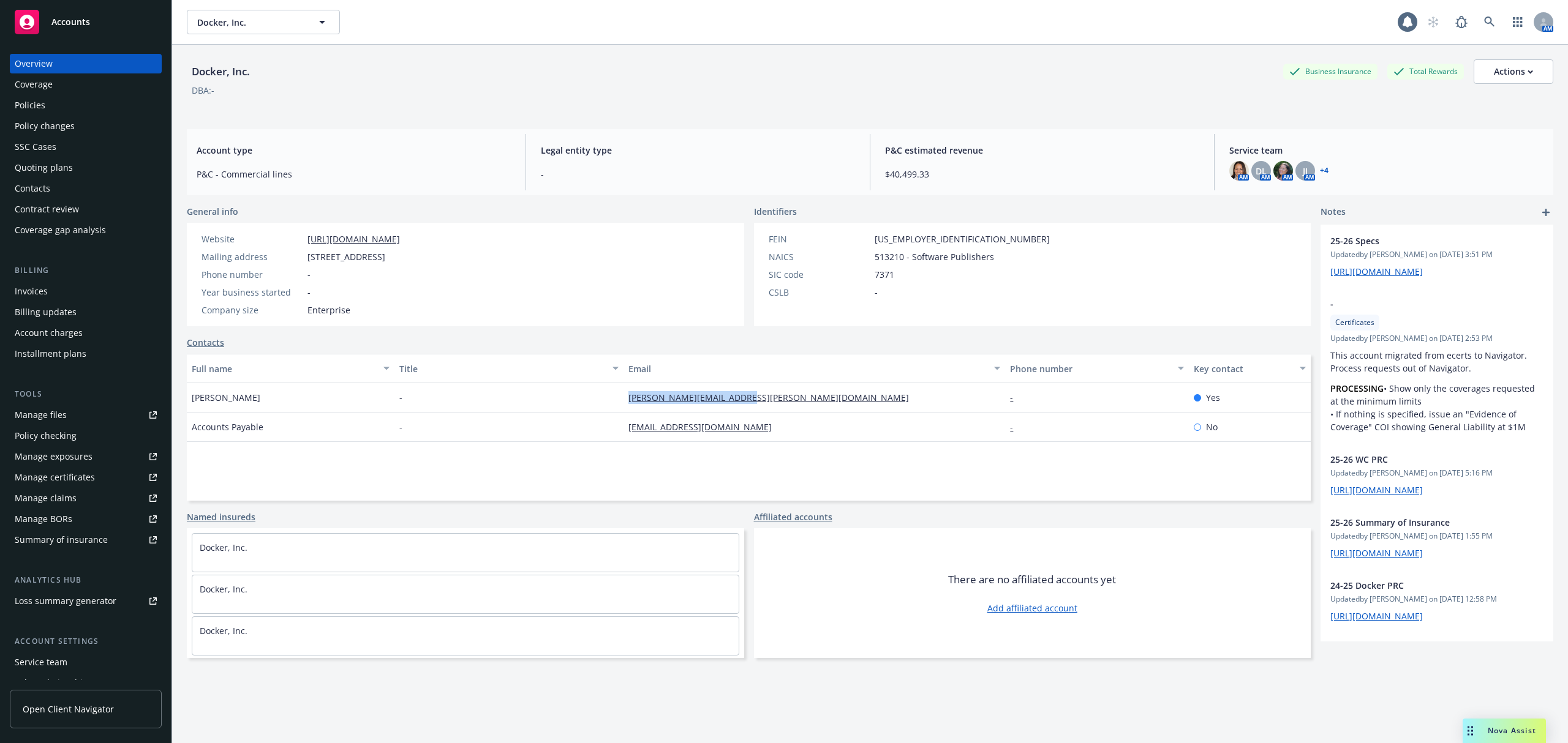
drag, startPoint x: 753, startPoint y: 402, endPoint x: 611, endPoint y: 404, distance: 142.0
click at [611, 404] on div "Joel Benavides - joel.benavides@docker.com - Yes" at bounding box center [749, 398] width 1124 height 29
copy div "joel.benavides@docker.com"
drag, startPoint x: 742, startPoint y: 423, endPoint x: 590, endPoint y: 445, distance: 153.6
click at [590, 445] on div "Full name Title Email Phone number Key contact Joel Benavides - joel.benavides@…" at bounding box center [749, 427] width 1124 height 147
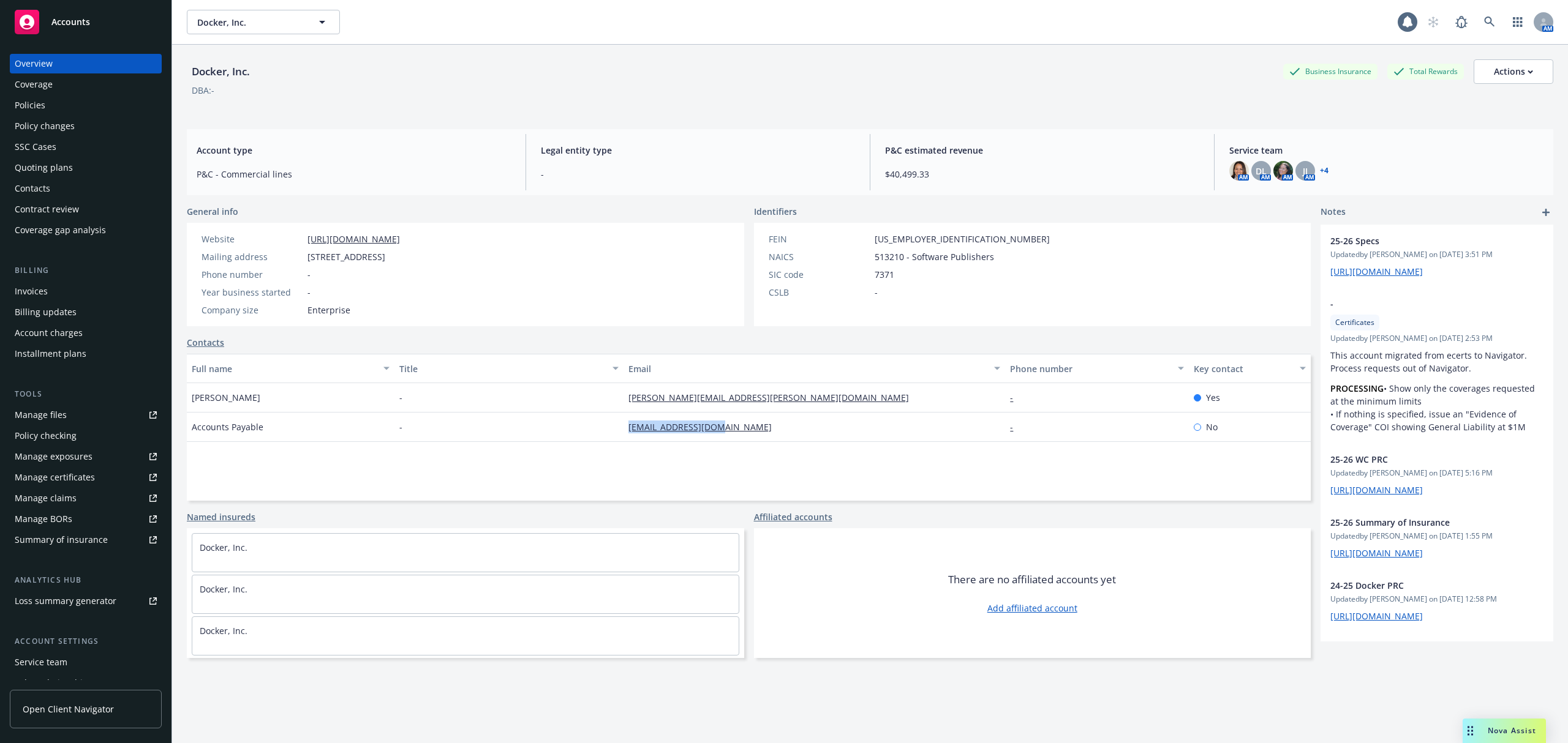
copy div "payables@docker.com"
click at [64, 148] on div "SSC Cases" at bounding box center [85, 147] width 142 height 19
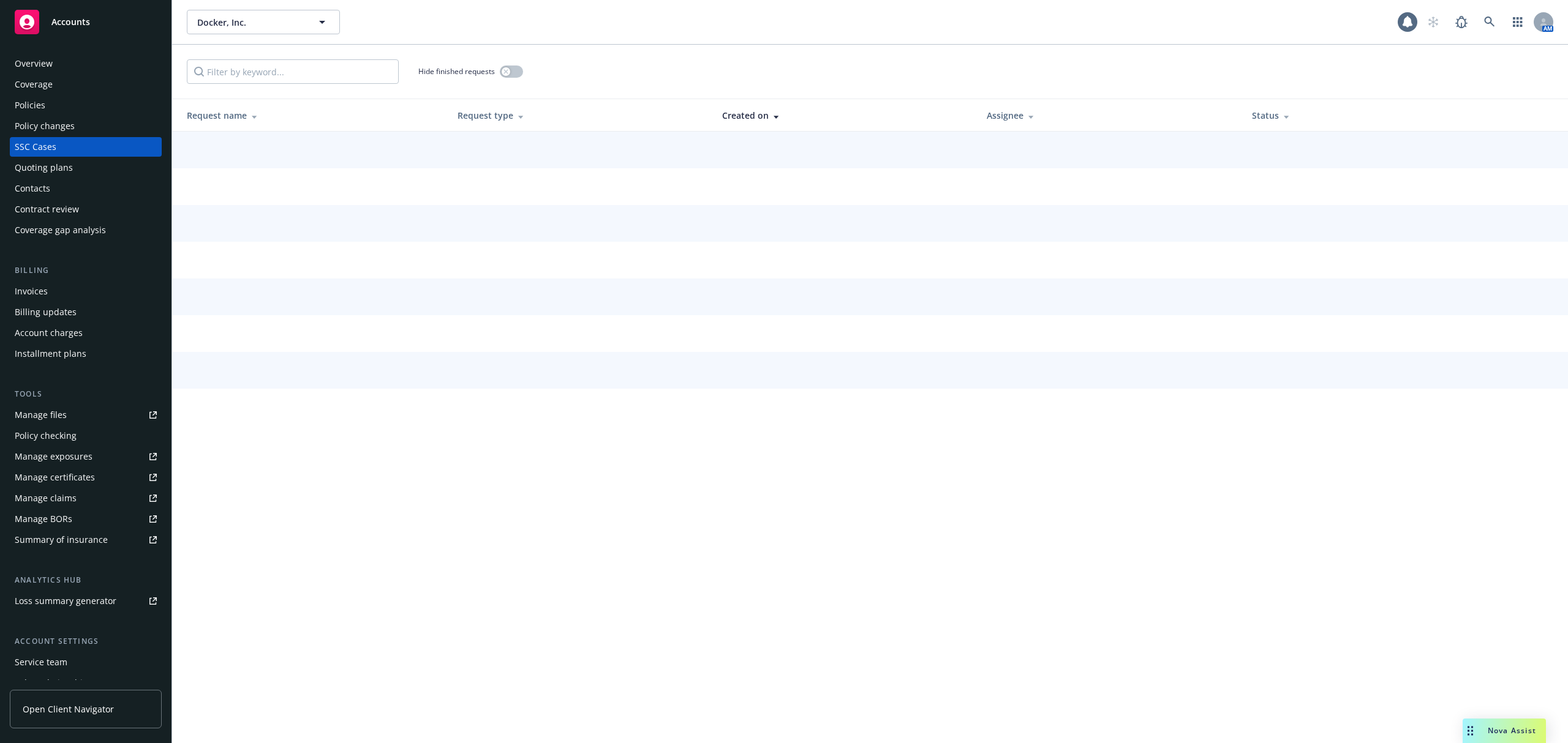
click at [42, 107] on div "Policies" at bounding box center [30, 106] width 31 height 19
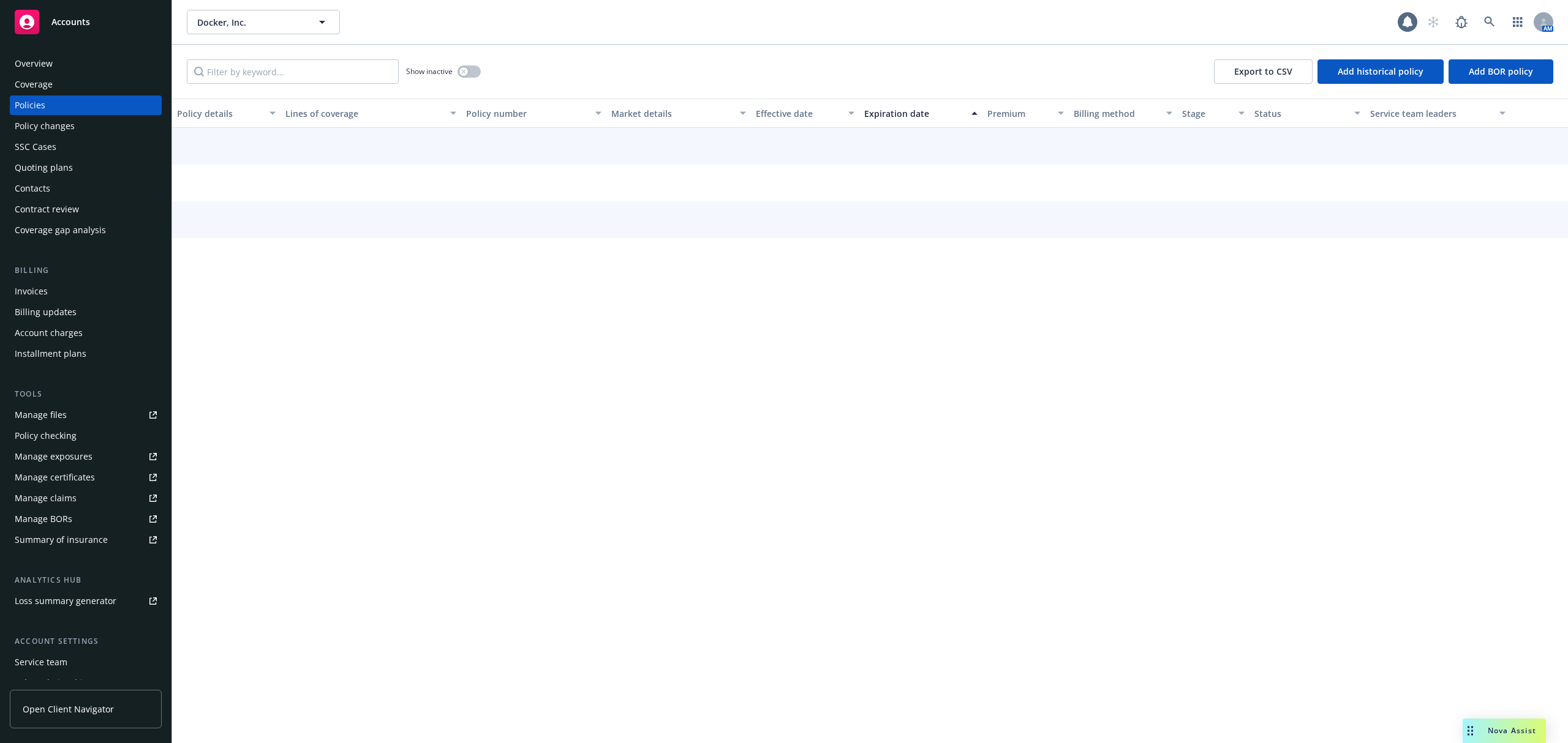
click at [41, 107] on div "Policies" at bounding box center [30, 106] width 31 height 19
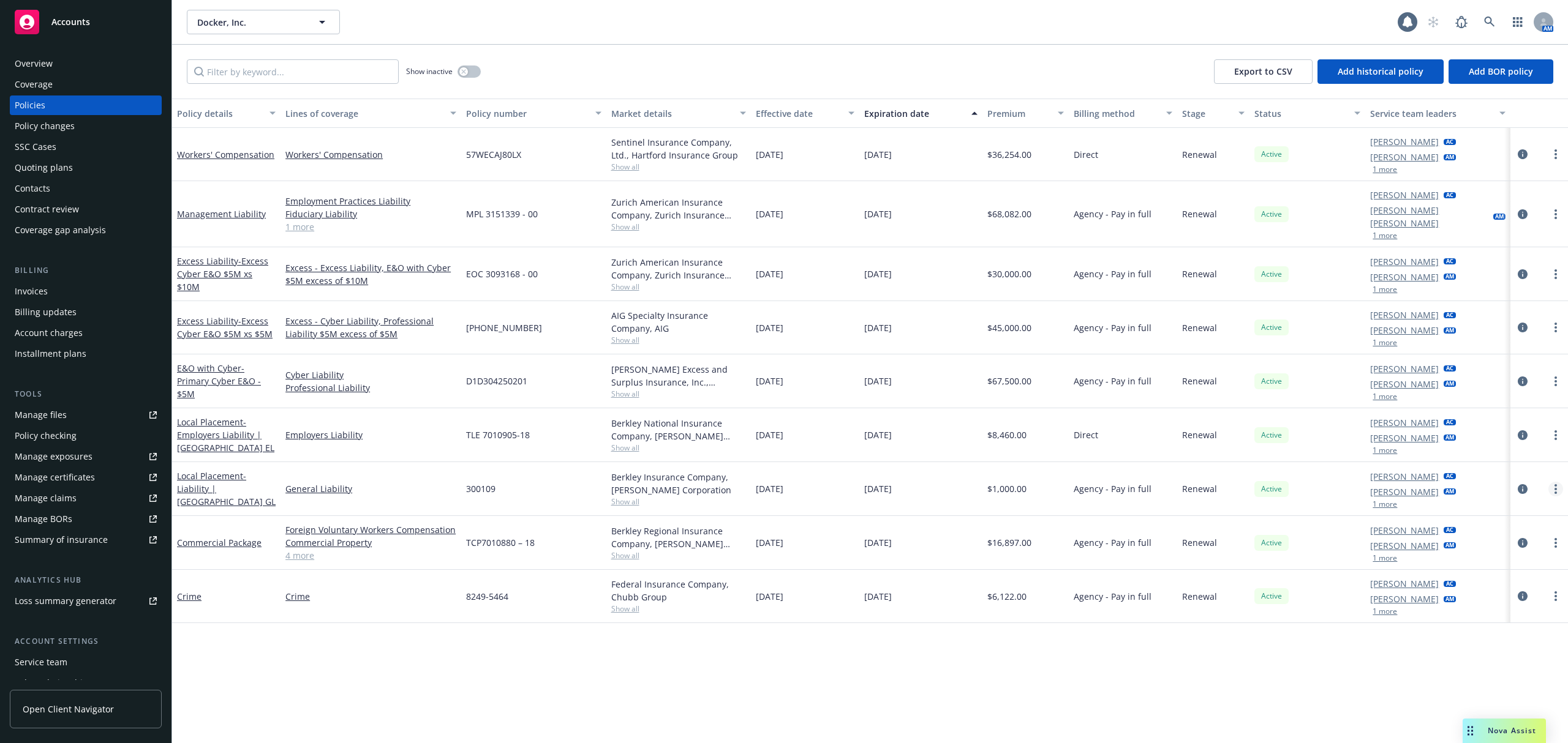
click at [1549, 481] on link "more" at bounding box center [1555, 488] width 15 height 15
click at [1476, 640] on link "Copy logging email" at bounding box center [1490, 649] width 144 height 24
click at [1522, 484] on icon "circleInformation" at bounding box center [1522, 489] width 10 height 10
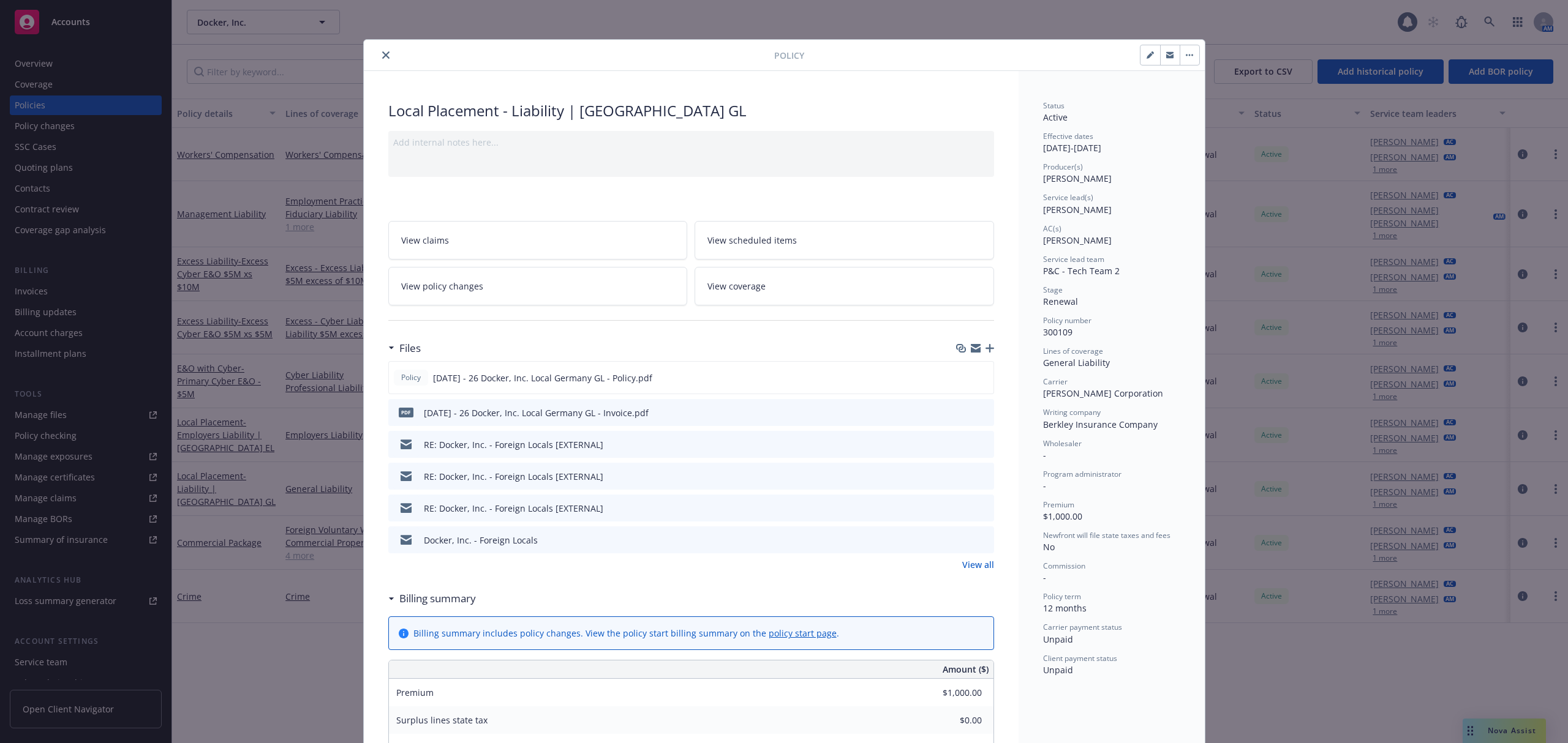
click at [966, 564] on link "View all" at bounding box center [978, 564] width 32 height 13
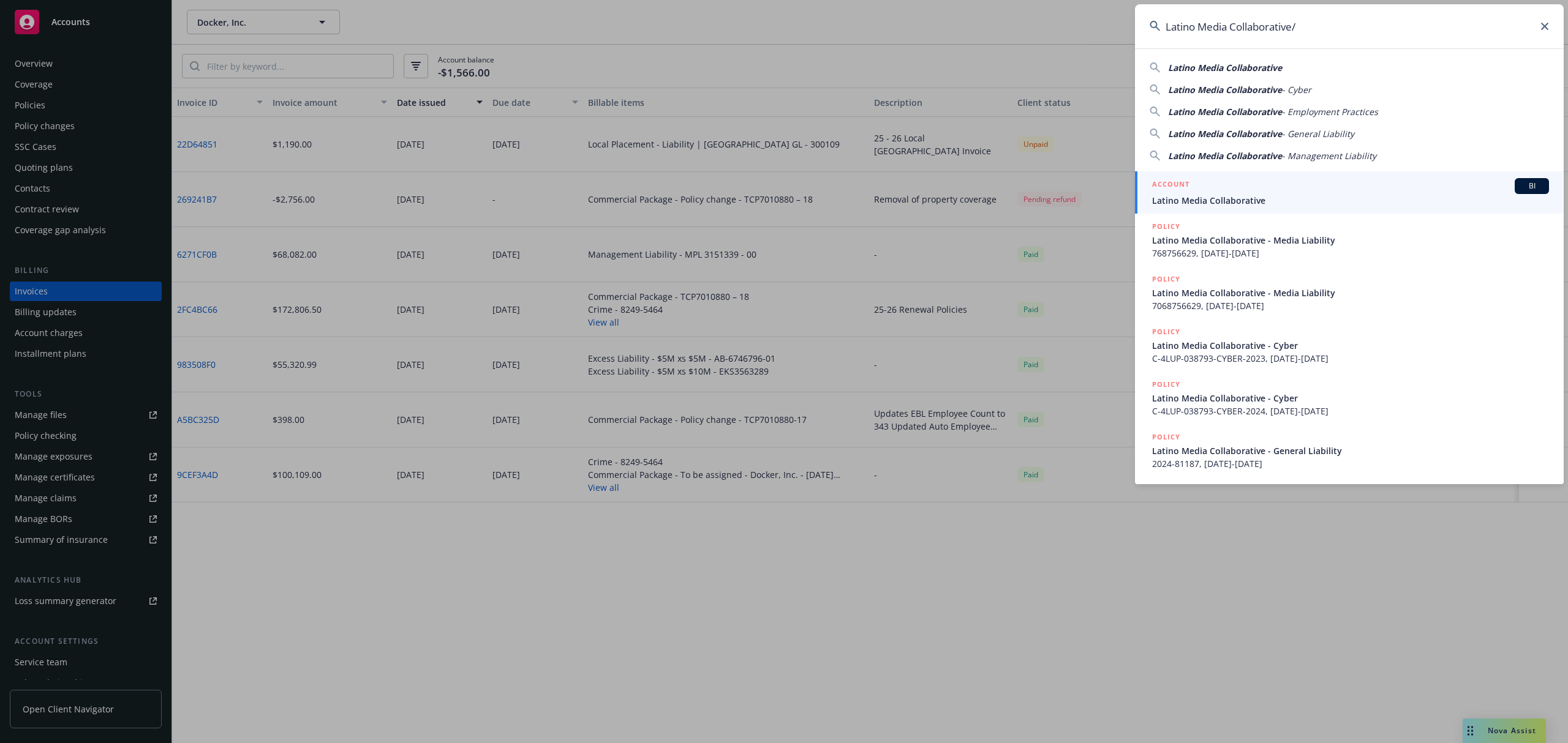
type input "Latino Media Collaborative/"
click at [1209, 187] on div "ACCOUNT BI" at bounding box center [1351, 186] width 397 height 15
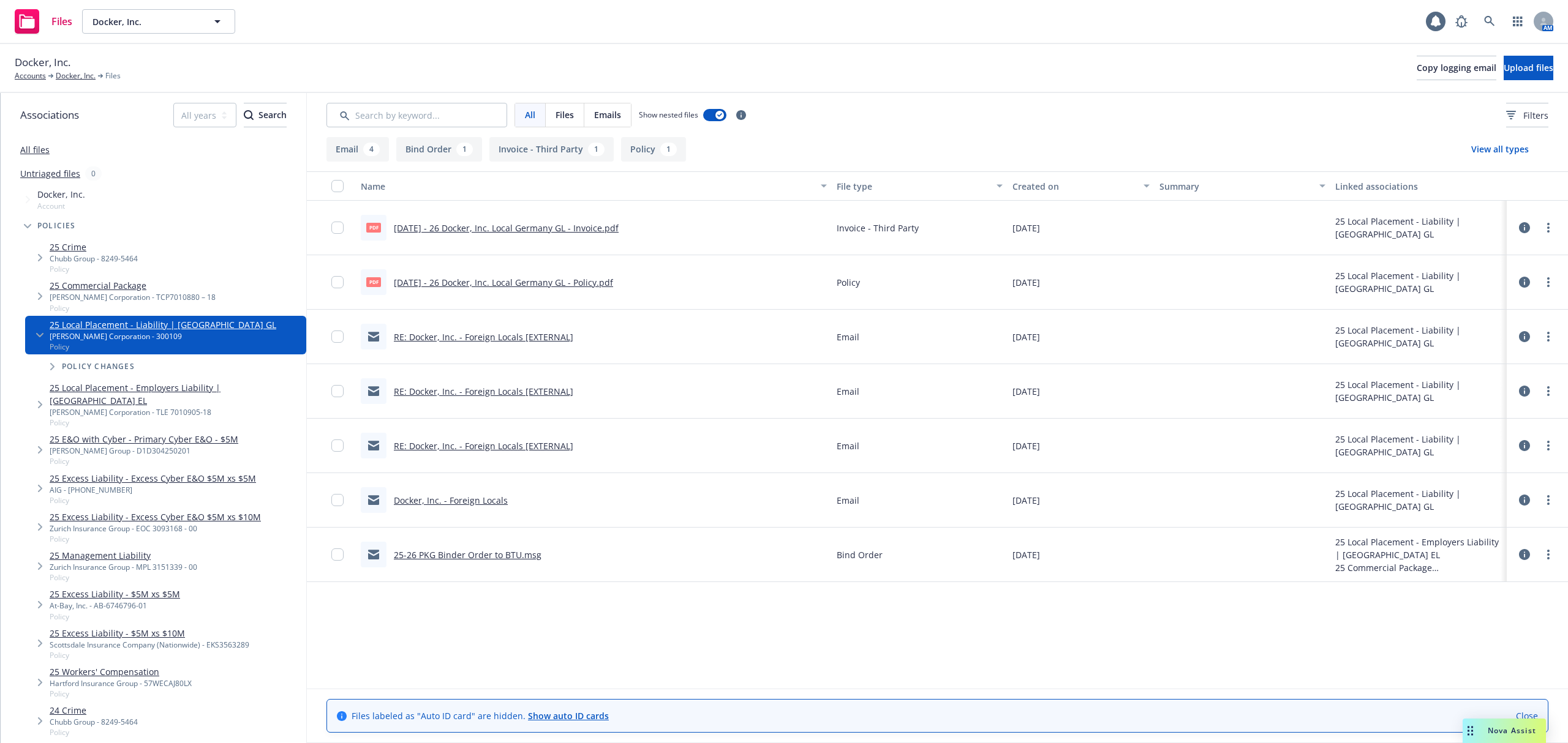
click at [493, 556] on link "25-26 PKG Binder Order to BTU.msg" at bounding box center [467, 555] width 147 height 12
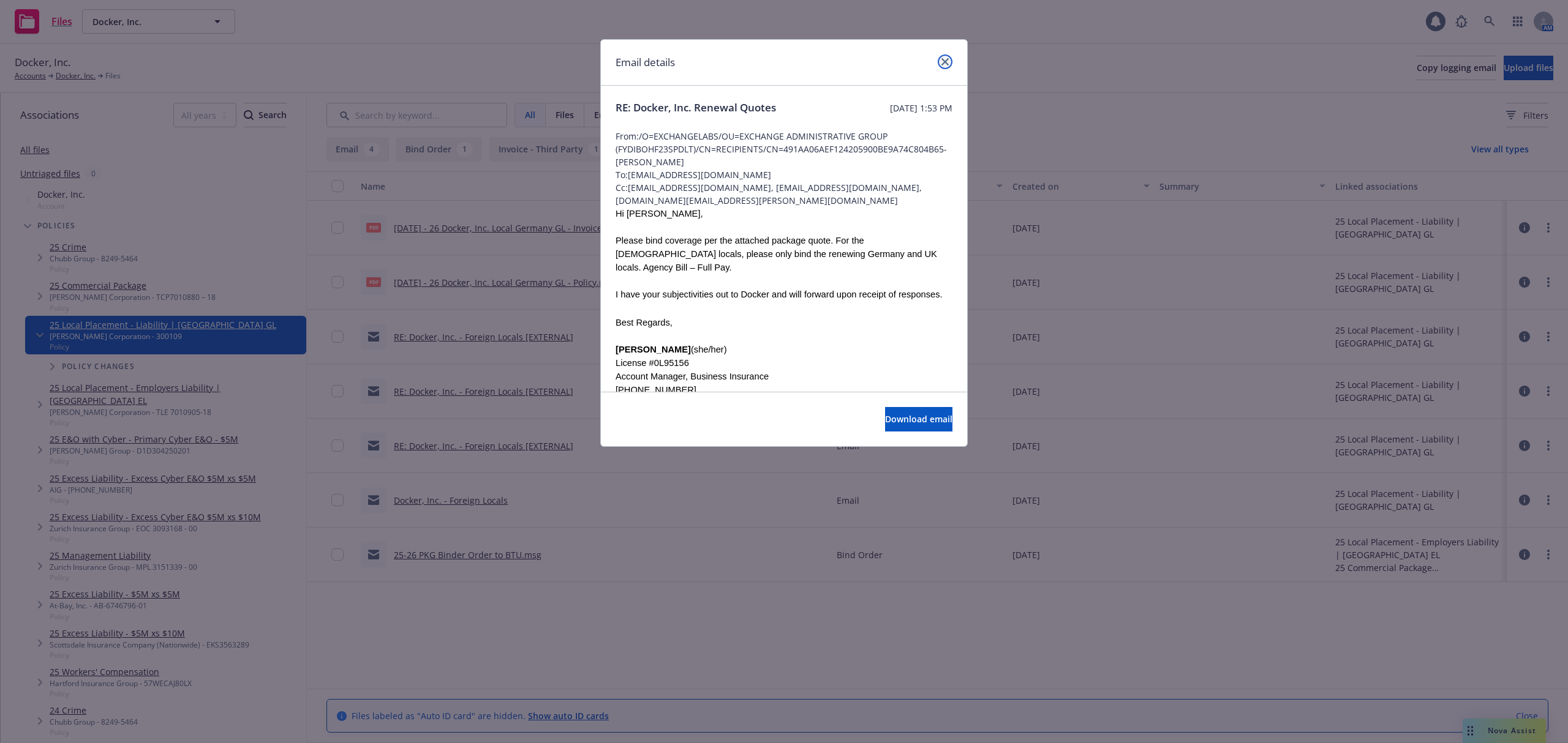
click at [938, 61] on link "close" at bounding box center [945, 61] width 15 height 15
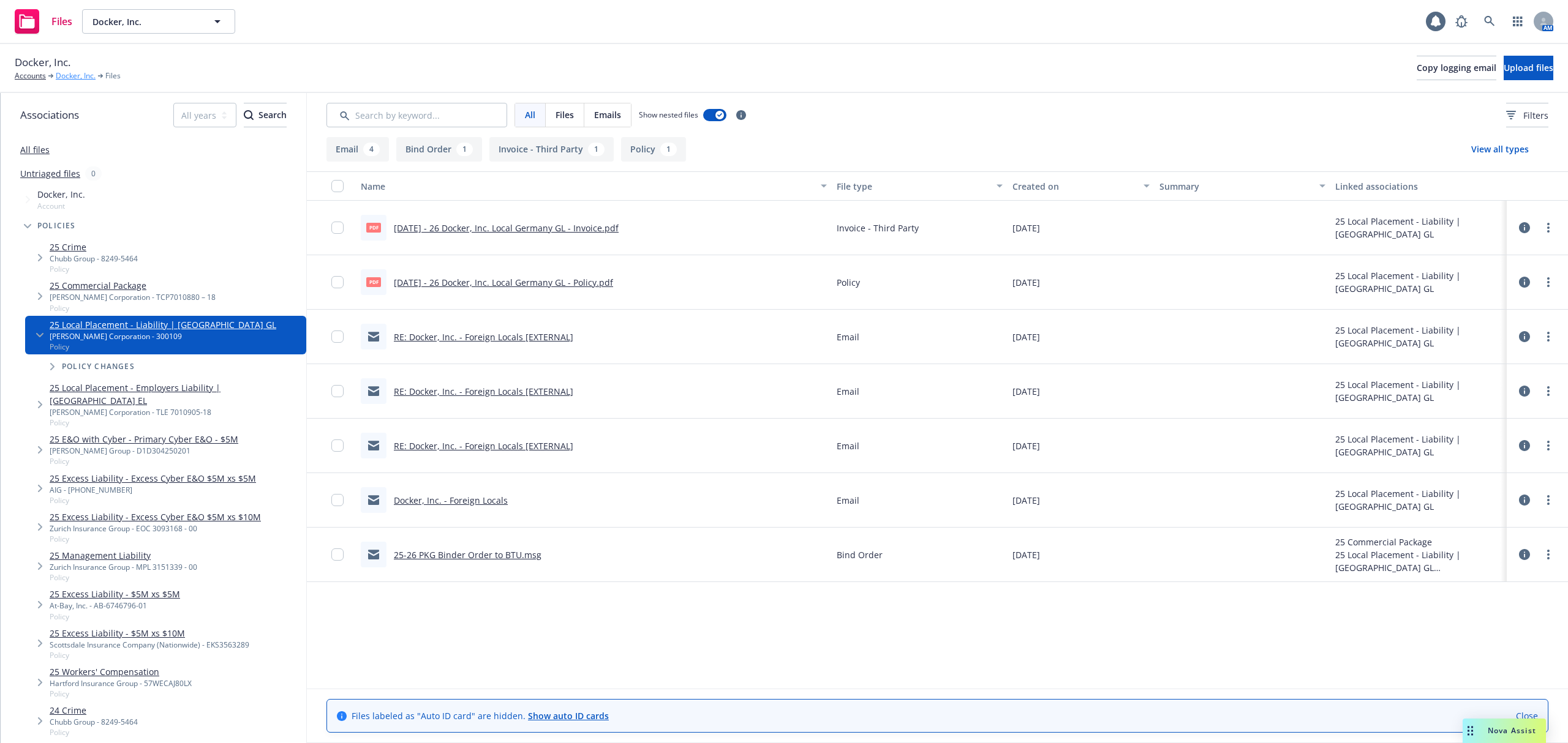
click at [78, 74] on link "Docker, Inc." at bounding box center [76, 76] width 40 height 11
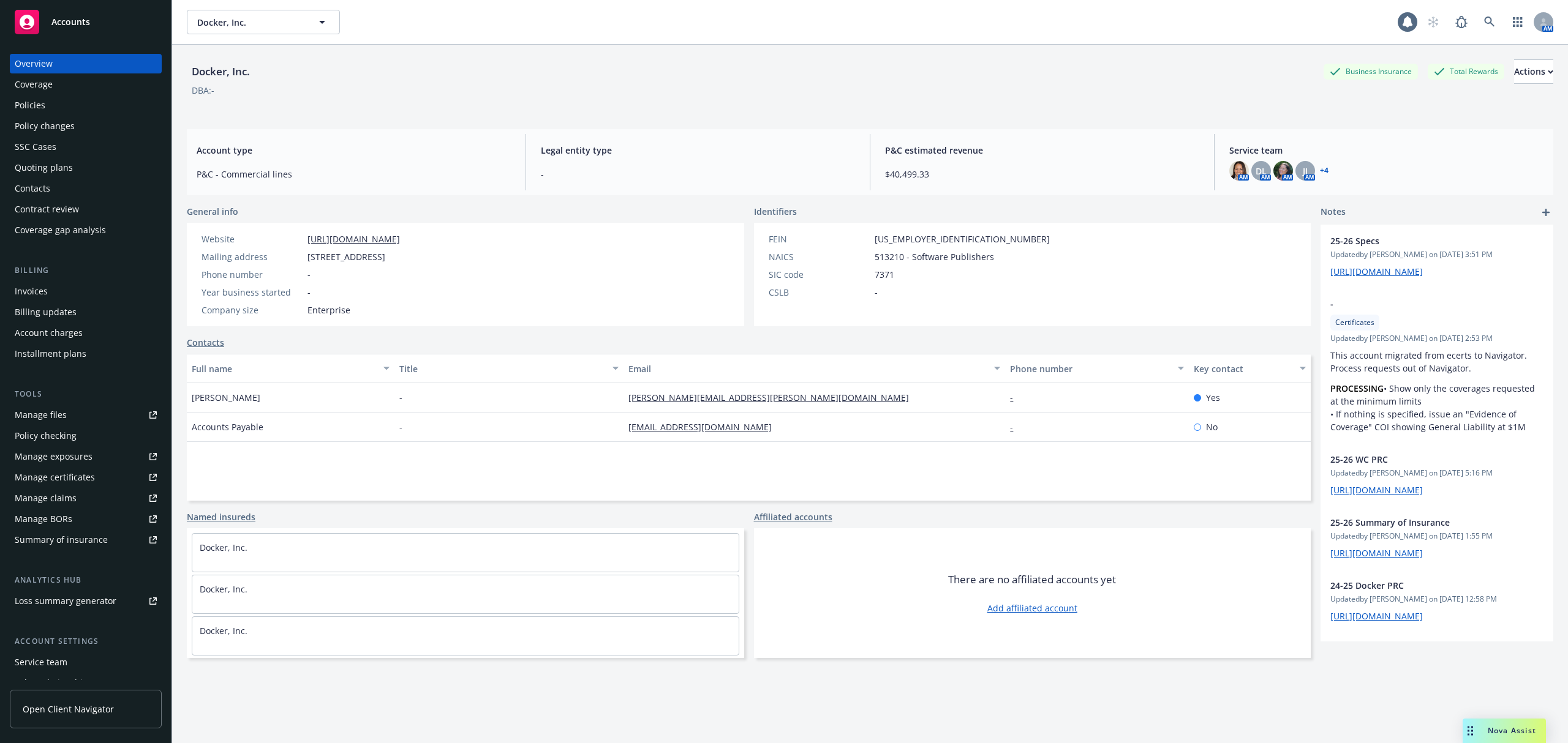
click at [74, 295] on div "Invoices" at bounding box center [85, 292] width 142 height 19
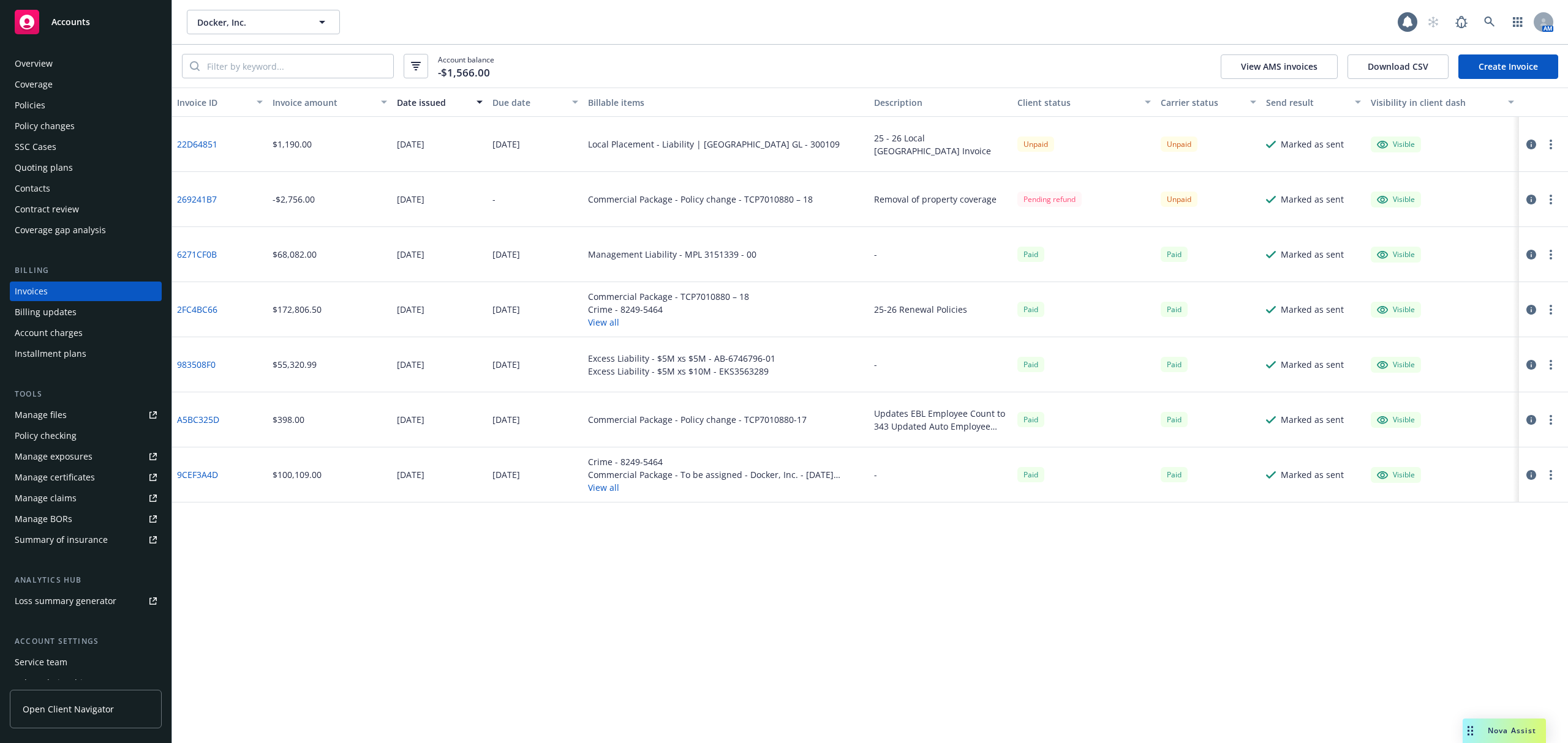
click at [1550, 140] on icon "button" at bounding box center [1551, 144] width 3 height 10
click at [1478, 287] on link "Download invoice PDF" at bounding box center [1479, 292] width 156 height 24
drag, startPoint x: 336, startPoint y: 153, endPoint x: 265, endPoint y: 147, distance: 71.3
click at [265, 147] on div "22D64851 $1,190.00 [DATE] [DATE] Local Placement - Liability | [GEOGRAPHIC_DATA…" at bounding box center [870, 144] width 1396 height 55
copy div "$1,190.00"
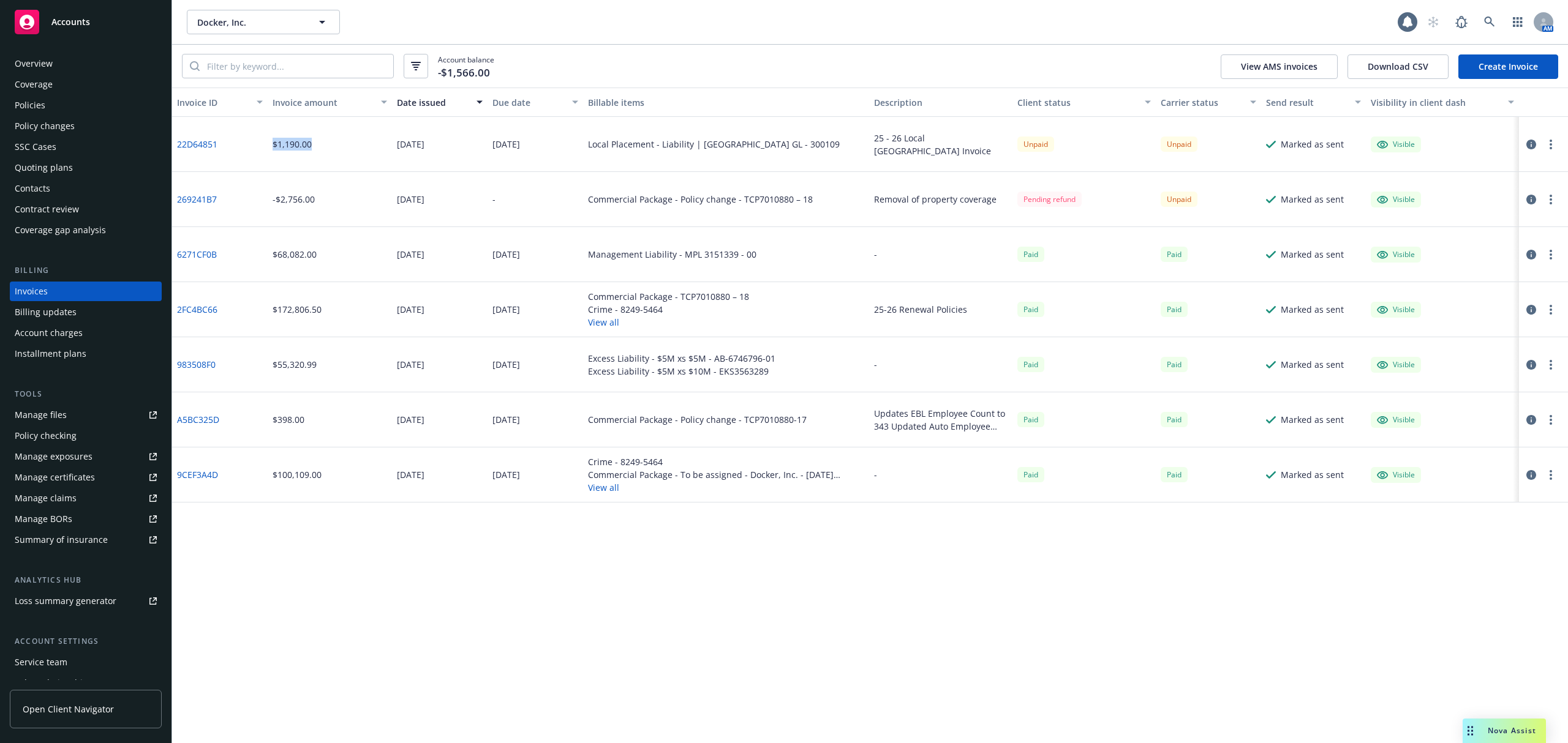
click at [89, 99] on div "Policies" at bounding box center [85, 106] width 142 height 19
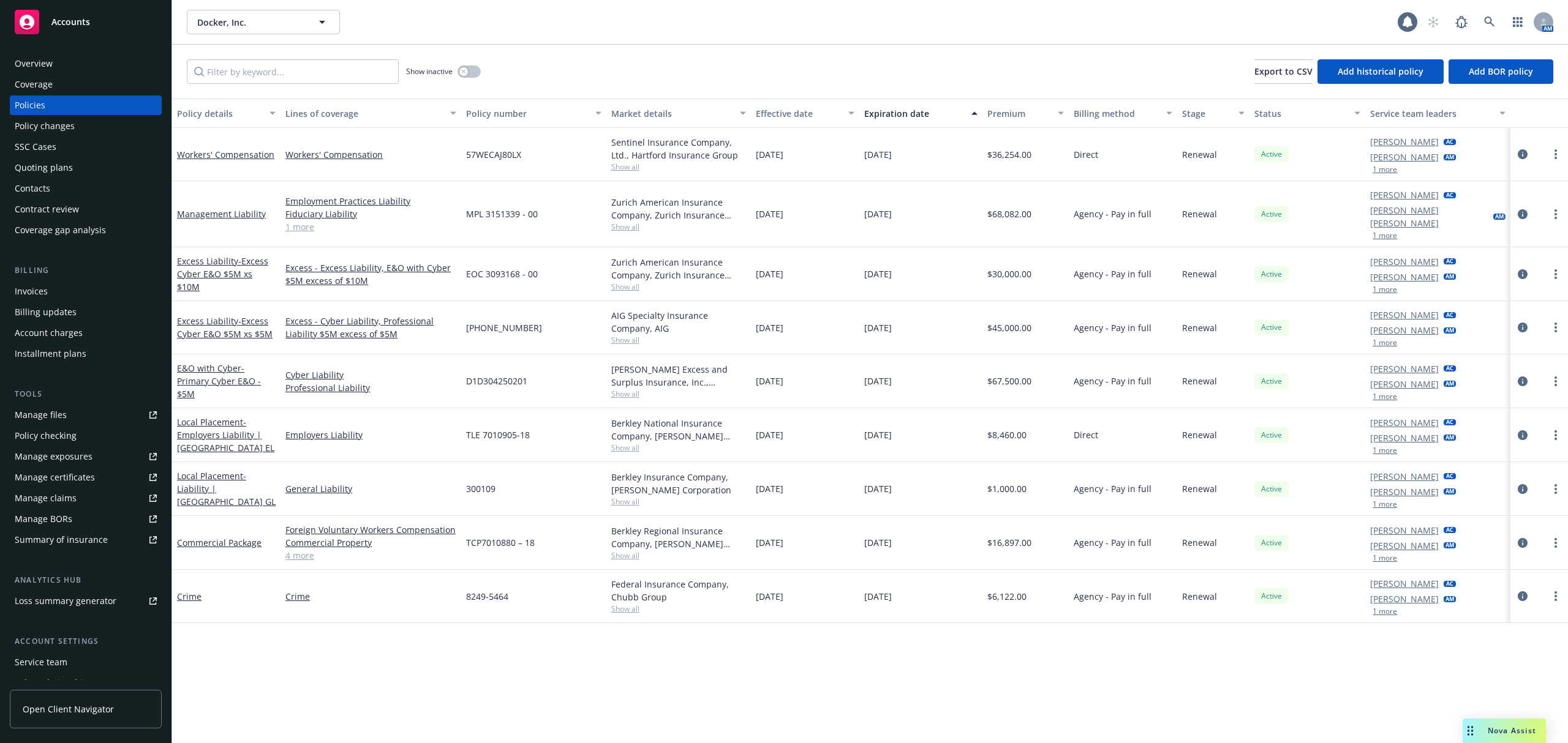
click at [486, 482] on span "300109" at bounding box center [481, 488] width 29 height 13
copy span "300109"
click at [47, 288] on div "Invoices" at bounding box center [85, 292] width 142 height 19
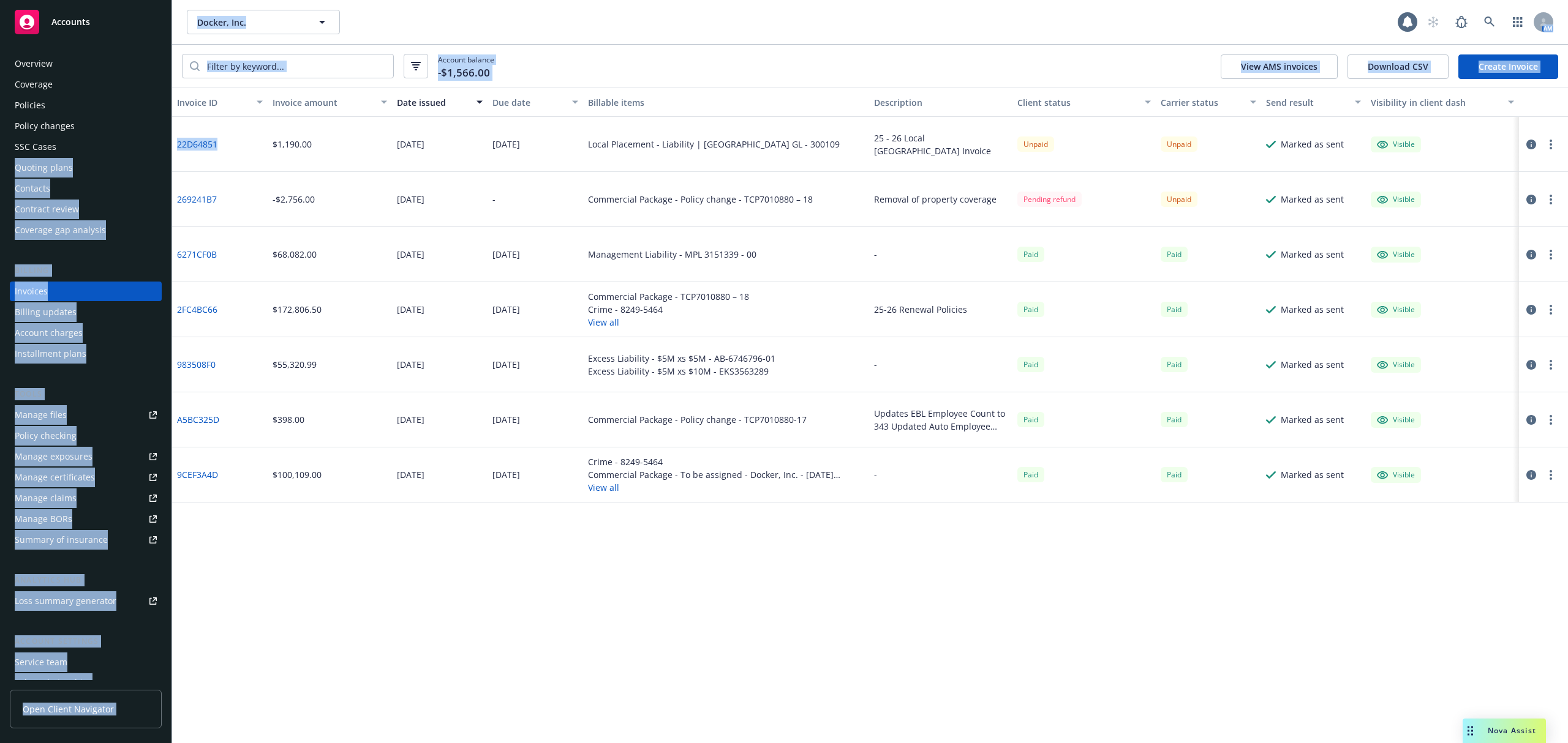
drag, startPoint x: 224, startPoint y: 153, endPoint x: 169, endPoint y: 152, distance: 55.0
click at [169, 152] on div "Accounts Overview Coverage Policies Policy changes SSC Cases Quoting plans Cont…" at bounding box center [784, 371] width 1568 height 743
click at [224, 156] on div "22D64851" at bounding box center [220, 144] width 96 height 55
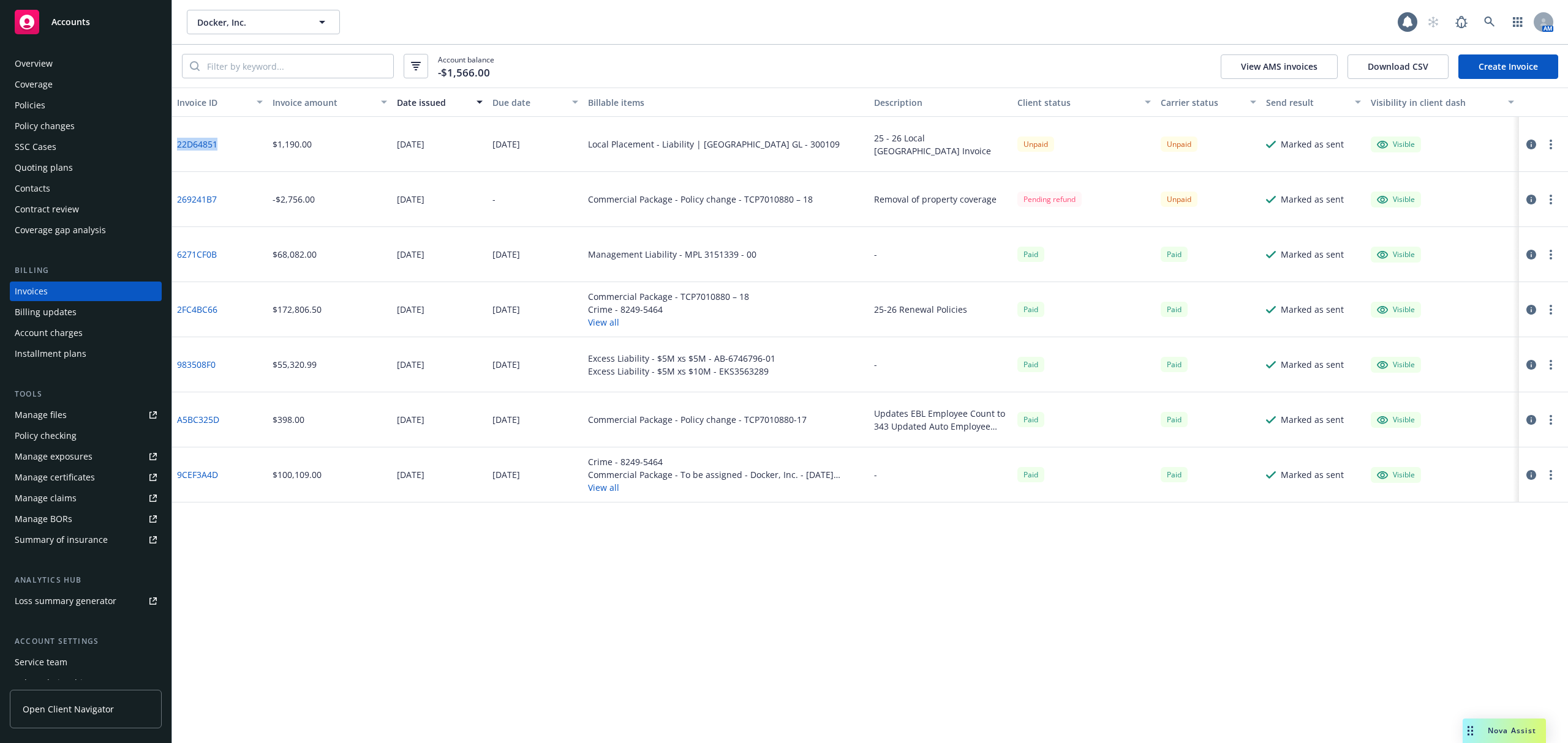
drag, startPoint x: 224, startPoint y: 156, endPoint x: 176, endPoint y: 155, distance: 48.0
click at [176, 155] on div "22D64851" at bounding box center [220, 144] width 96 height 55
copy link "22D64851"
click at [36, 106] on div "Policies" at bounding box center [30, 106] width 31 height 19
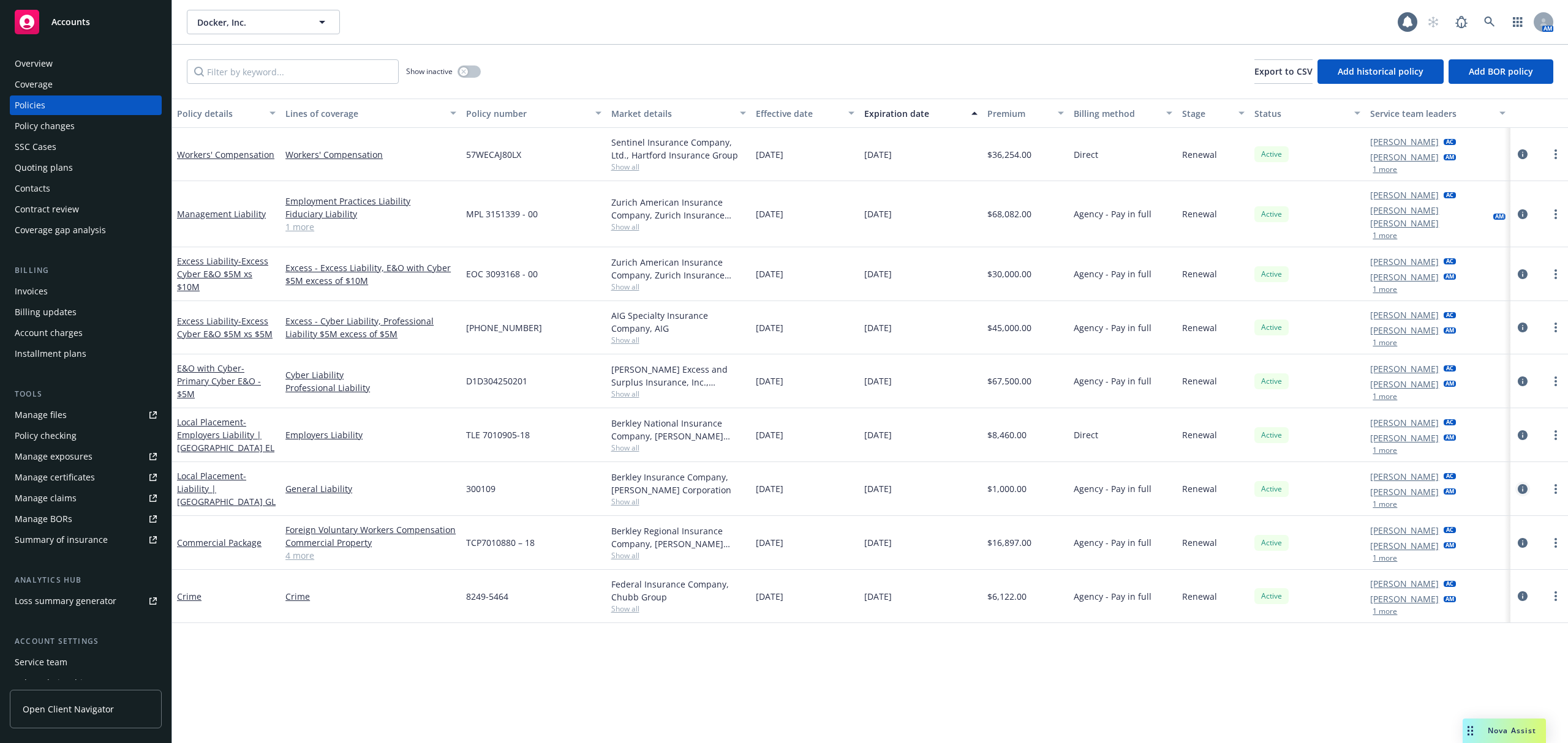
click at [1520, 484] on icon "circleInformation" at bounding box center [1522, 489] width 10 height 10
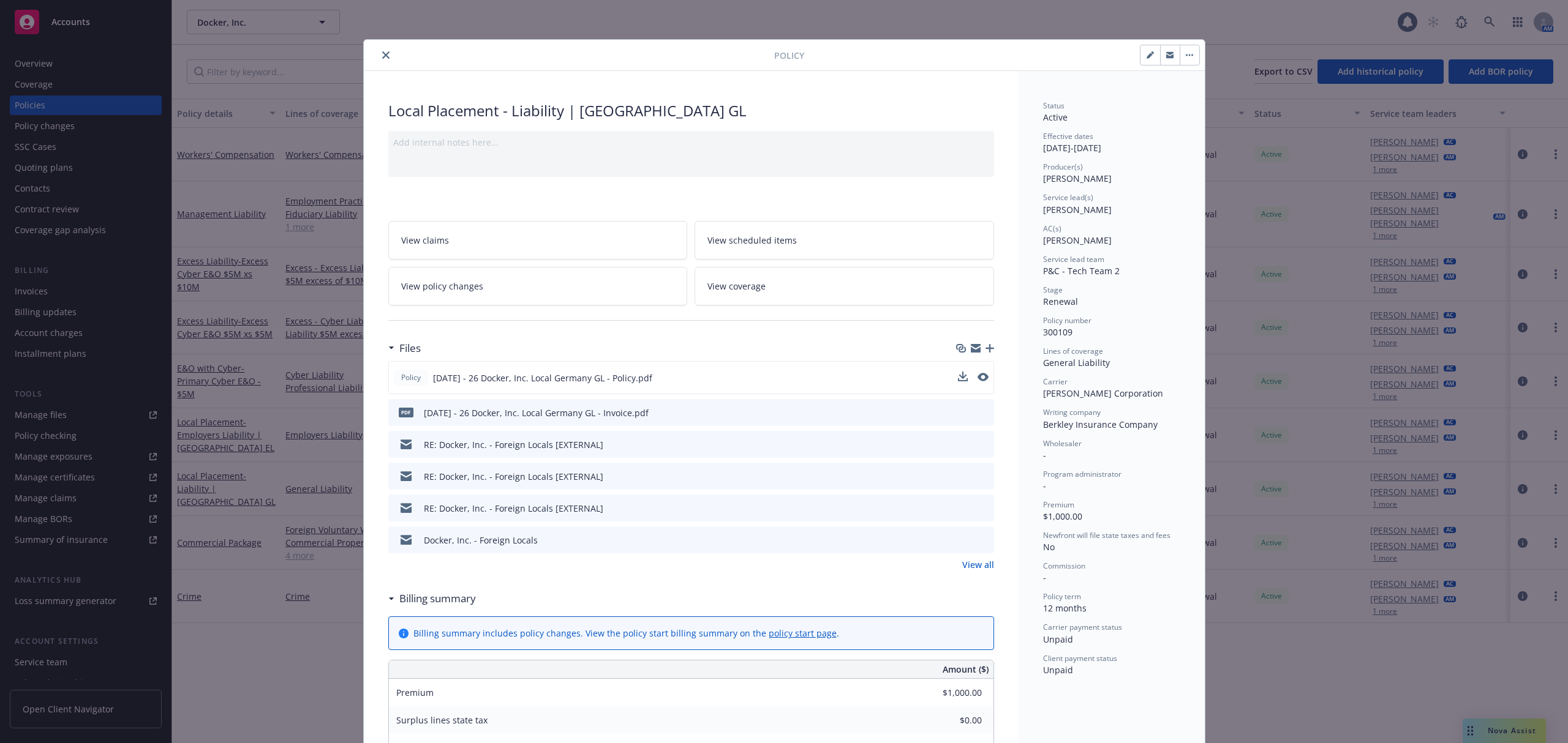
click at [961, 380] on div at bounding box center [973, 378] width 31 height 13
click at [956, 380] on icon "download file" at bounding box center [961, 377] width 10 height 10
click at [957, 415] on icon "download file" at bounding box center [962, 412] width 10 height 10
click at [382, 55] on icon "close" at bounding box center [386, 55] width 8 height 8
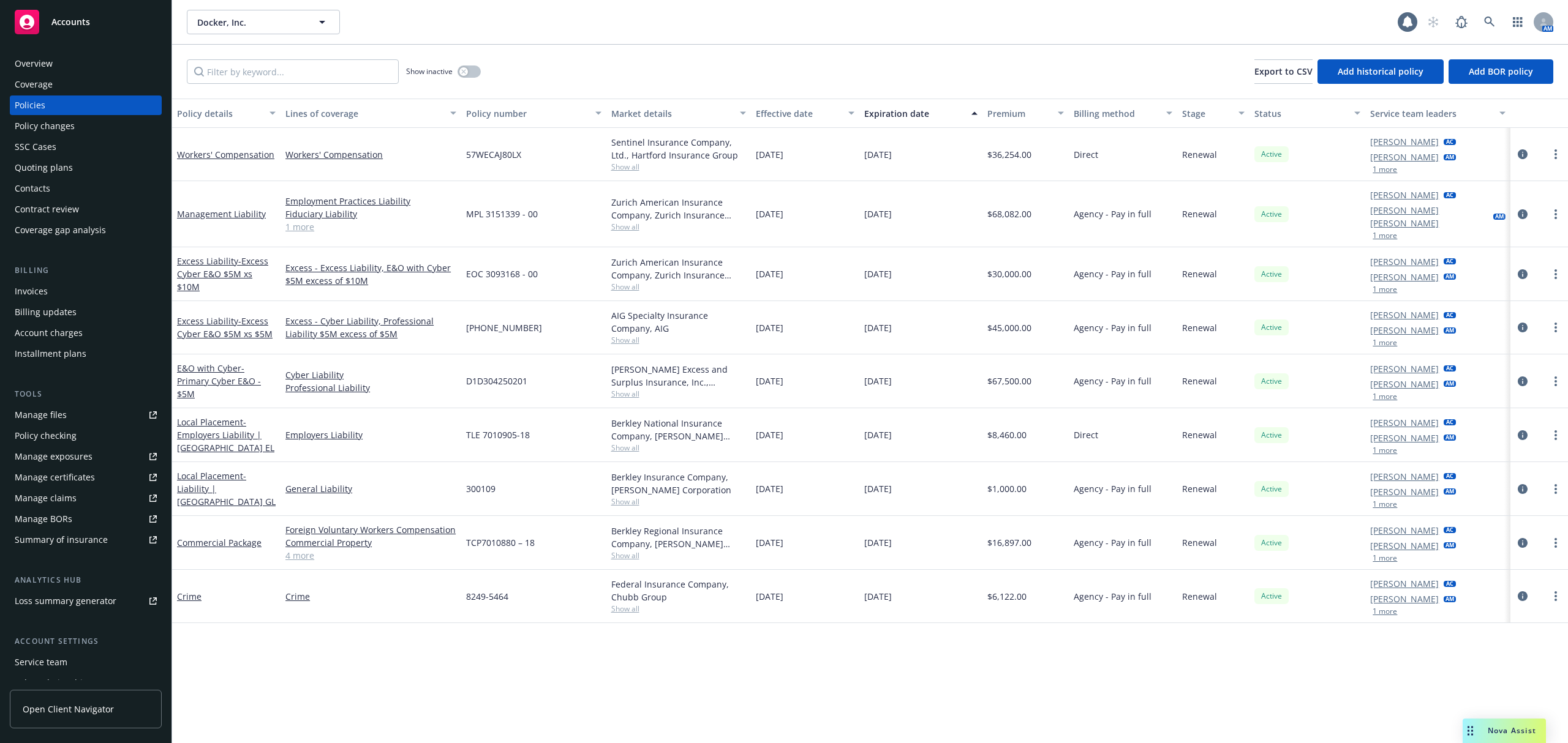
click at [57, 168] on div "Quoting plans" at bounding box center [44, 168] width 58 height 19
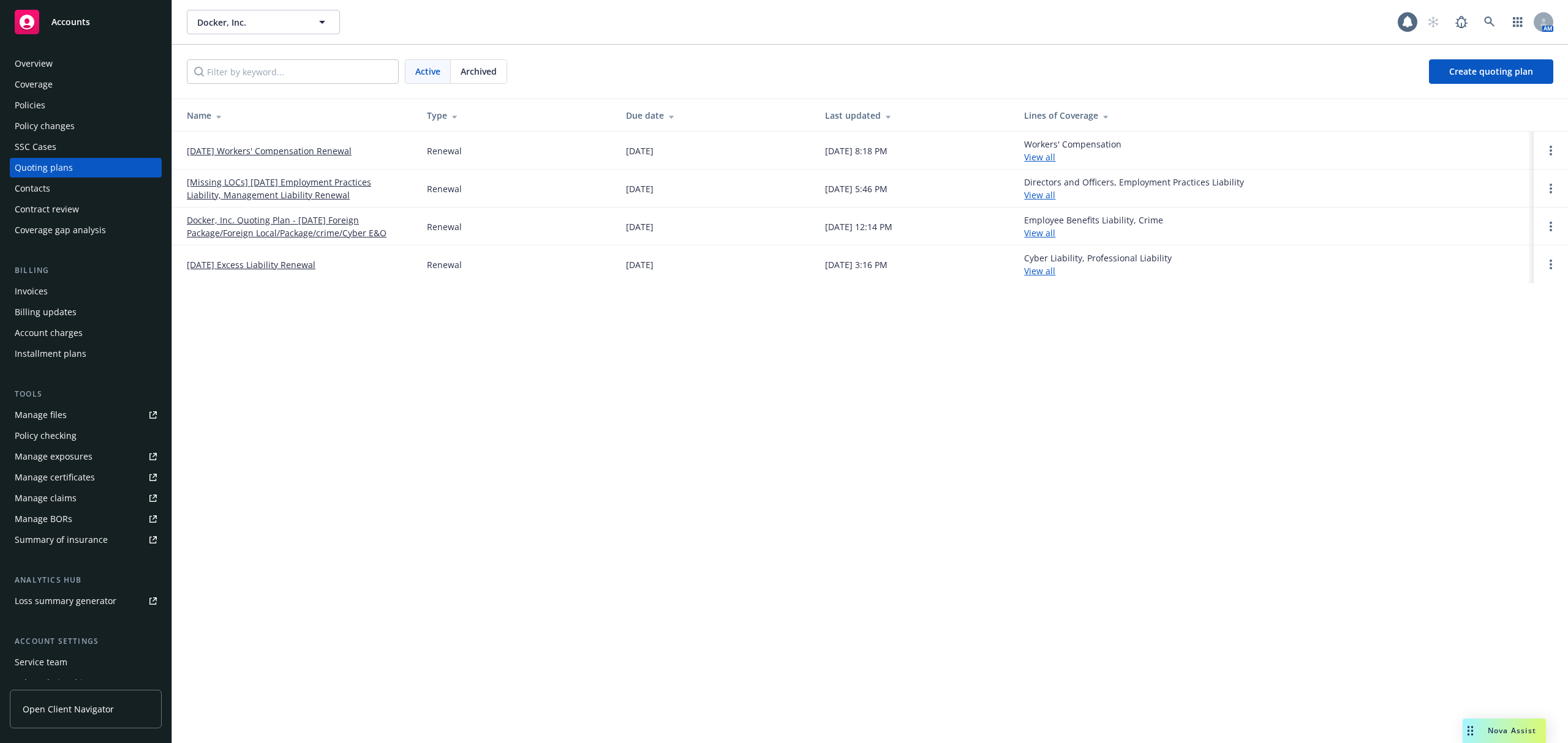
click at [274, 154] on link "[DATE] Workers' Compensation Renewal" at bounding box center [269, 150] width 165 height 13
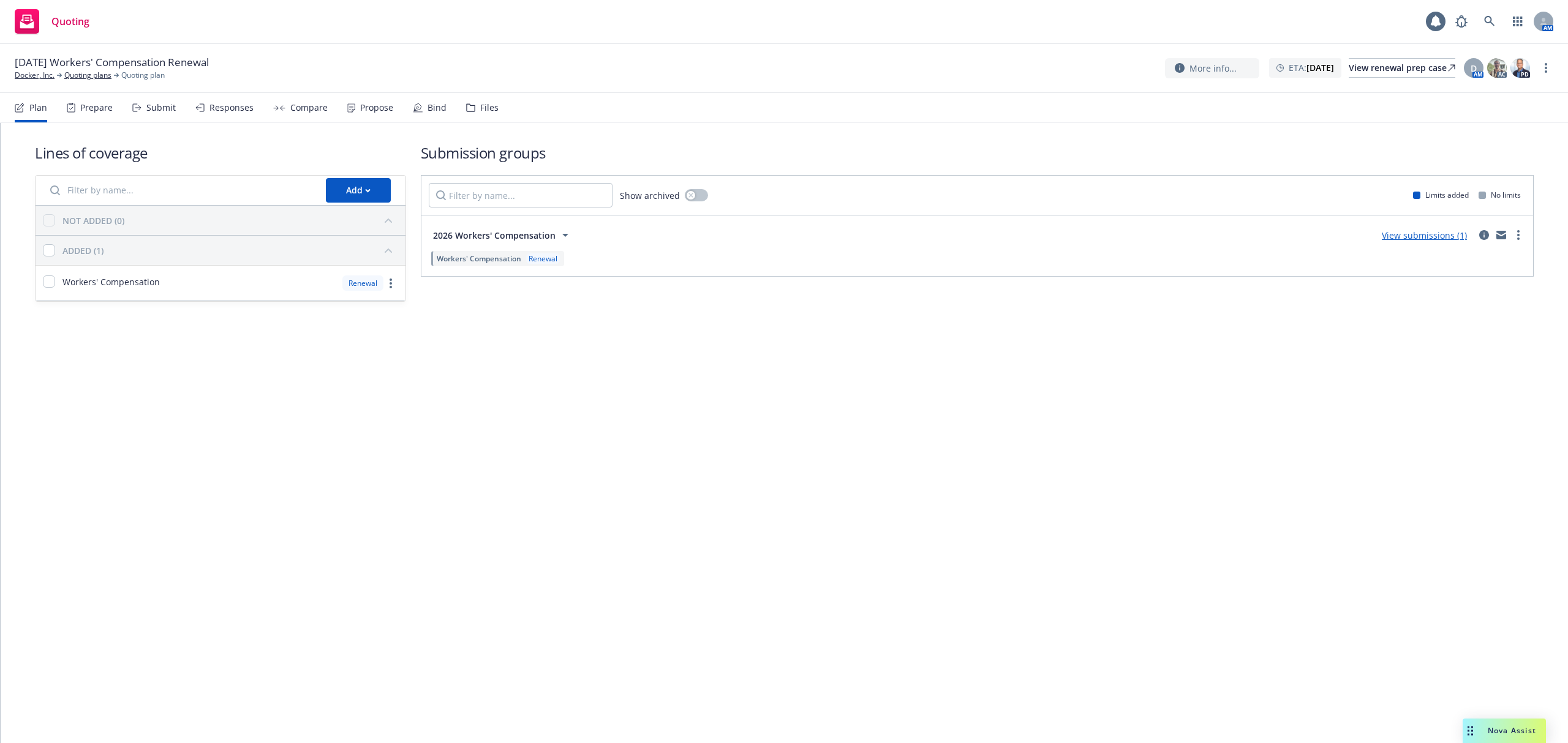
click at [481, 106] on div "Files" at bounding box center [488, 108] width 18 height 10
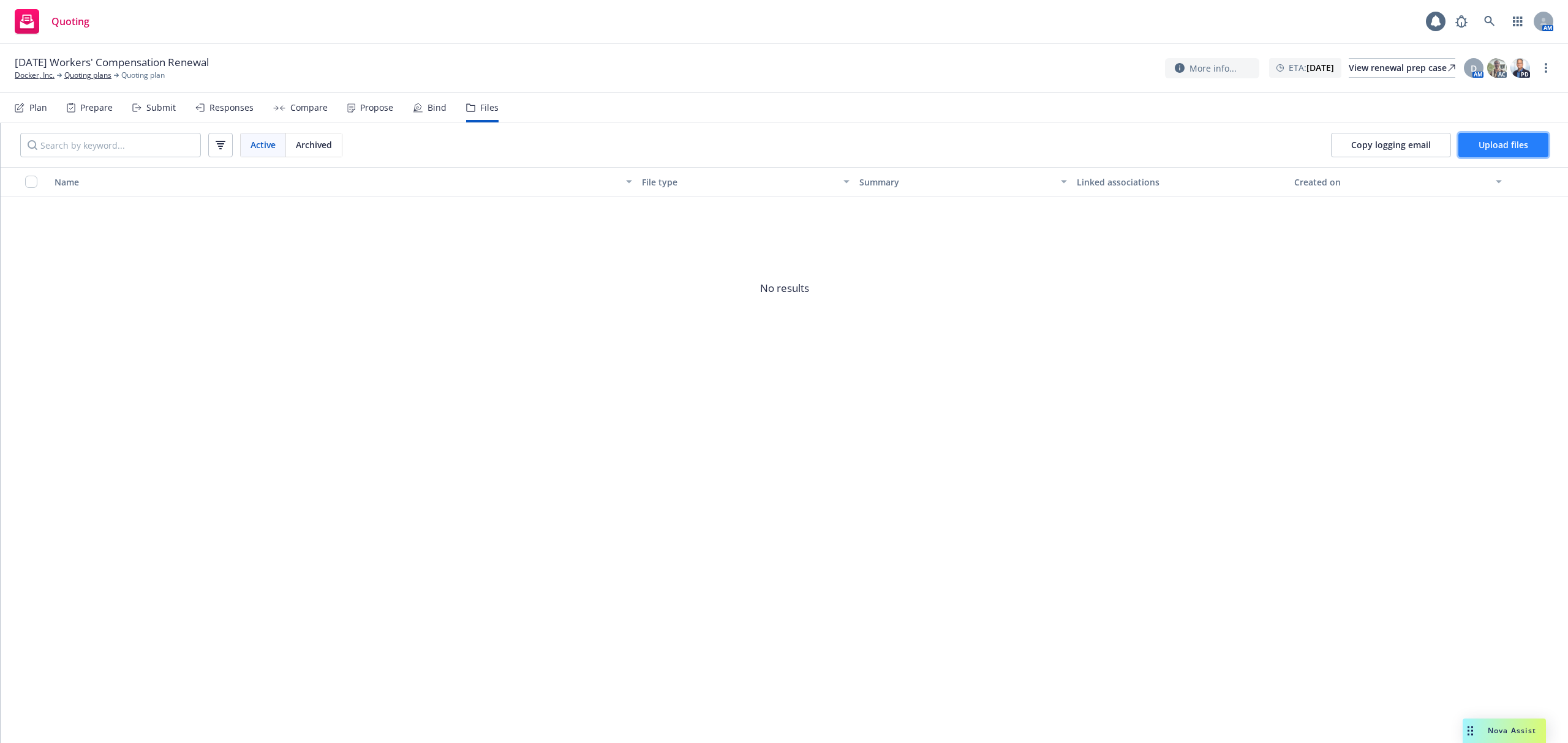
click at [1492, 142] on span "Upload files" at bounding box center [1503, 144] width 49 height 12
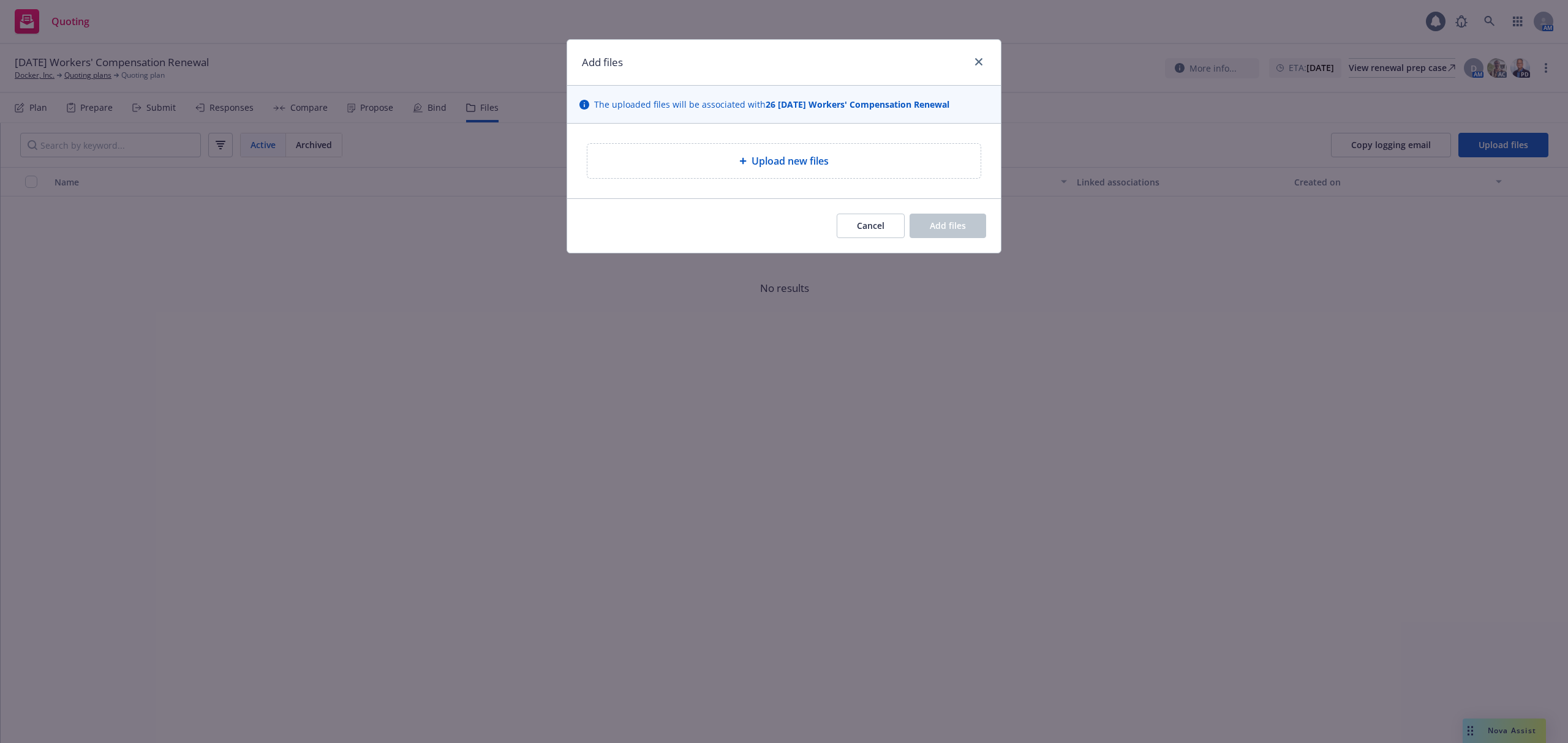
click at [788, 173] on div "Upload new files" at bounding box center [784, 161] width 393 height 34
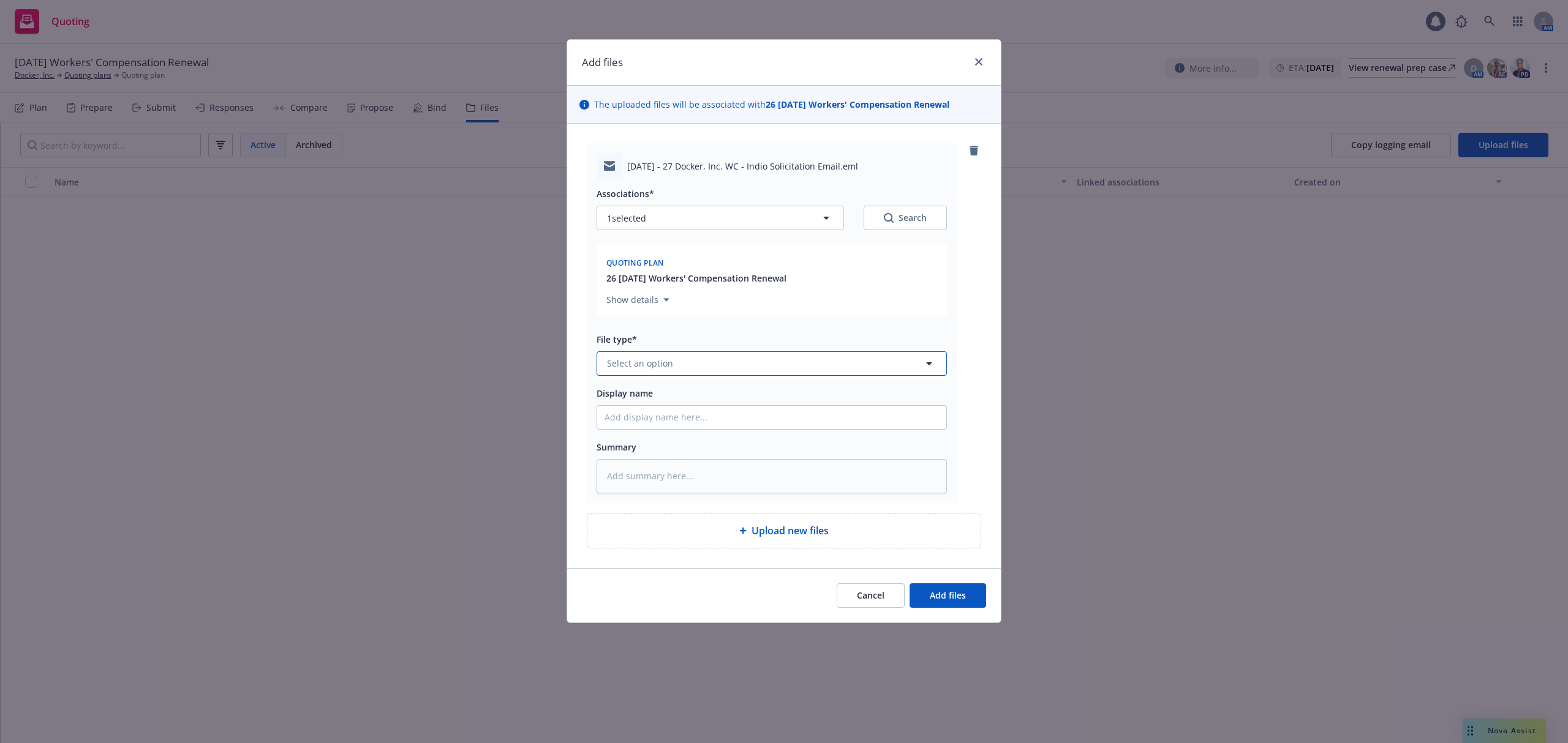
click at [681, 366] on button "Select an option" at bounding box center [772, 363] width 351 height 24
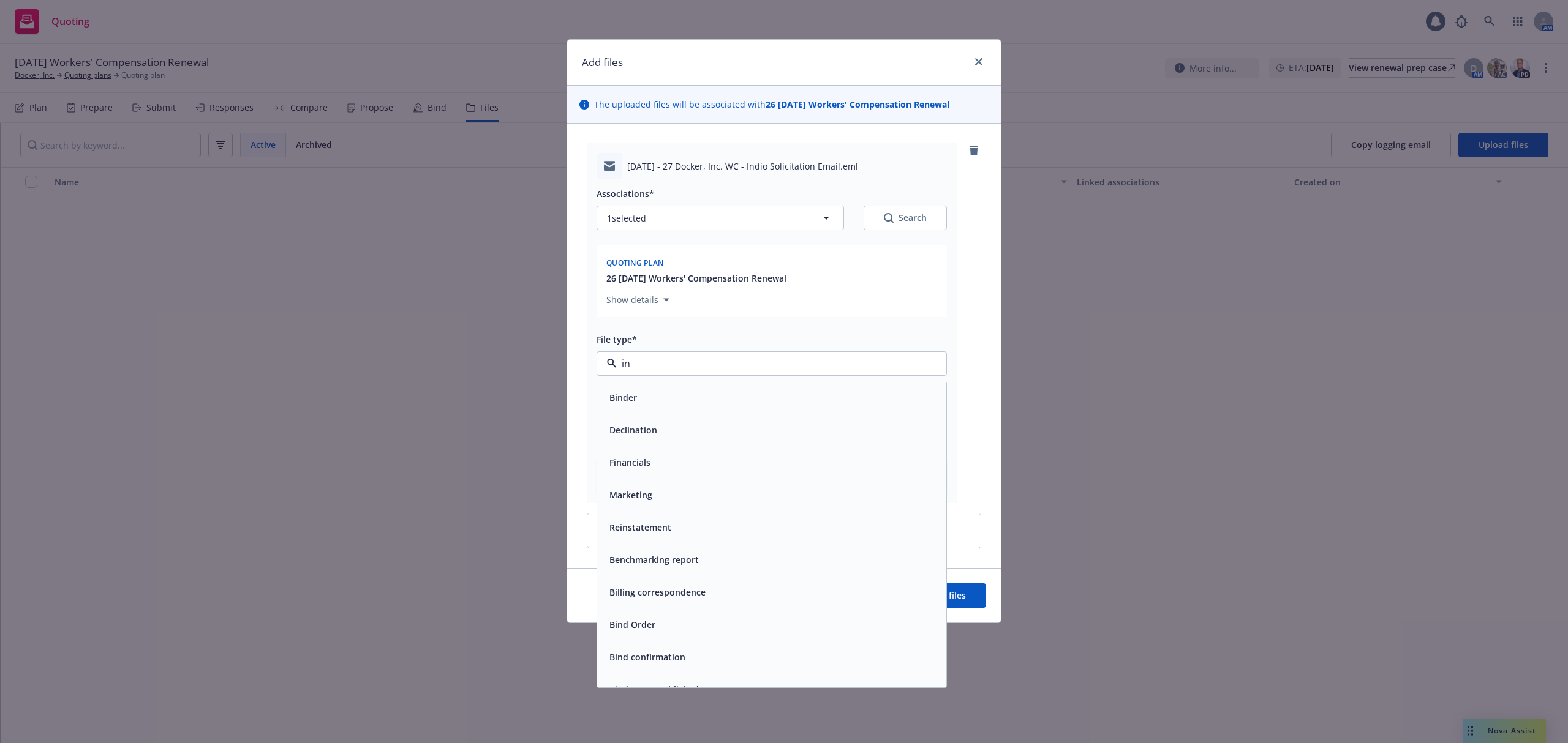
type input "i"
type input "so"
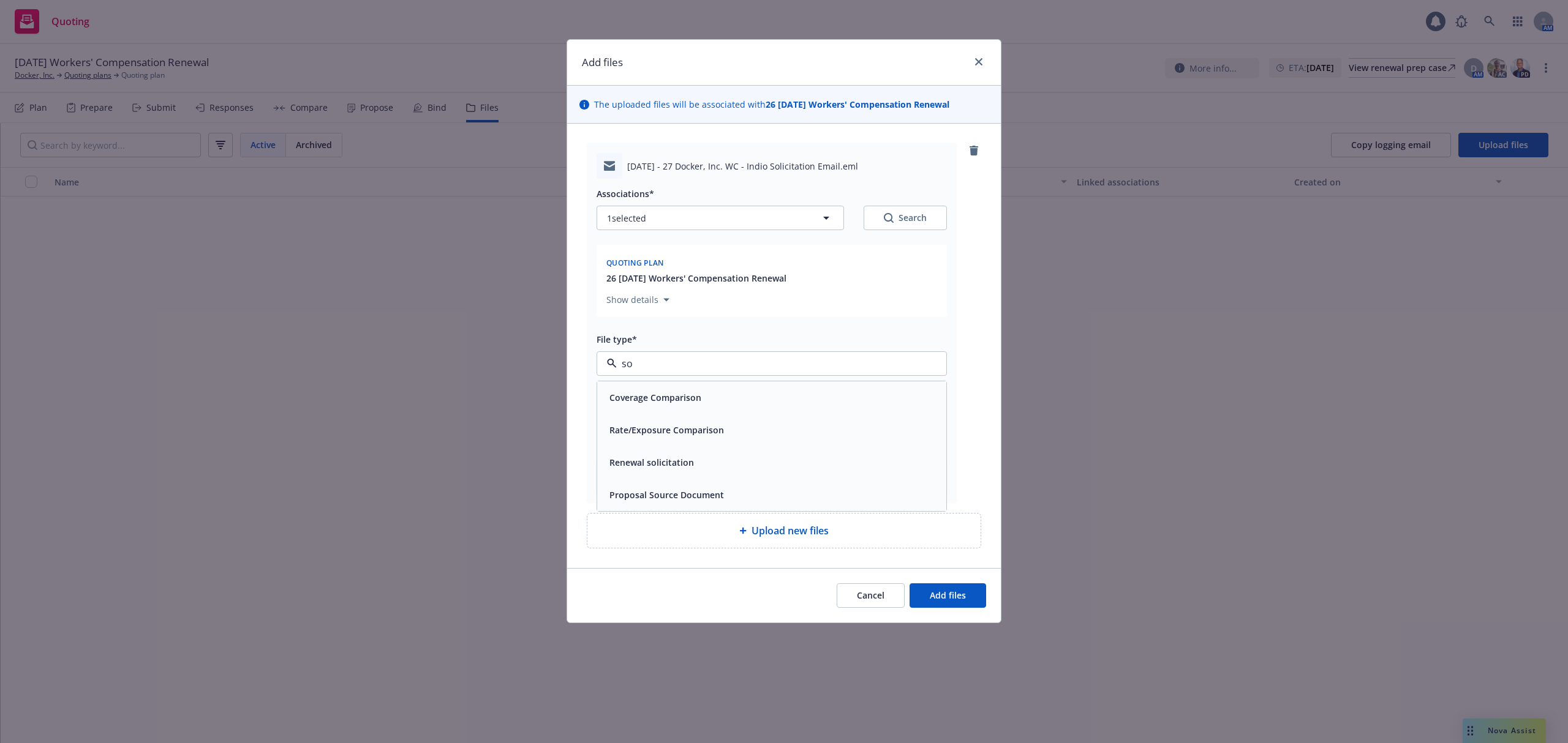
click at [683, 461] on span "Renewal solicitation" at bounding box center [651, 462] width 84 height 13
click at [958, 592] on span "Add files" at bounding box center [947, 596] width 36 height 12
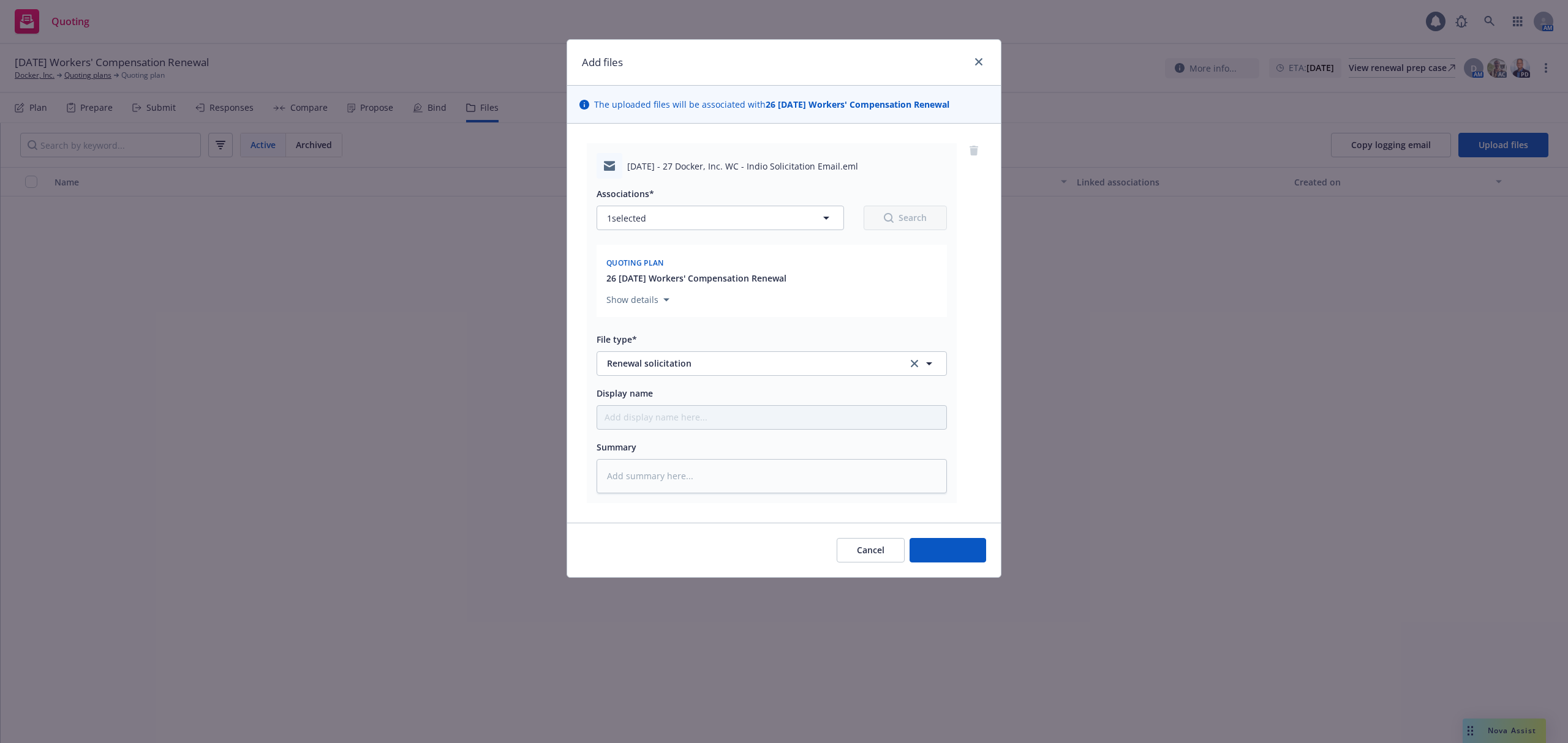
type textarea "x"
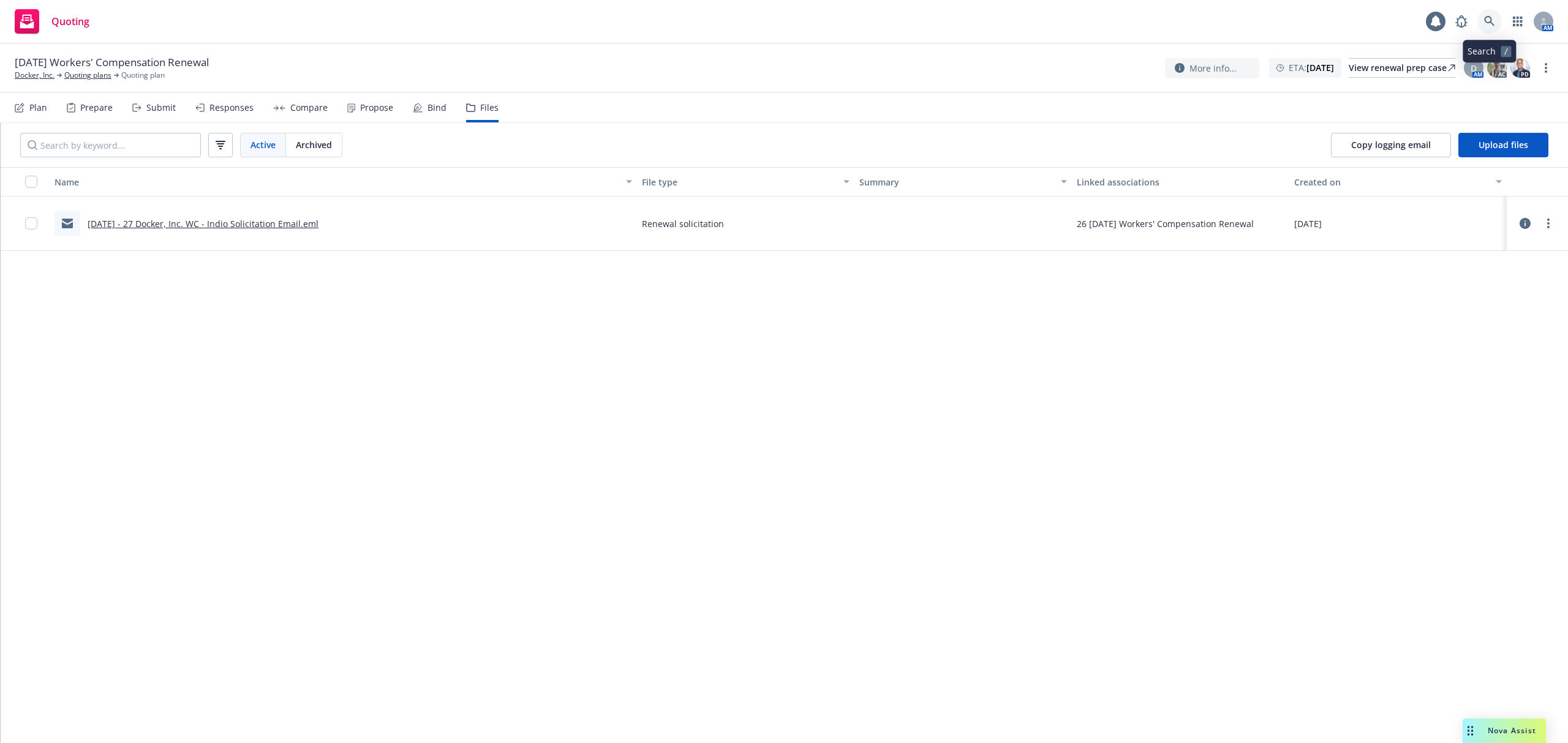
click at [1486, 19] on icon at bounding box center [1489, 20] width 11 height 11
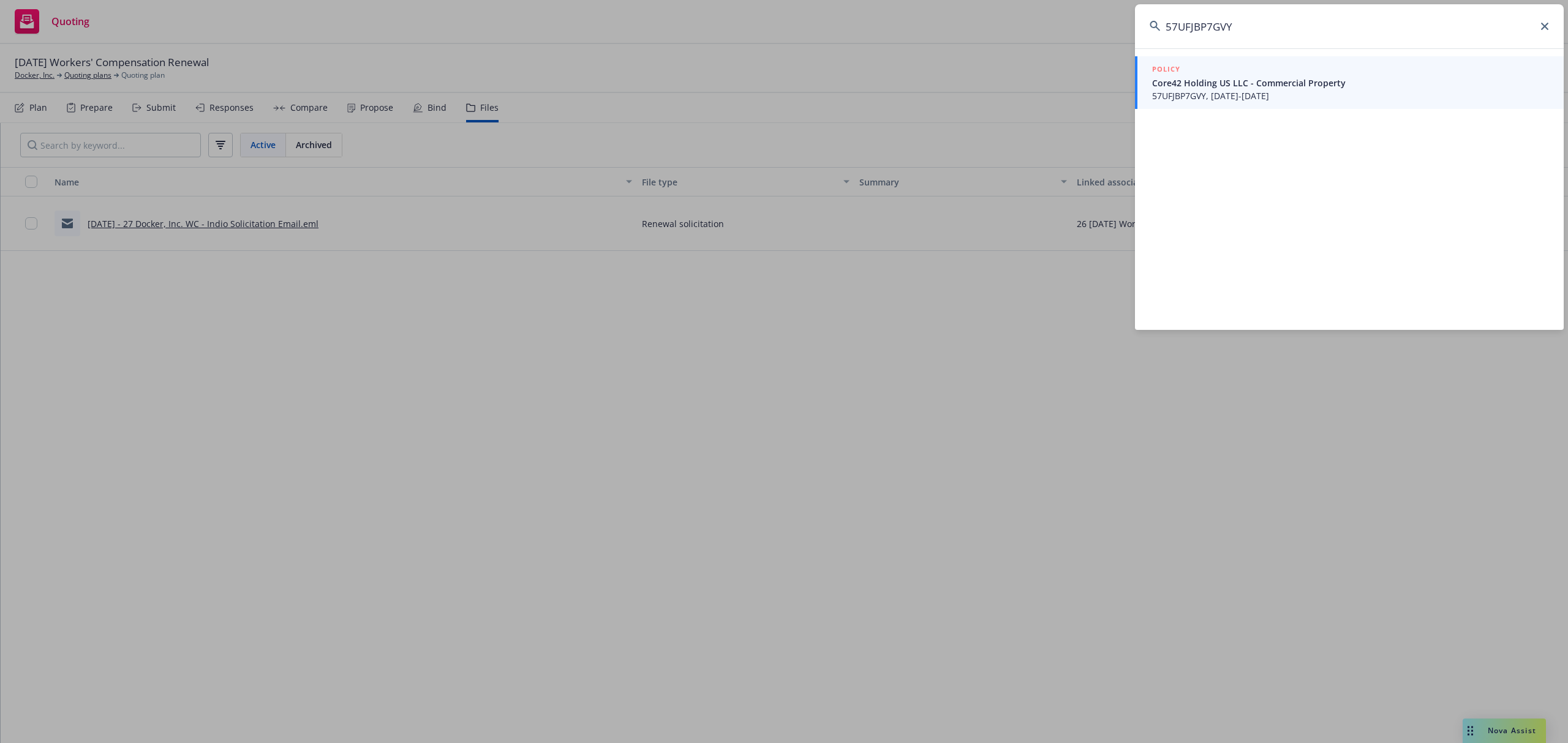
type input "57UFJBP7GVY"
click at [1304, 78] on span "Core42 Holding US LLC - Commercial Property" at bounding box center [1351, 82] width 397 height 13
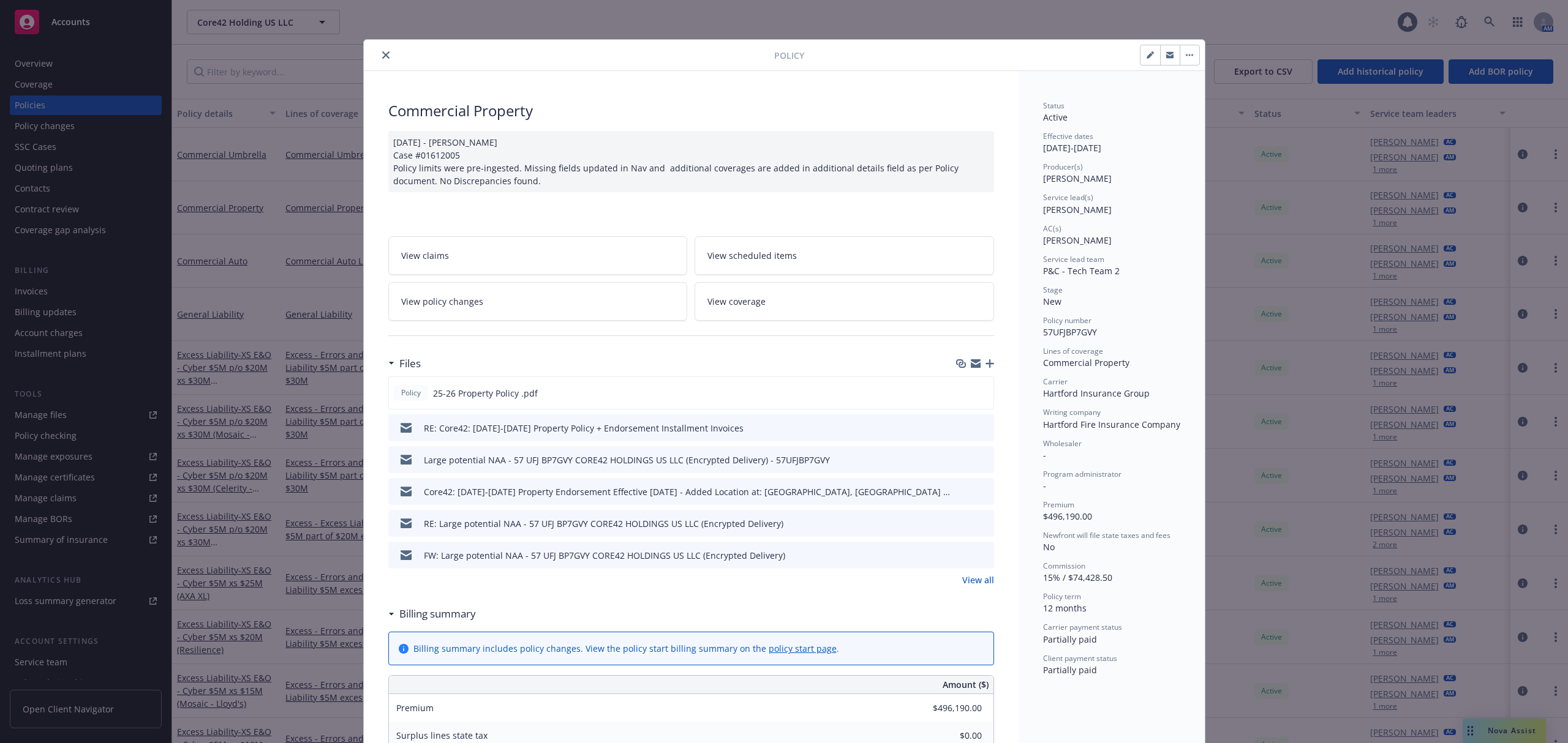
click at [542, 307] on link "View policy changes" at bounding box center [538, 301] width 299 height 39
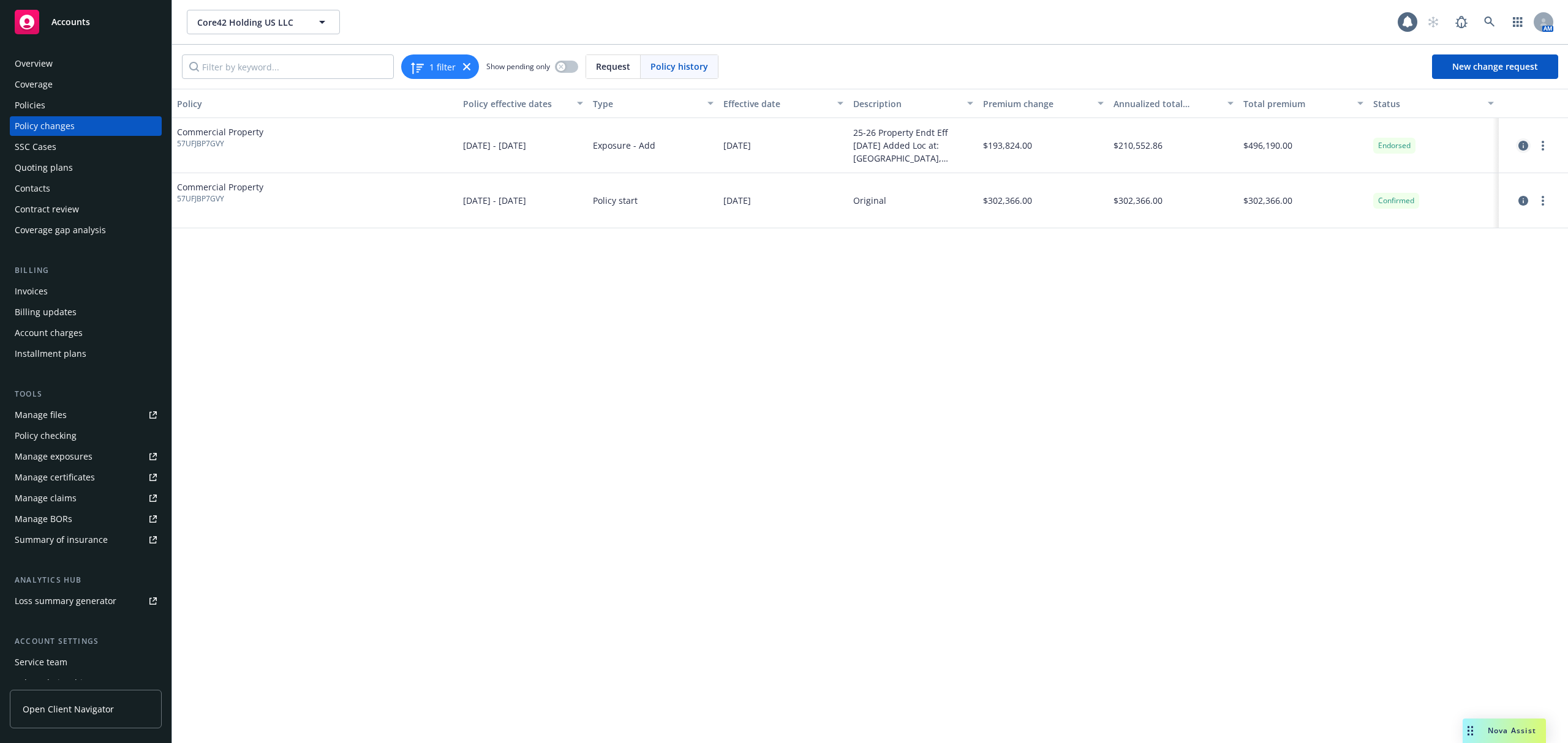
click at [1523, 140] on icon "circleInformation" at bounding box center [1523, 145] width 10 height 10
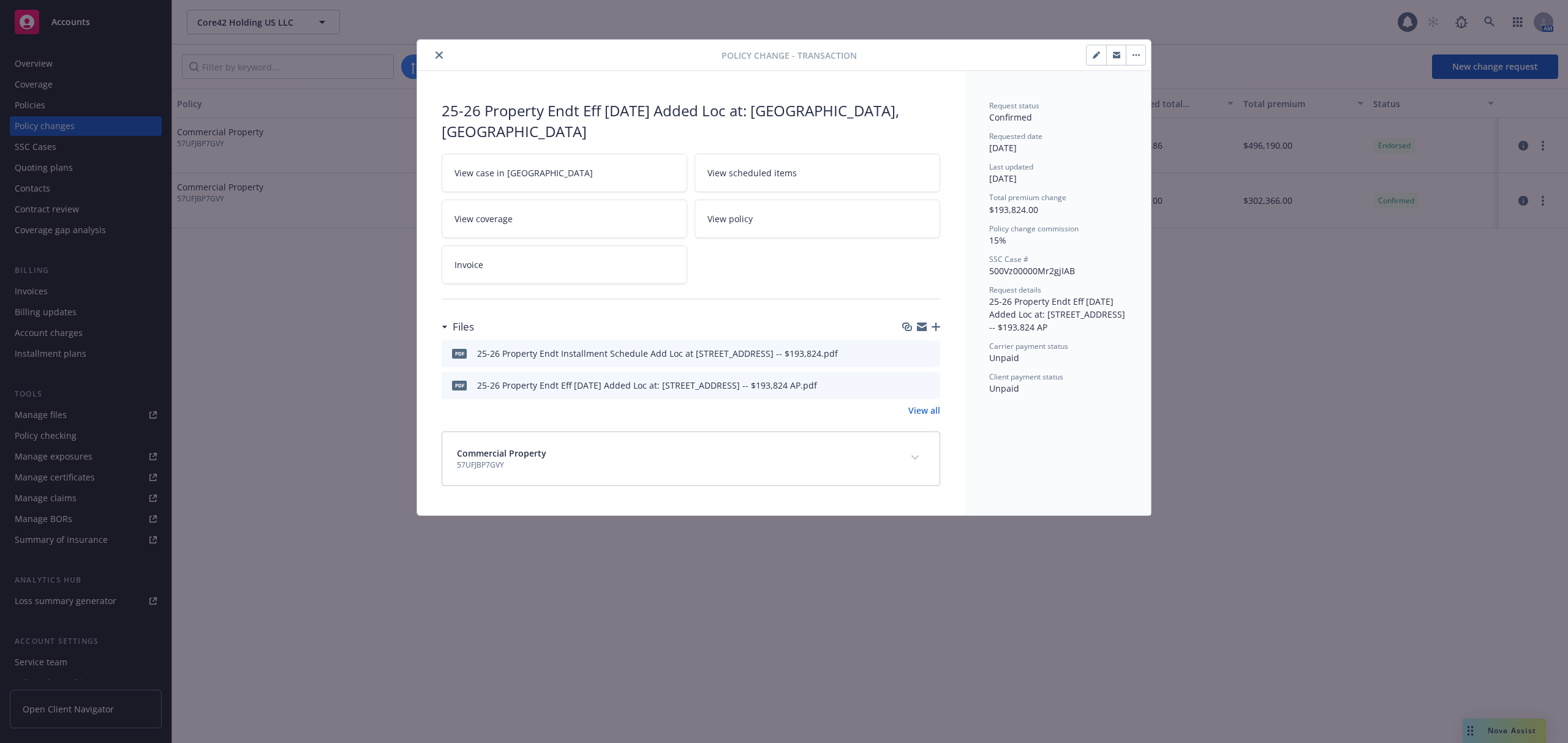
click at [929, 349] on icon "preview file" at bounding box center [927, 353] width 11 height 9
click at [928, 380] on icon "preview file" at bounding box center [927, 384] width 11 height 9
click at [439, 54] on icon "close" at bounding box center [439, 55] width 8 height 8
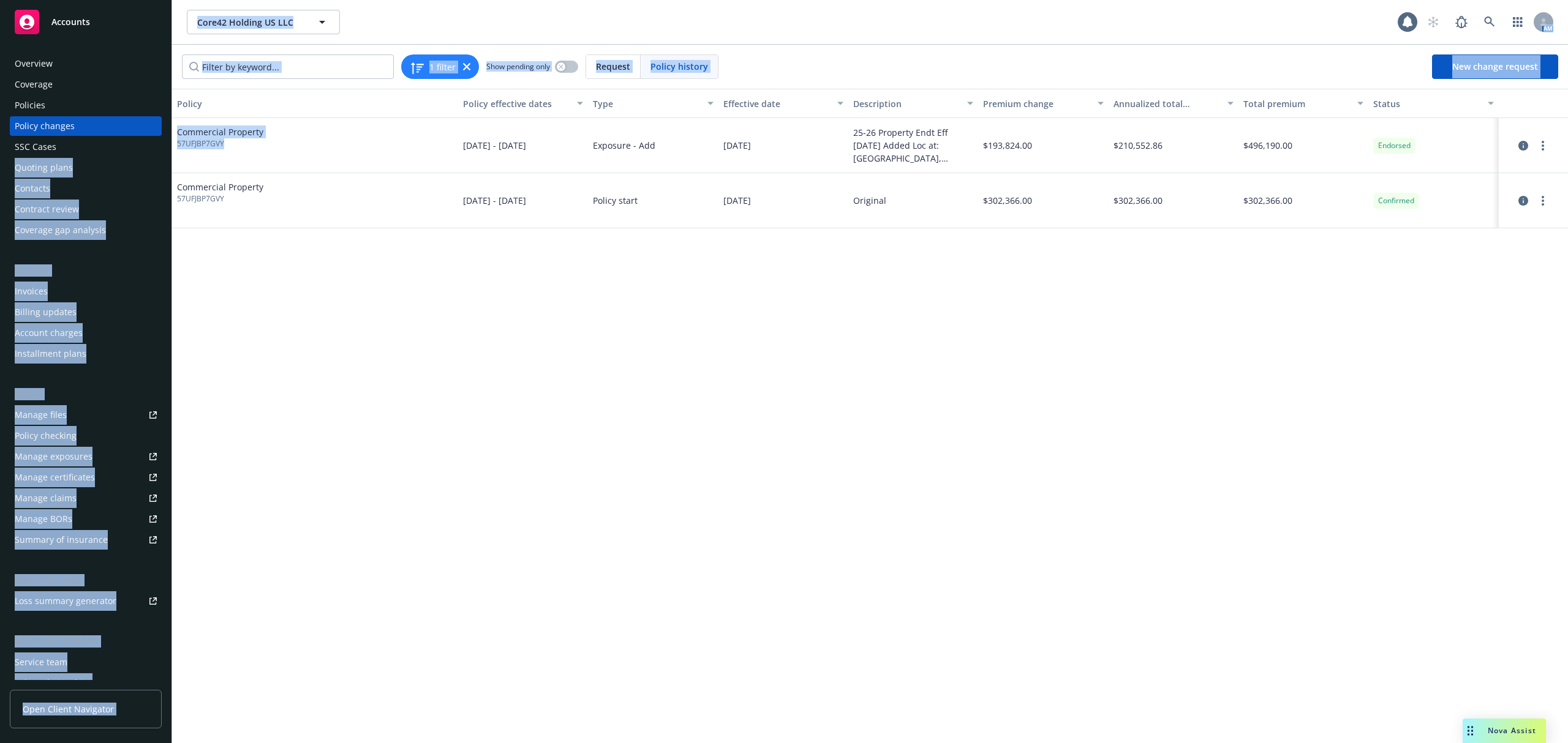
drag, startPoint x: 229, startPoint y: 145, endPoint x: 171, endPoint y: 148, distance: 58.1
click at [171, 148] on div "Accounts Overview Coverage Policies Policy changes SSC Cases Quoting plans Cont…" at bounding box center [784, 371] width 1568 height 743
click at [256, 168] on div "Commercial Property 57UFJBP7GVY" at bounding box center [315, 145] width 286 height 55
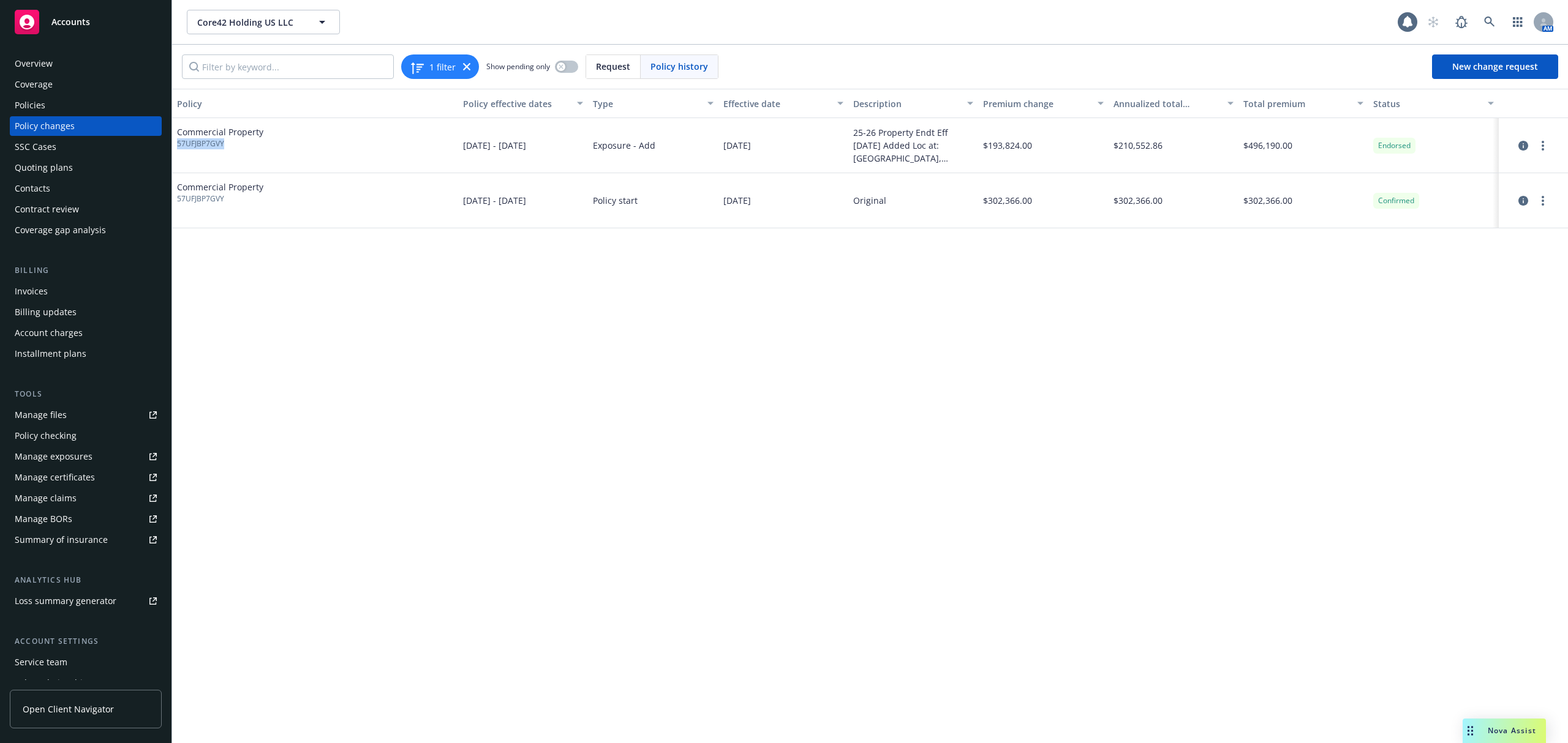
drag, startPoint x: 227, startPoint y: 147, endPoint x: 177, endPoint y: 147, distance: 50.0
click at [177, 147] on span "57UFJBP7GVY" at bounding box center [220, 143] width 86 height 11
copy span "57UFJBP7GVY"
click at [27, 293] on div "Invoices" at bounding box center [31, 292] width 33 height 19
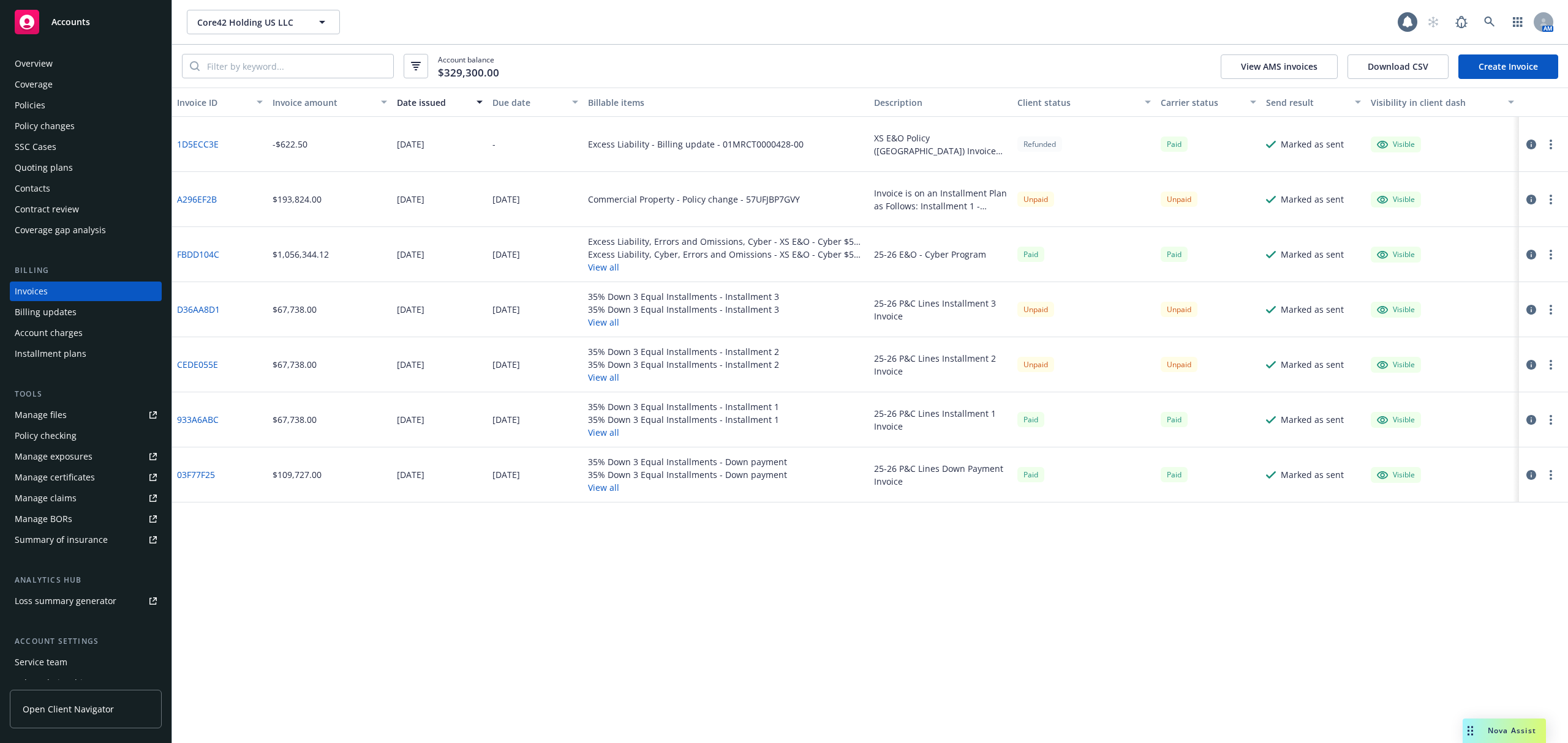
click at [1535, 203] on icon "button" at bounding box center [1531, 200] width 10 height 10
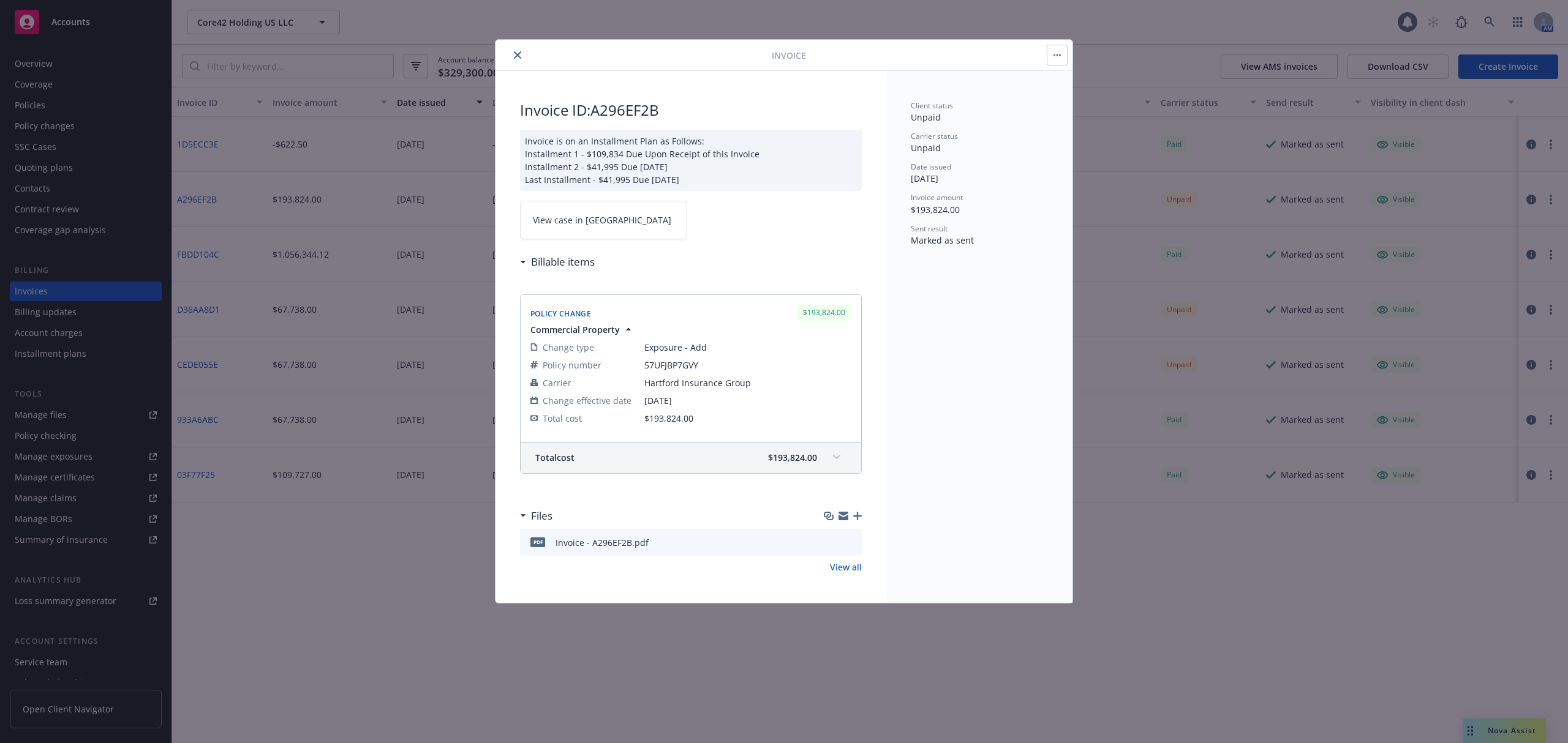
click at [830, 546] on icon "download file" at bounding box center [830, 542] width 10 height 10
click at [518, 57] on icon "close" at bounding box center [517, 55] width 8 height 8
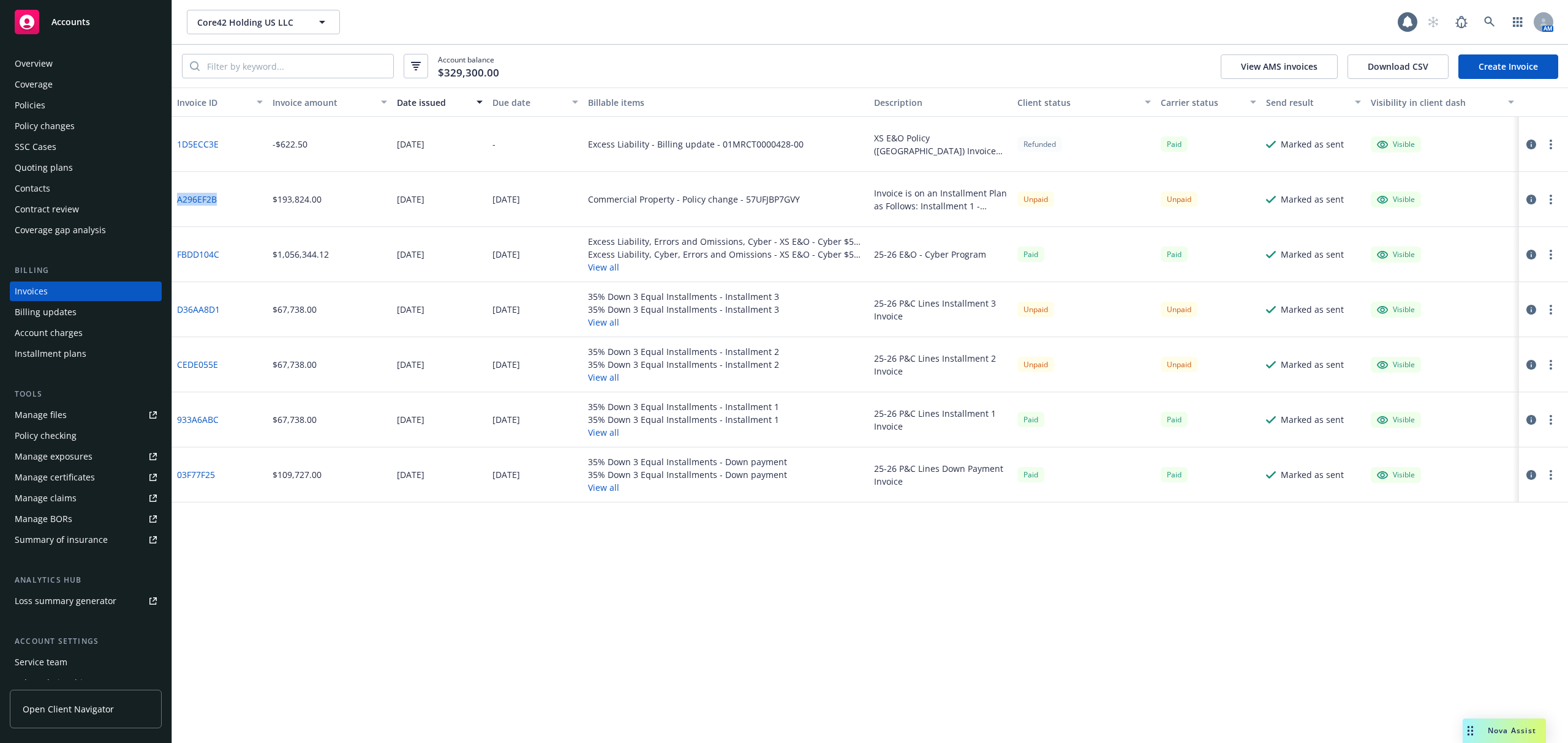
drag, startPoint x: 231, startPoint y: 201, endPoint x: 177, endPoint y: 209, distance: 54.6
click at [177, 209] on div "A296EF2B" at bounding box center [220, 200] width 96 height 55
copy link "A296EF2B"
